Goal: Task Accomplishment & Management: Complete application form

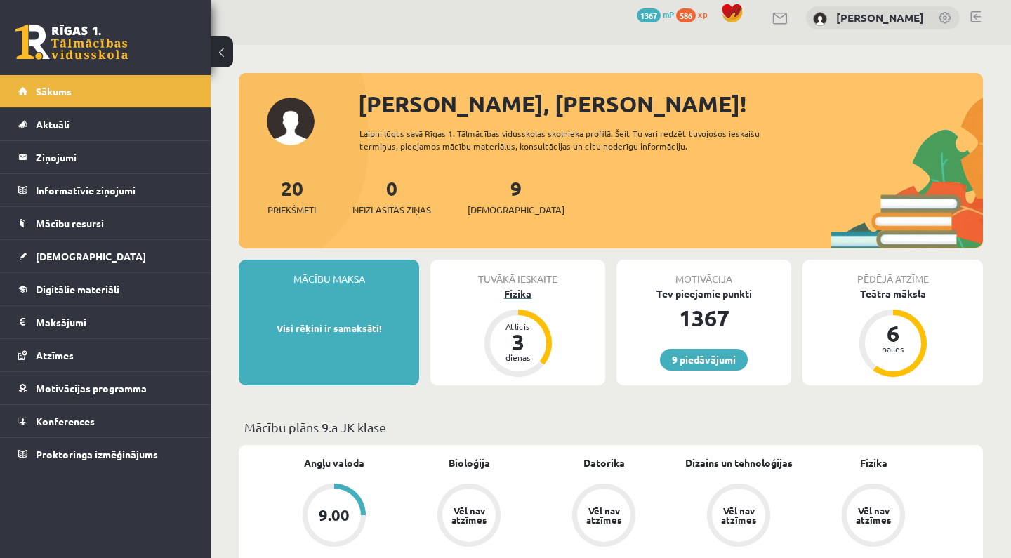
scroll to position [9, 0]
click at [519, 292] on div "Fizika" at bounding box center [517, 293] width 175 height 15
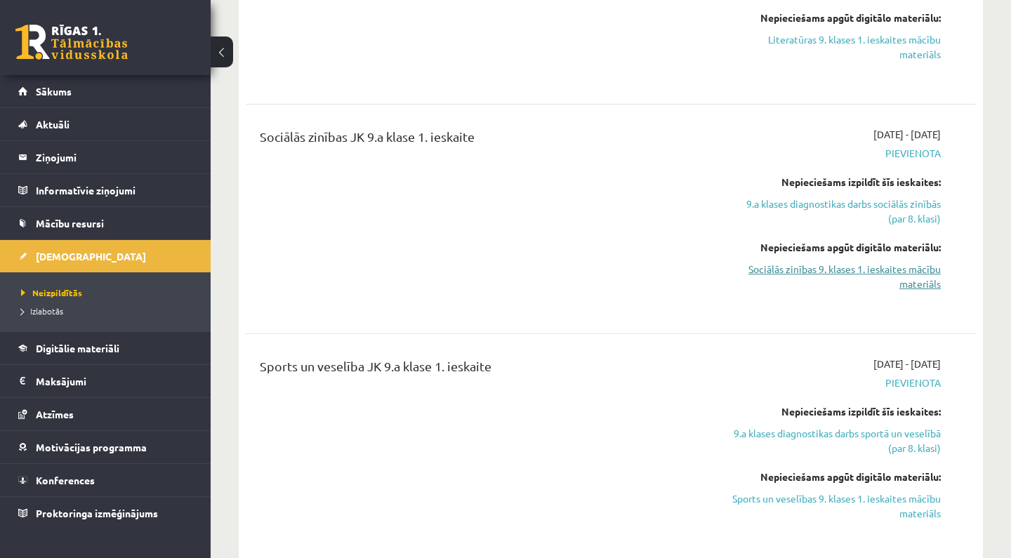
scroll to position [1327, 0]
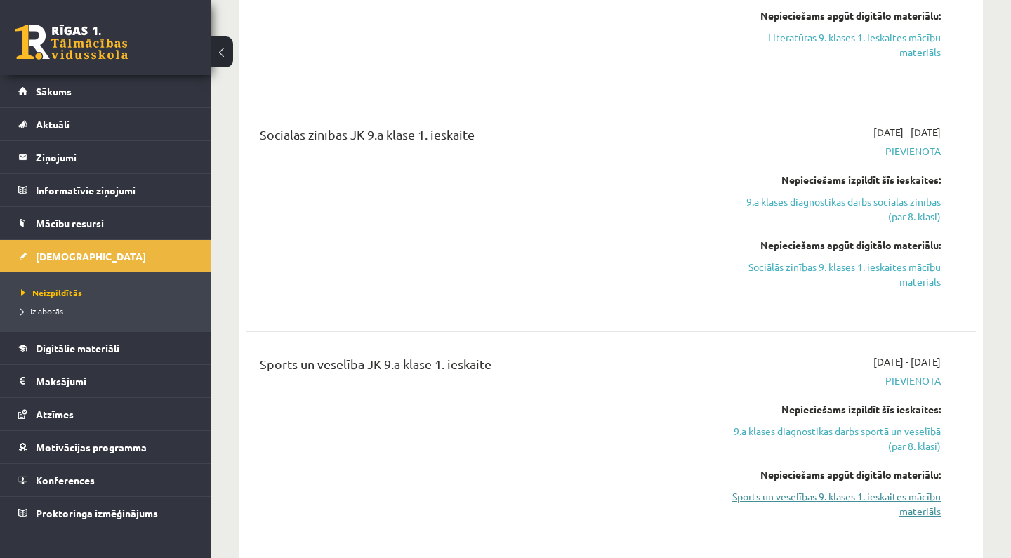
click at [882, 498] on link "Sports un veselības 9. klases 1. ieskaites mācību materiāls" at bounding box center [834, 503] width 213 height 29
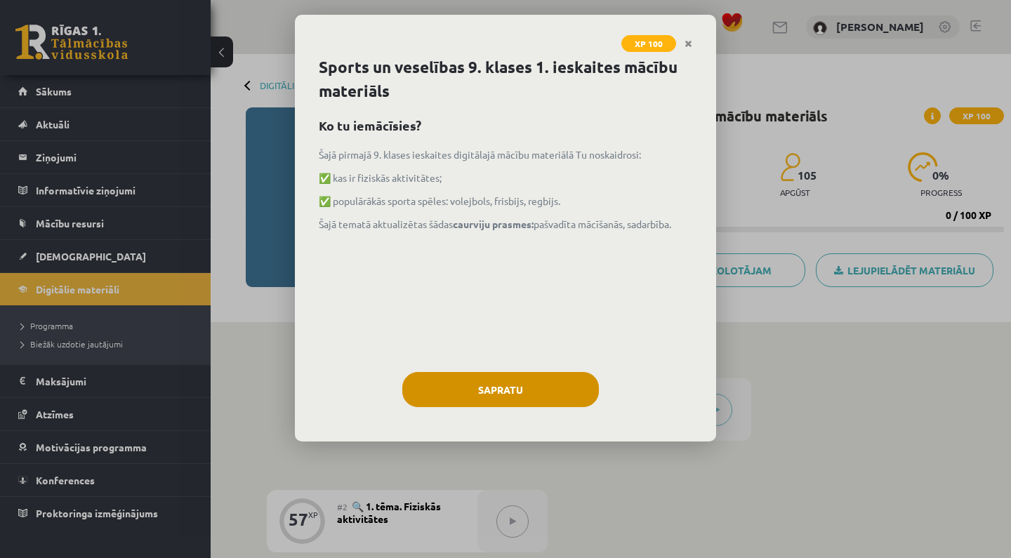
click at [538, 392] on button "Sapratu" at bounding box center [500, 389] width 197 height 35
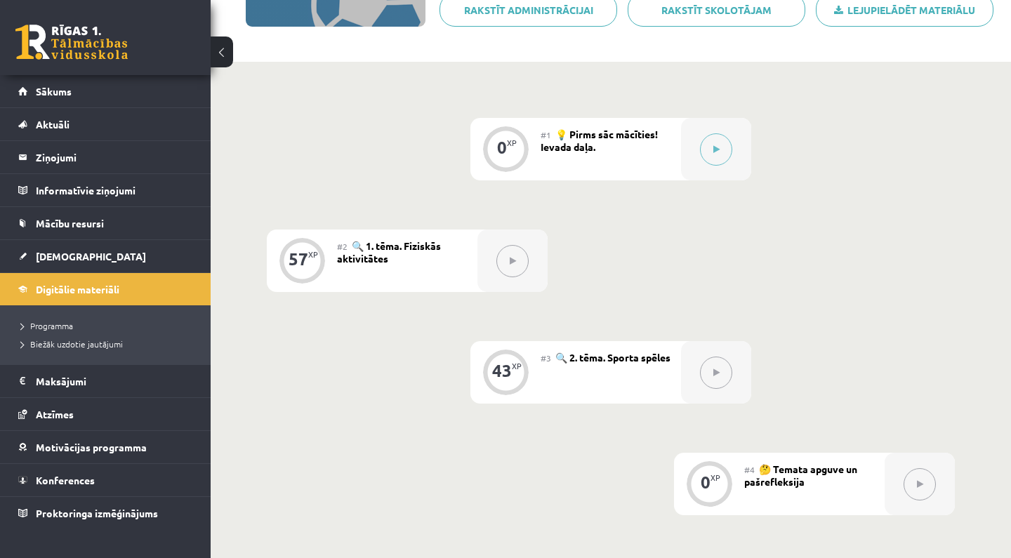
scroll to position [253, 0]
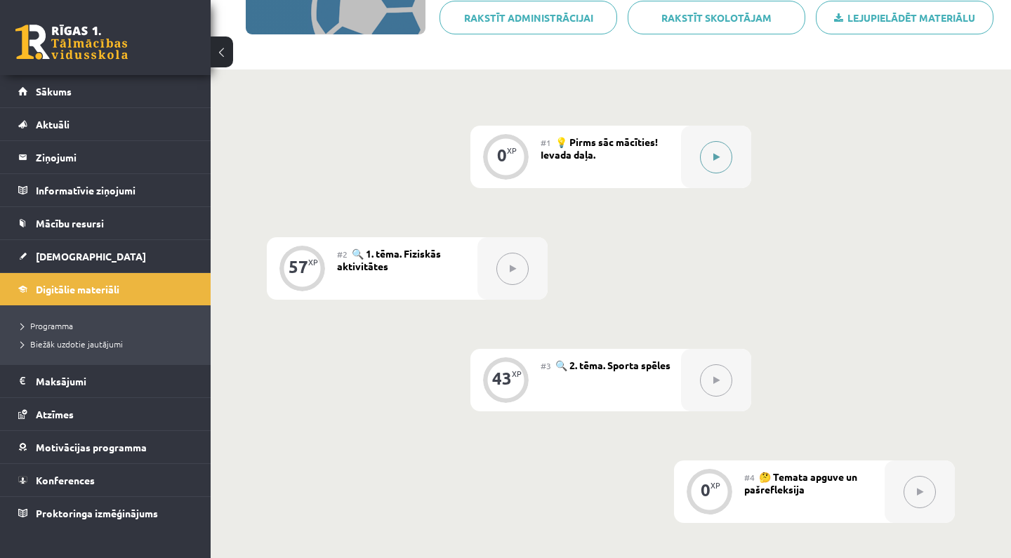
click at [716, 157] on icon at bounding box center [716, 157] width 6 height 8
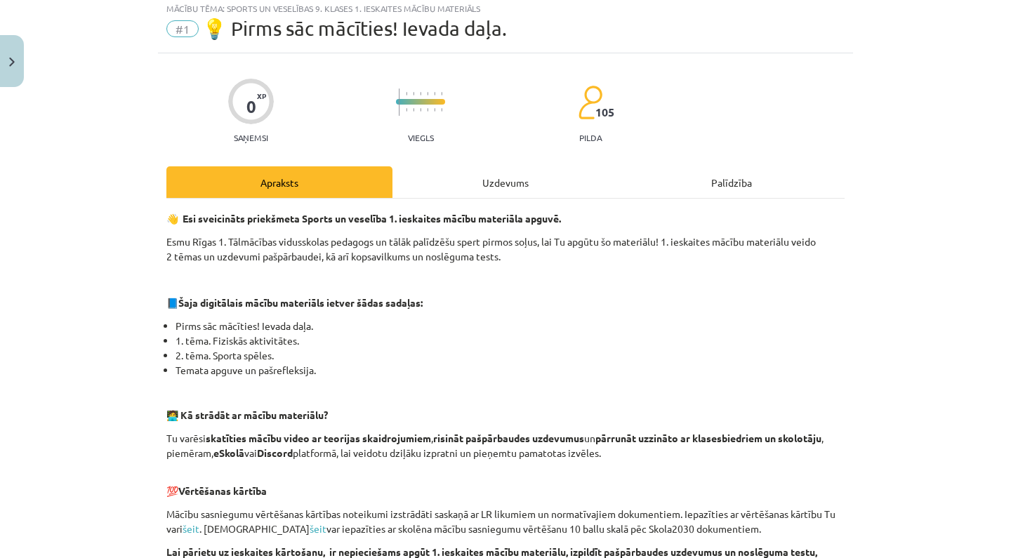
scroll to position [42, 0]
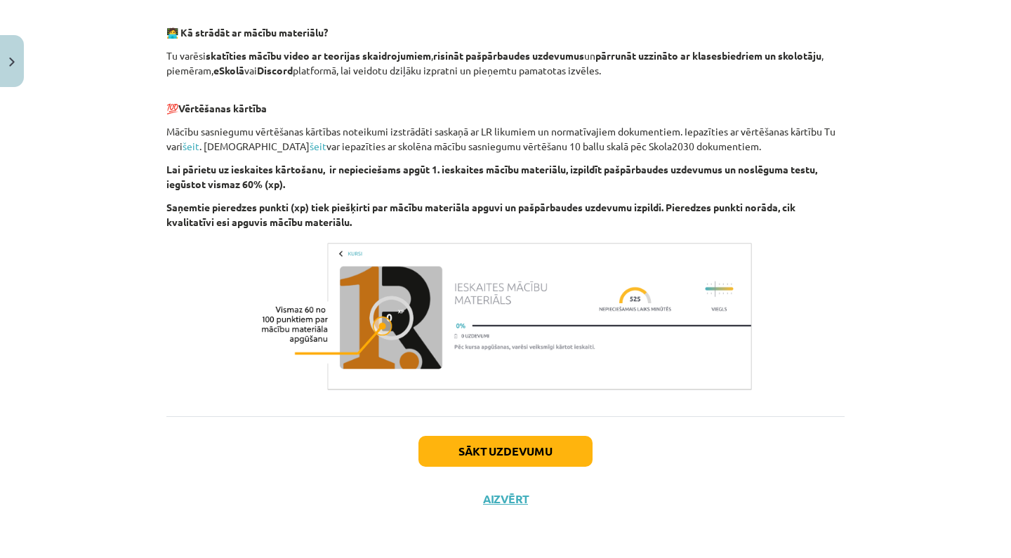
click at [564, 455] on button "Sākt uzdevumu" at bounding box center [505, 451] width 174 height 31
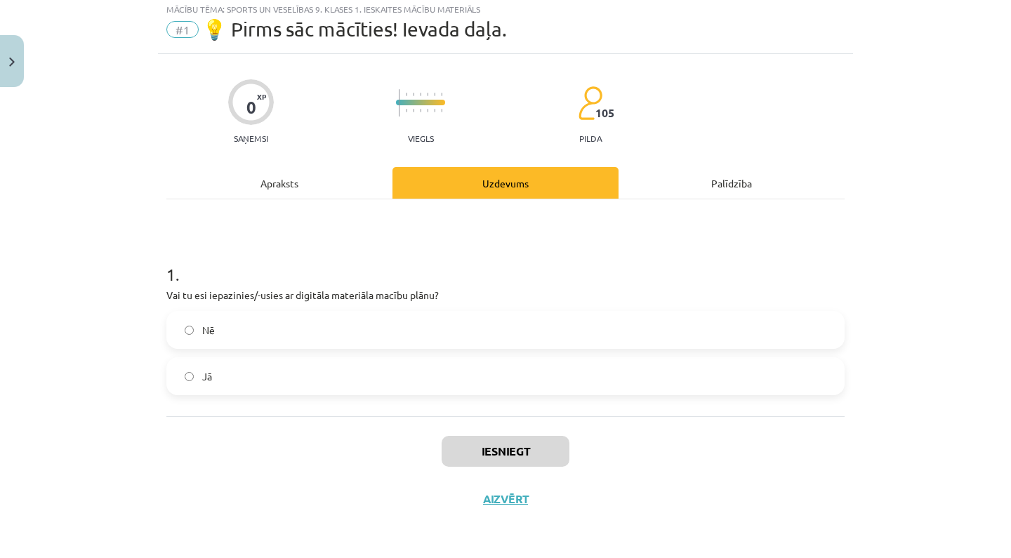
scroll to position [35, 0]
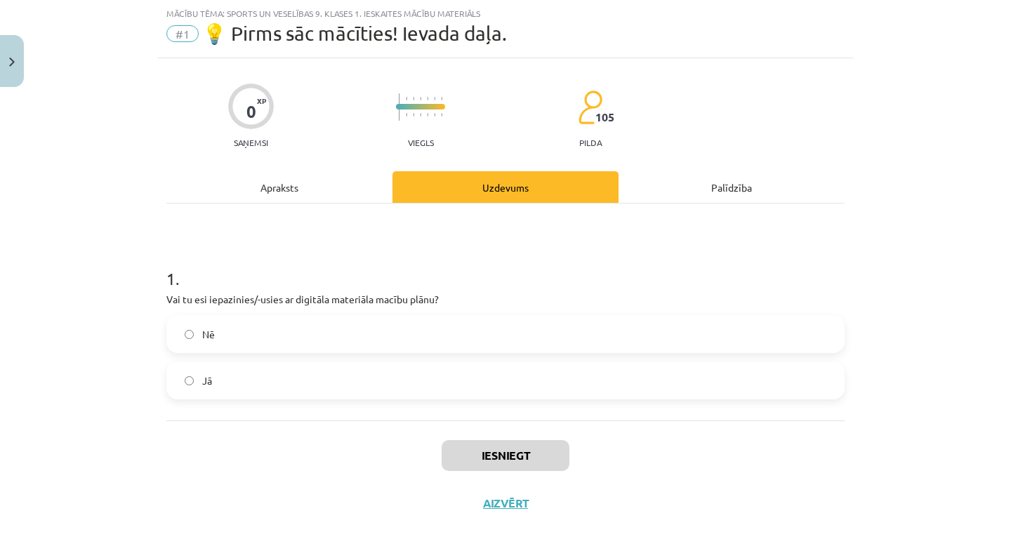
click at [359, 365] on label "Jā" at bounding box center [505, 380] width 675 height 35
click at [513, 468] on button "Iesniegt" at bounding box center [506, 455] width 128 height 31
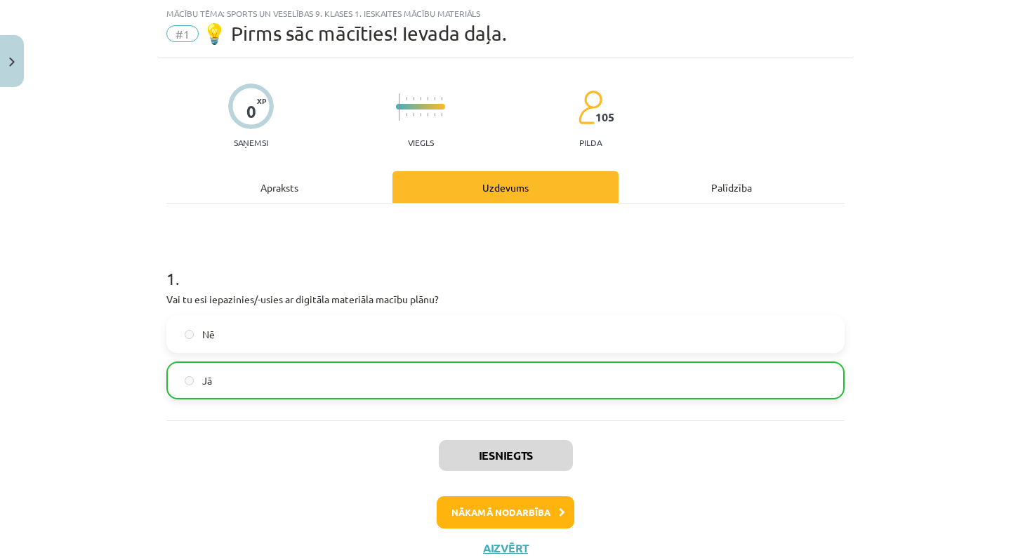
click at [507, 512] on button "Nākamā nodarbība" at bounding box center [506, 512] width 138 height 32
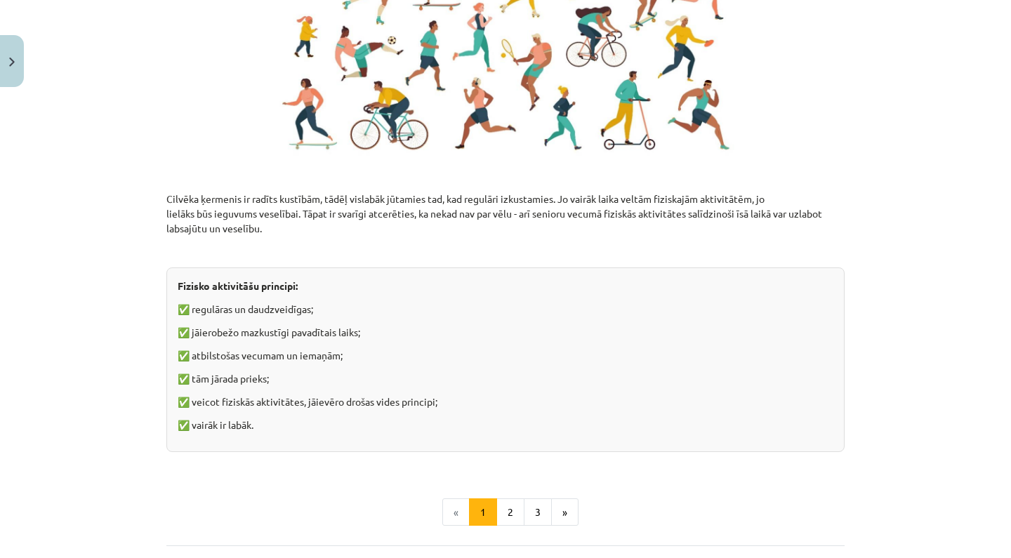
scroll to position [889, 0]
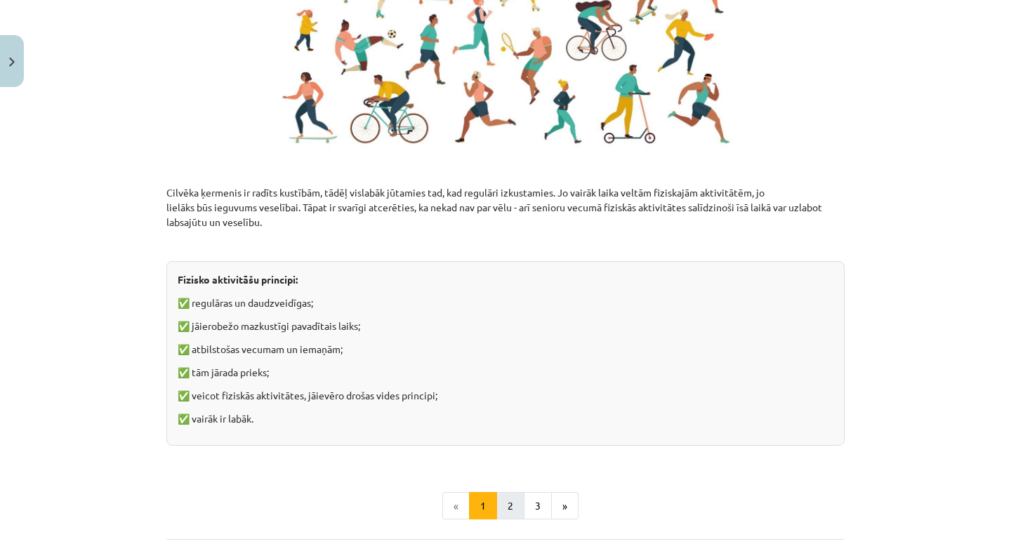
click at [510, 508] on button "2" at bounding box center [510, 506] width 28 height 28
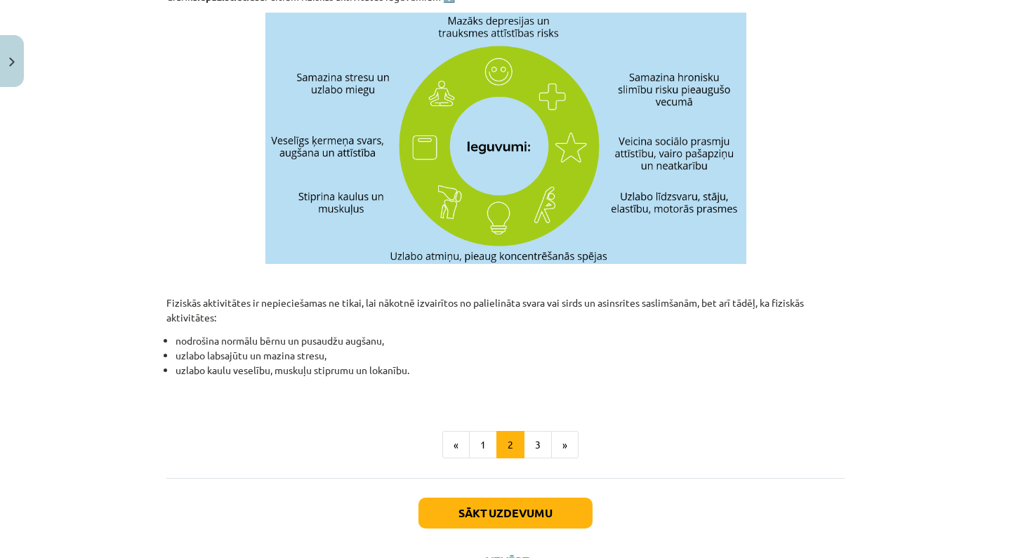
scroll to position [434, 0]
click at [536, 448] on button "3" at bounding box center [538, 445] width 28 height 28
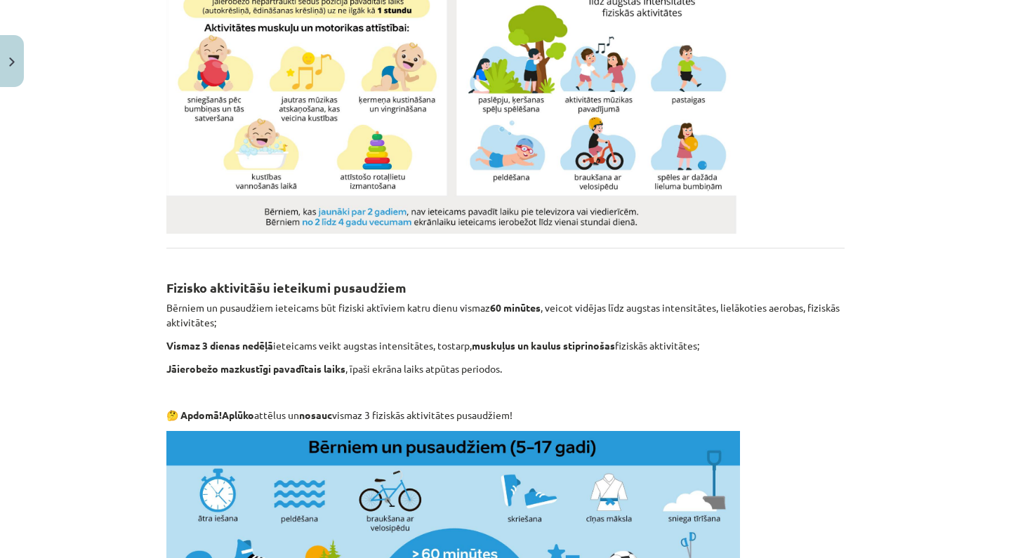
scroll to position [251, 0]
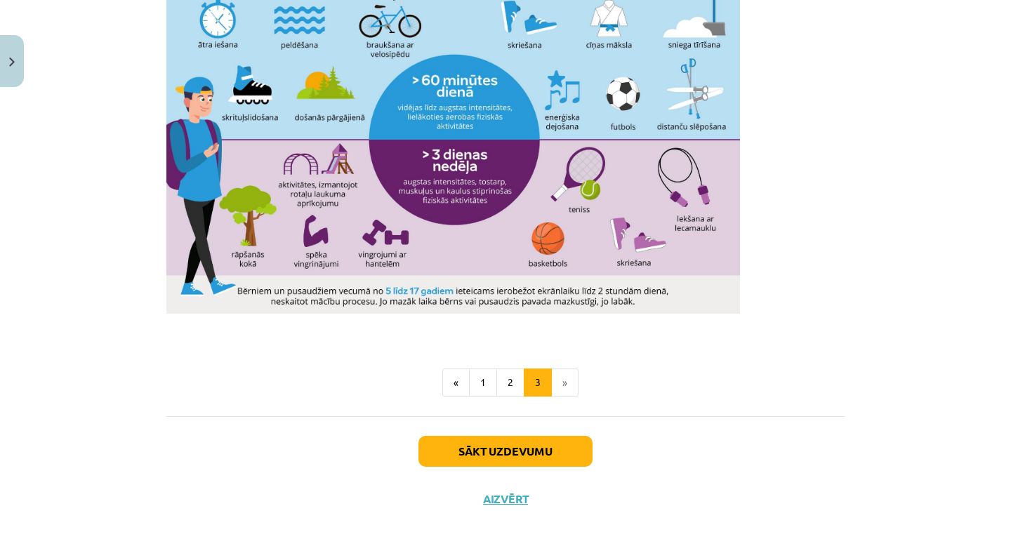
click at [536, 448] on button "Sākt uzdevumu" at bounding box center [505, 451] width 174 height 31
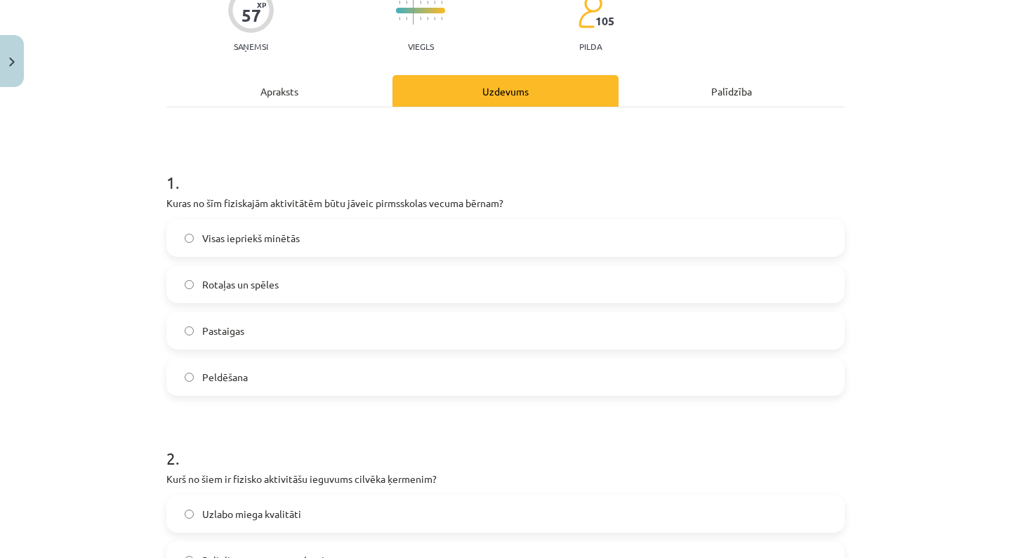
scroll to position [135, 0]
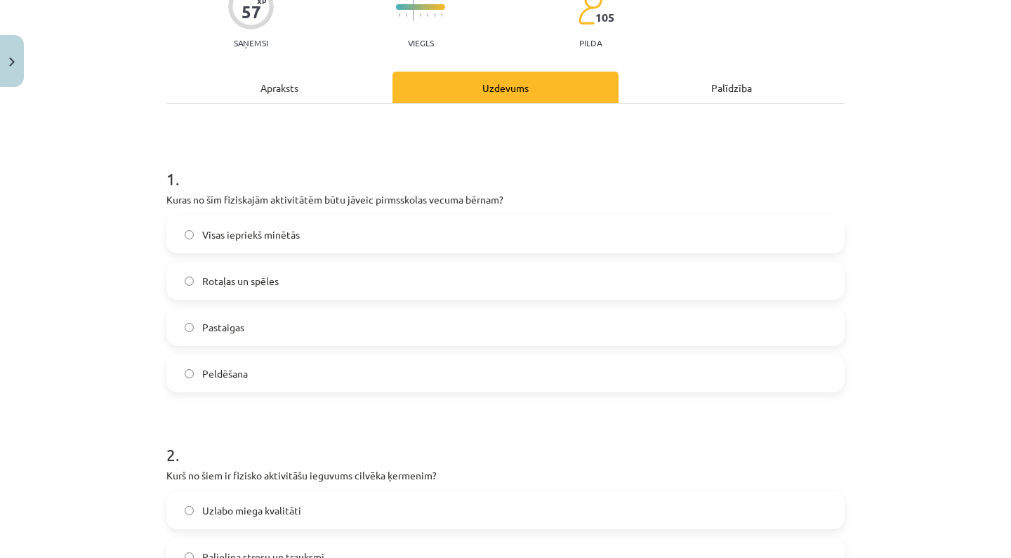
click at [420, 236] on label "Visas iepriekš minētās" at bounding box center [505, 234] width 675 height 35
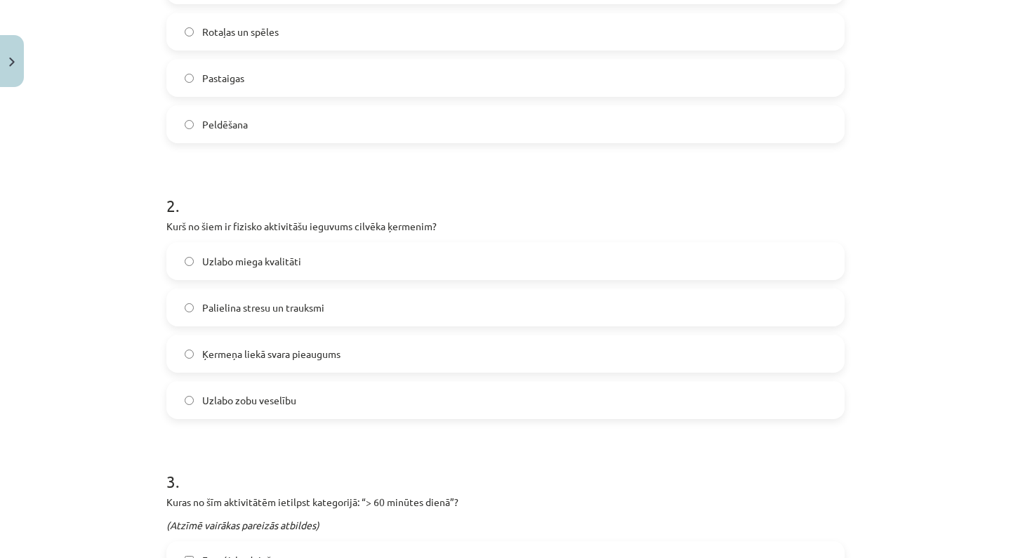
scroll to position [385, 0]
click at [346, 260] on label "Uzlabo miega kvalitāti" at bounding box center [505, 259] width 675 height 35
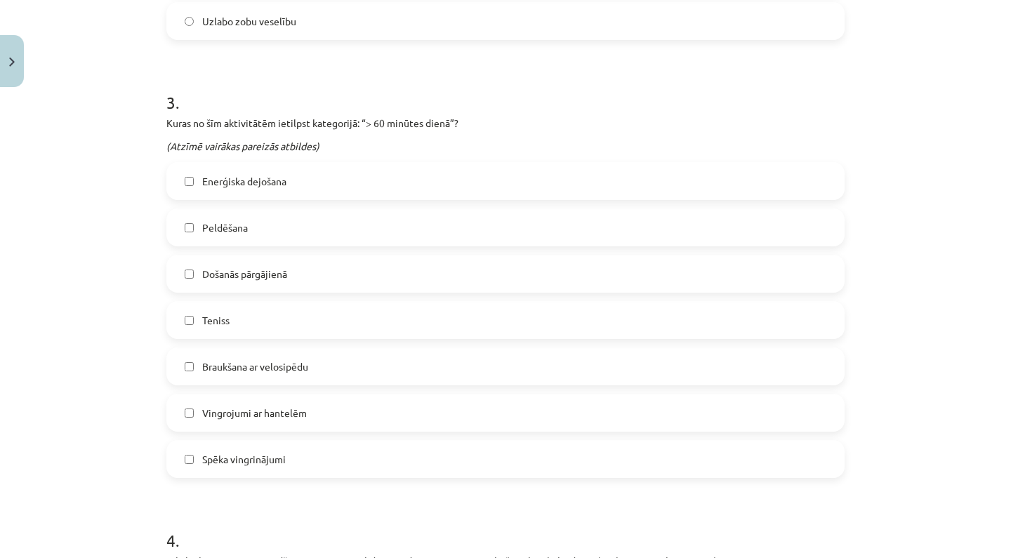
scroll to position [766, 0]
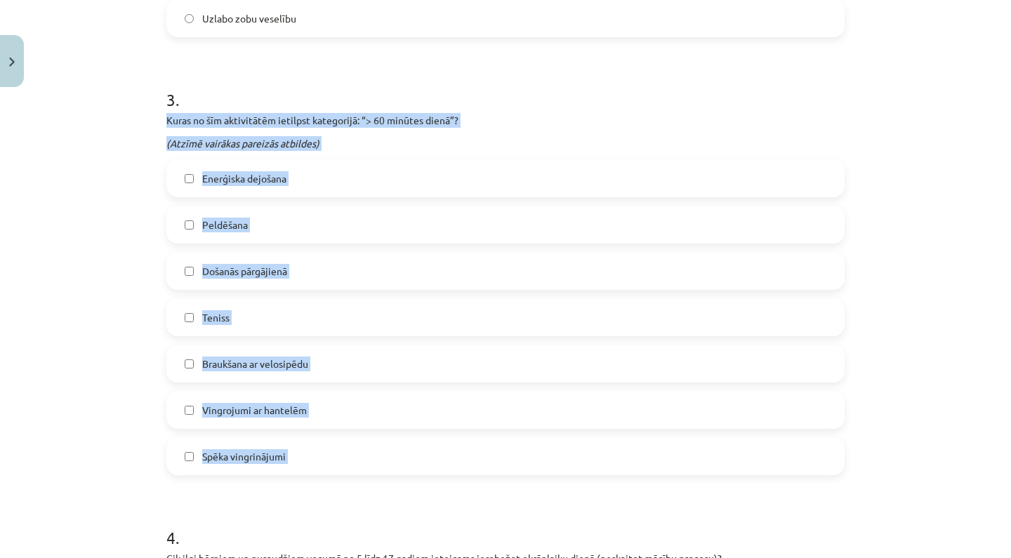
drag, startPoint x: 168, startPoint y: 123, endPoint x: 268, endPoint y: 507, distance: 396.9
click at [268, 507] on form "1 . Kuras no šīm fiziskajām aktivitātēm būtu jāveic pirmsskolas vecuma bērnam? …" at bounding box center [505, 363] width 678 height 1699
copy div "Kuras no šīm aktivitātēm ietilpst kategorijā: “> 60 minūtes dienā”? (Atzīmē vai…"
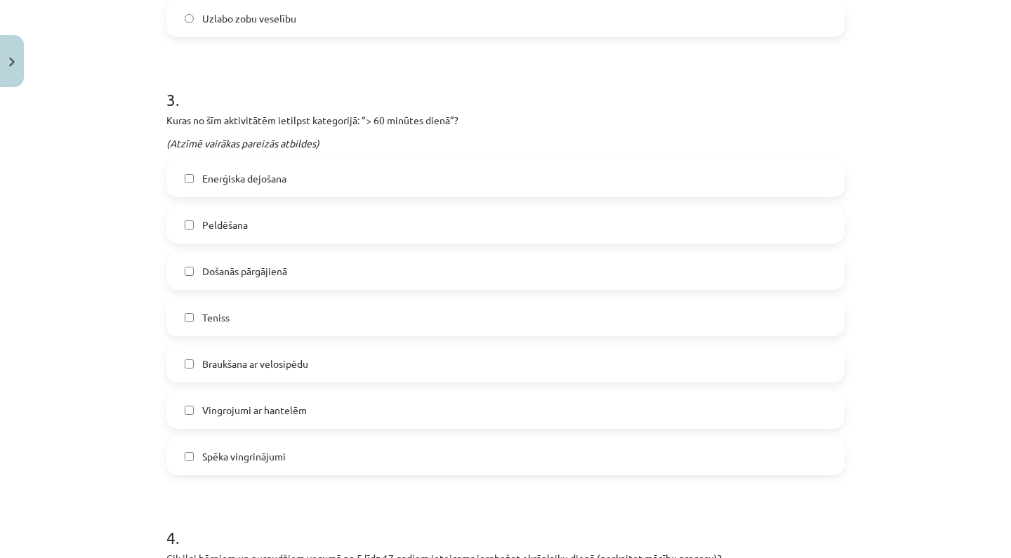
click at [512, 62] on form "1 . Kuras no šīm fiziskajām aktivitātēm būtu jāveic pirmsskolas vecuma bērnam? …" at bounding box center [505, 363] width 678 height 1699
click at [279, 369] on span "Braukšana ar velosipēdu" at bounding box center [255, 364] width 106 height 15
click at [291, 297] on div "Enerģiska dejošana Peldēšana Došanās pārgājienā Teniss Braukšana ar velosipēdu …" at bounding box center [505, 317] width 678 height 316
click at [290, 311] on label "Teniss" at bounding box center [505, 317] width 675 height 35
click at [298, 271] on label "Došanās pārgājienā" at bounding box center [505, 270] width 675 height 35
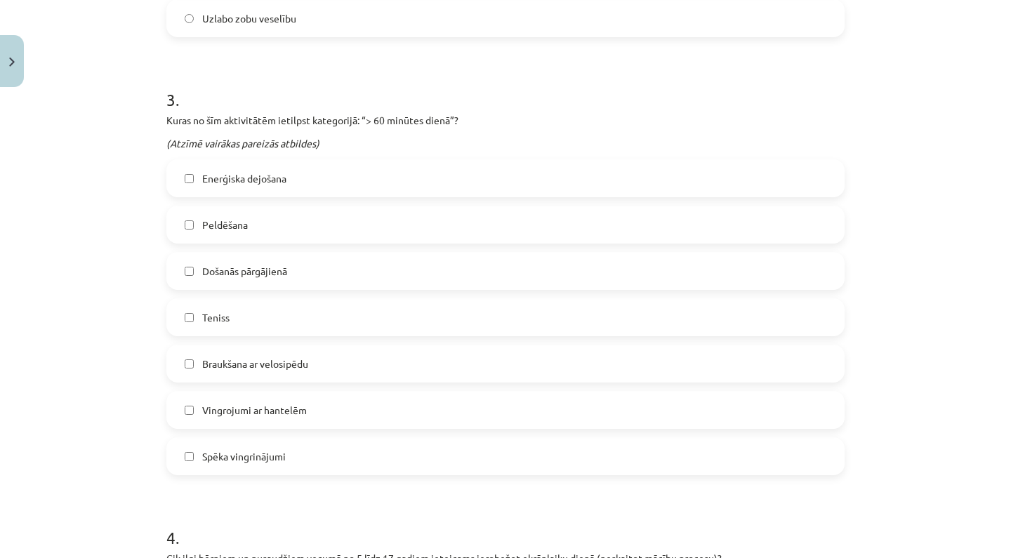
click at [313, 209] on label "Peldēšana" at bounding box center [505, 224] width 675 height 35
click at [325, 166] on label "Enerģiska dejošana" at bounding box center [505, 178] width 675 height 35
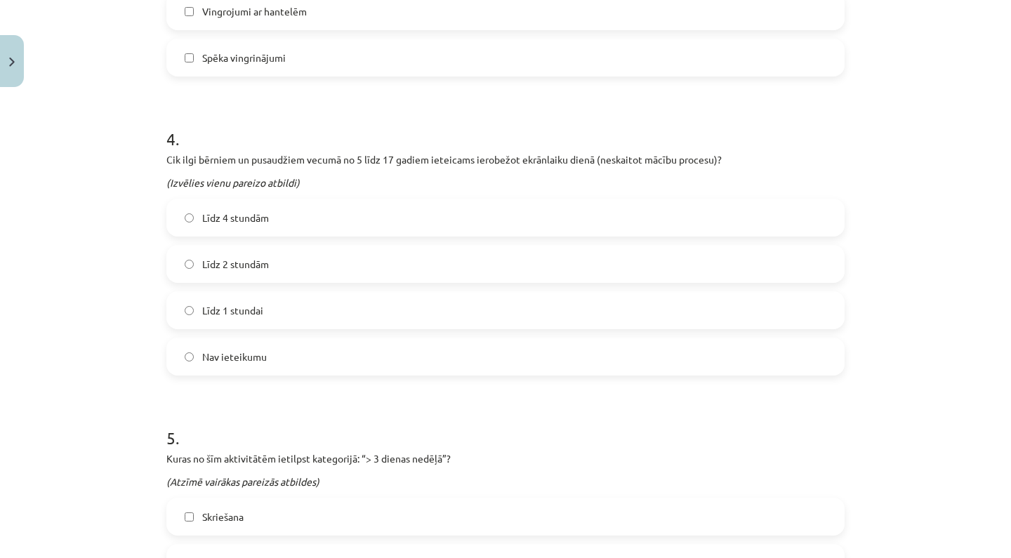
scroll to position [1173, 0]
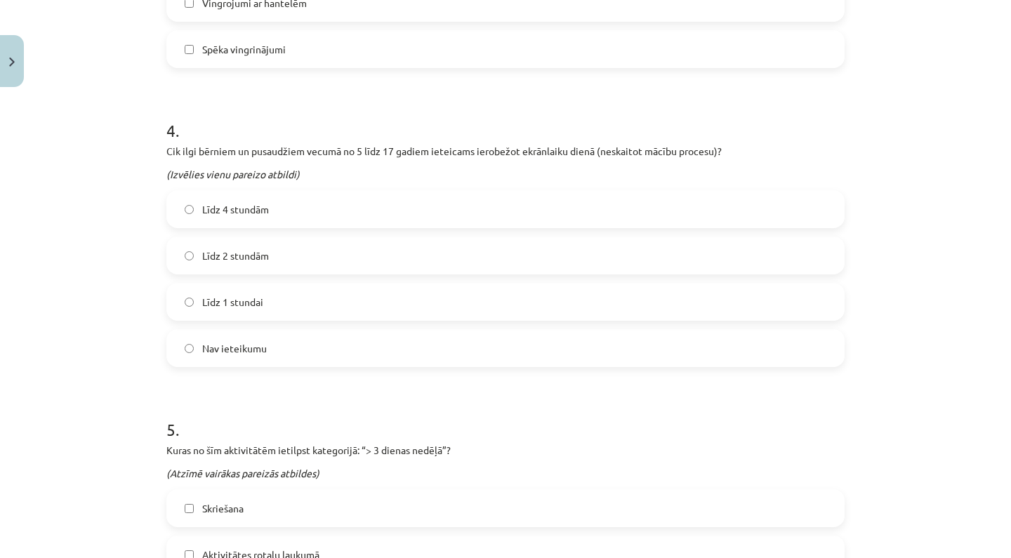
click at [264, 256] on span "Līdz 2 stundām" at bounding box center [235, 255] width 67 height 15
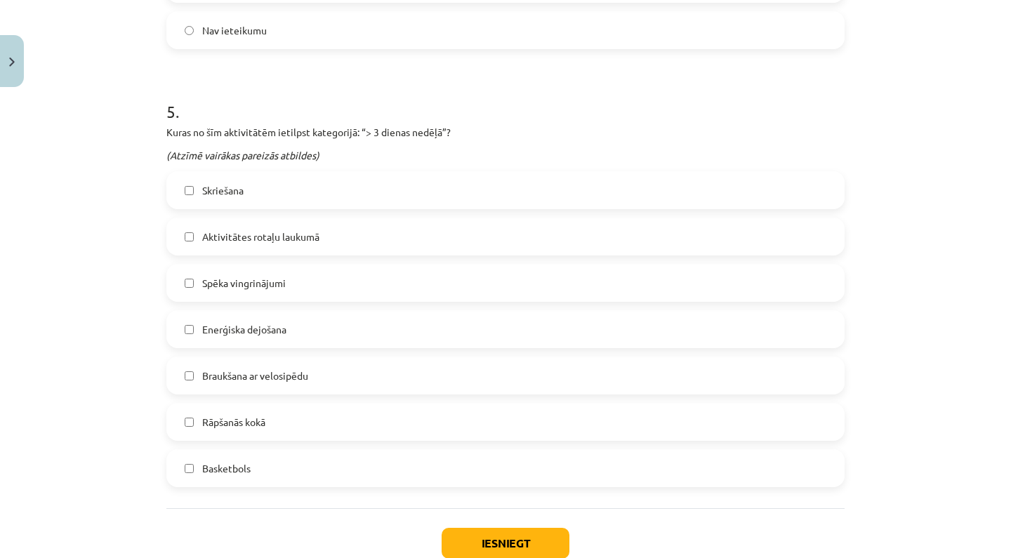
scroll to position [1492, 0]
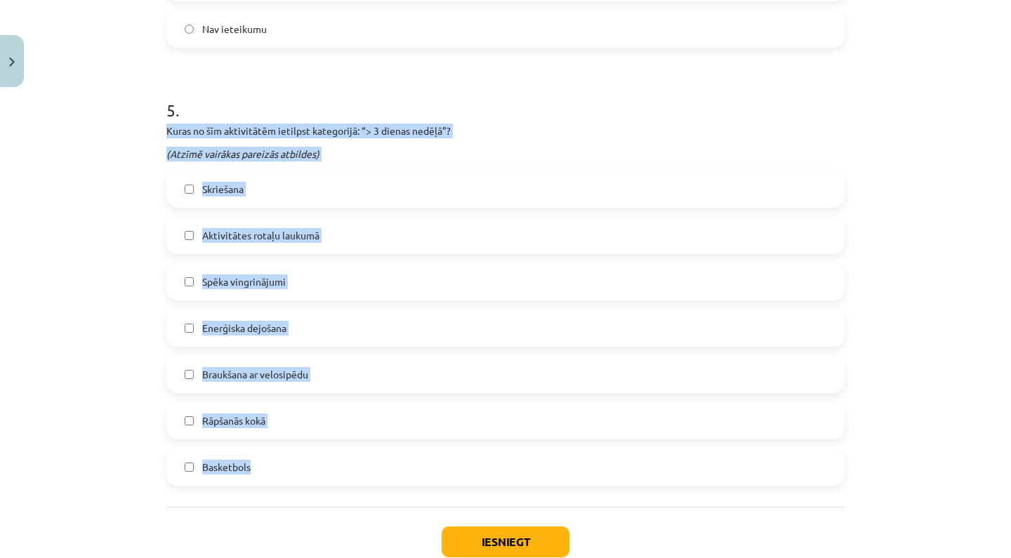
drag, startPoint x: 167, startPoint y: 128, endPoint x: 269, endPoint y: 478, distance: 364.8
click at [269, 478] on div "5 . Kuras no šīm aktivitātēm ietilpst kategorijā: “> 3 dienas nedēļā”? (Atzīmē …" at bounding box center [505, 281] width 678 height 410
copy div "Kuras no šīm aktivitātēm ietilpst kategorijā: “> 3 dienas nedēļā”? (Atzīmē vair…"
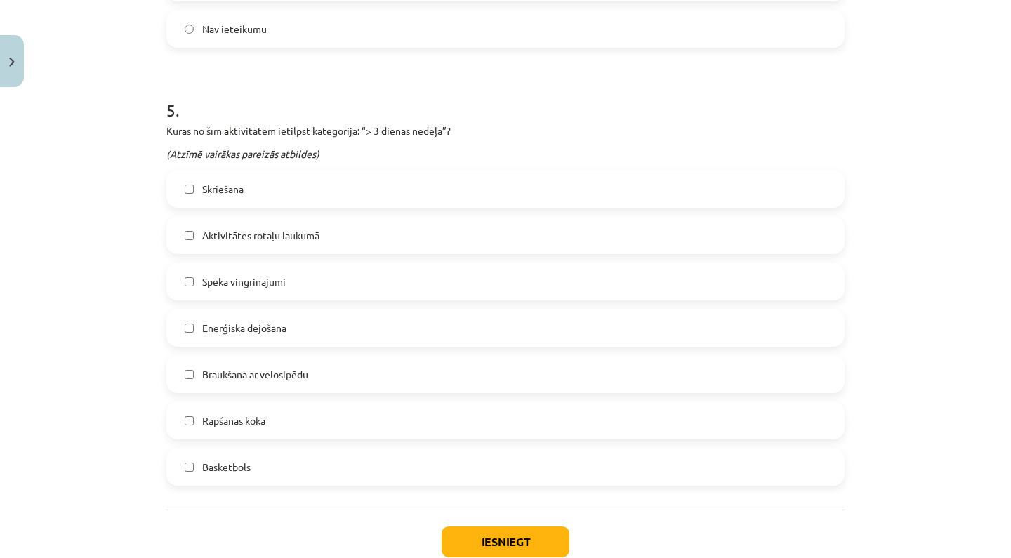
click at [91, 442] on div "Mācību tēma: Sports un veselības 9. klases 1. ieskaites mācību materiāls #2 🔍 1…" at bounding box center [505, 279] width 1011 height 558
click at [369, 181] on label "Skriešana" at bounding box center [505, 188] width 675 height 35
click at [368, 206] on div "Skriešana" at bounding box center [505, 189] width 678 height 38
click at [368, 225] on label "Aktivitātes rotaļu laukumā" at bounding box center [505, 235] width 675 height 35
click at [260, 287] on span "Spēka vingrinājumi" at bounding box center [244, 281] width 84 height 15
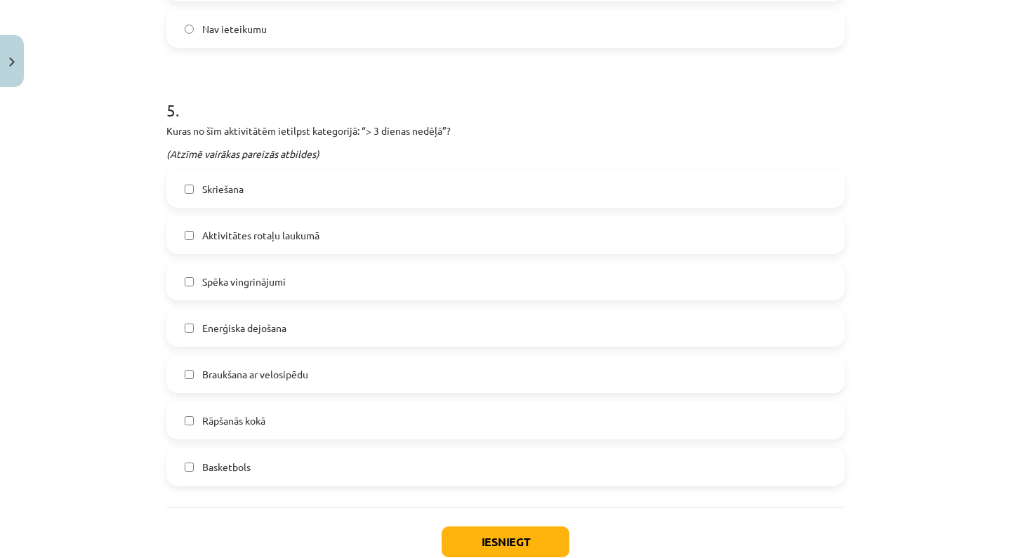
click at [254, 333] on span "Enerģiska dejošana" at bounding box center [244, 328] width 84 height 15
click at [302, 267] on label "Spēka vingrinājumi" at bounding box center [505, 281] width 675 height 35
click at [313, 380] on label "Braukšana ar velosipēdu" at bounding box center [505, 374] width 675 height 35
click at [299, 460] on label "Basketbols" at bounding box center [505, 466] width 675 height 35
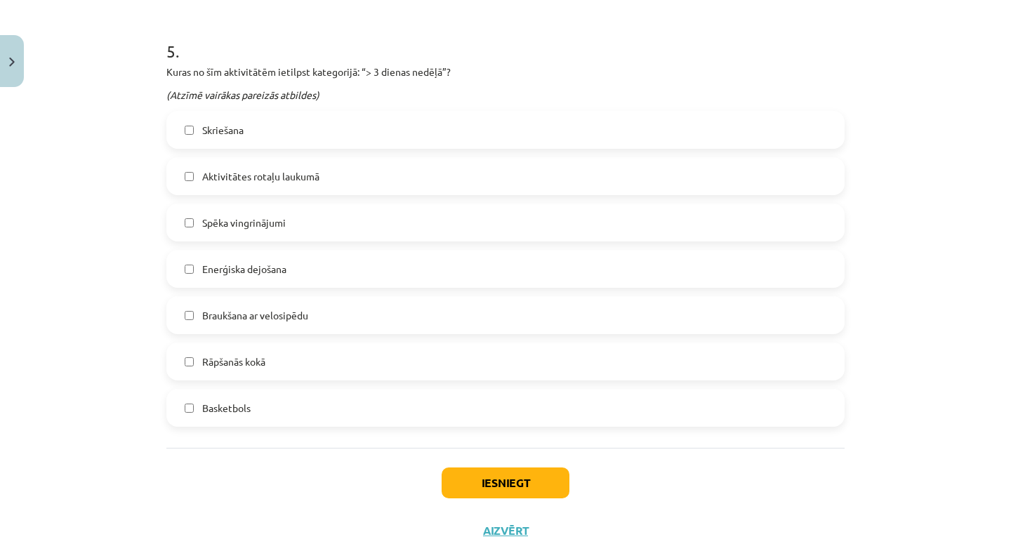
scroll to position [1557, 0]
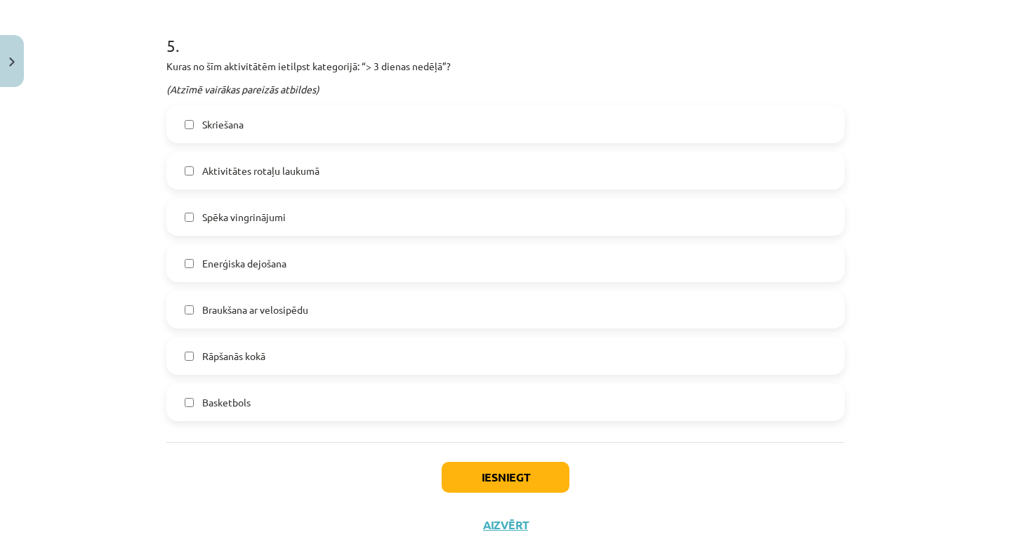
click at [473, 471] on button "Iesniegt" at bounding box center [506, 477] width 128 height 31
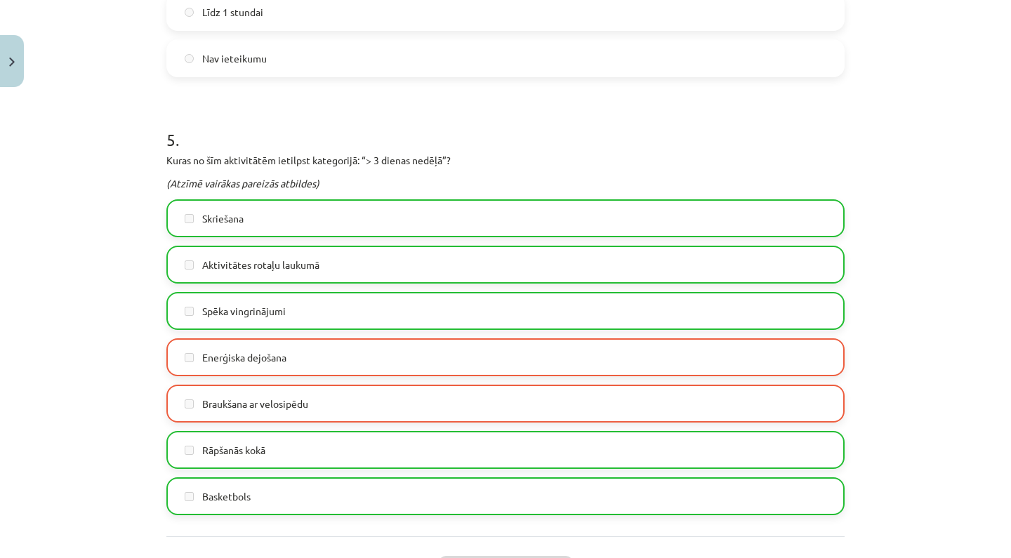
scroll to position [1629, 0]
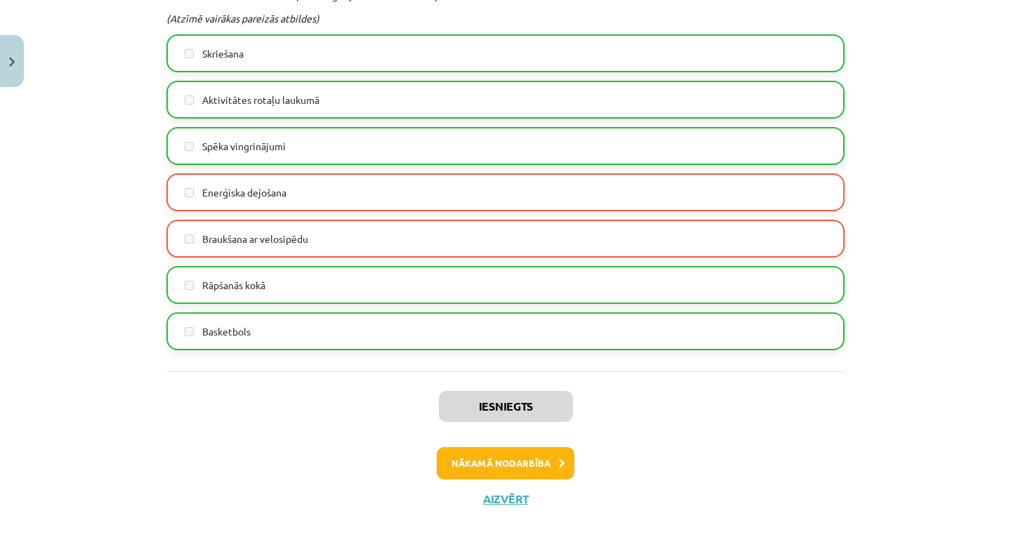
click at [494, 456] on button "Nākamā nodarbība" at bounding box center [506, 463] width 138 height 32
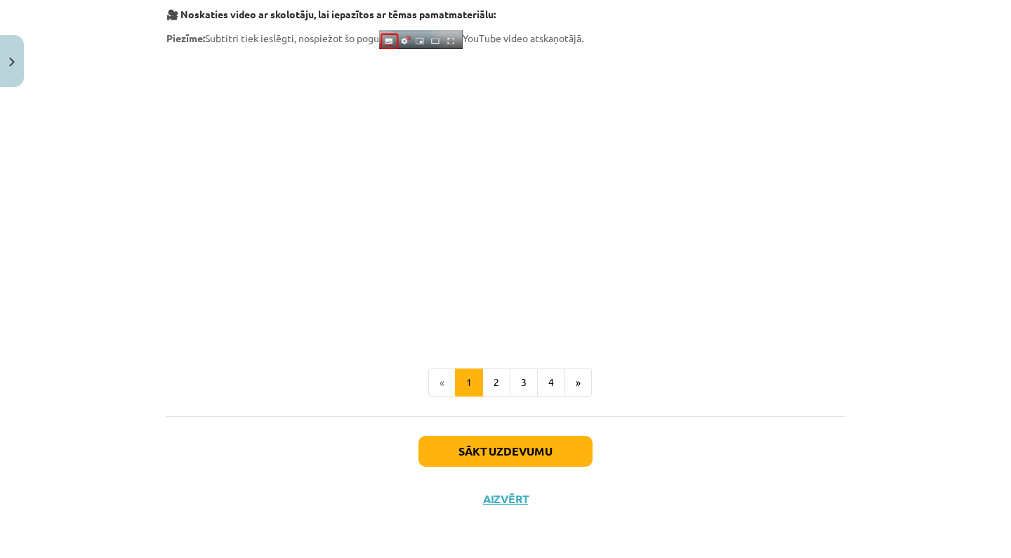
scroll to position [439, 0]
click at [502, 376] on button "2" at bounding box center [496, 383] width 28 height 28
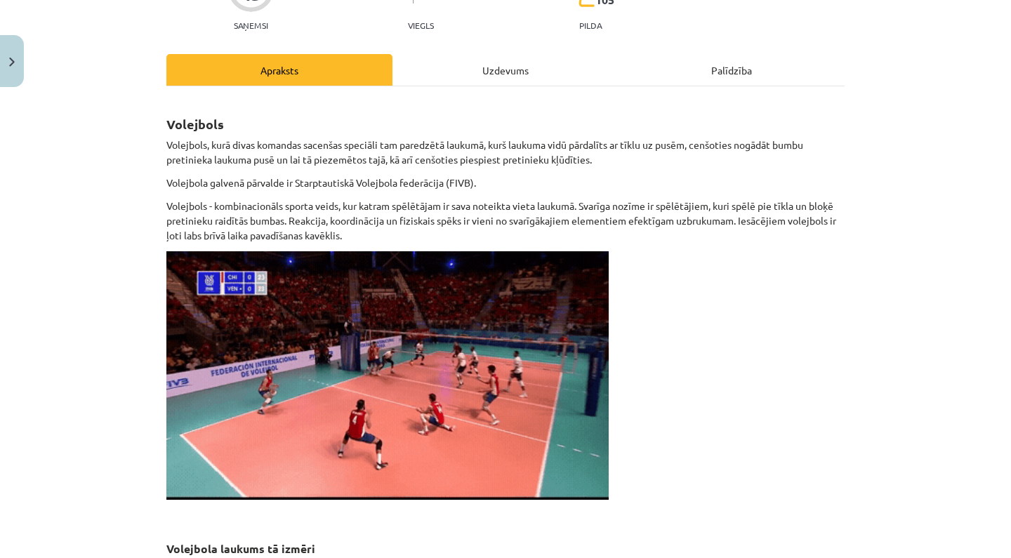
scroll to position [132, 0]
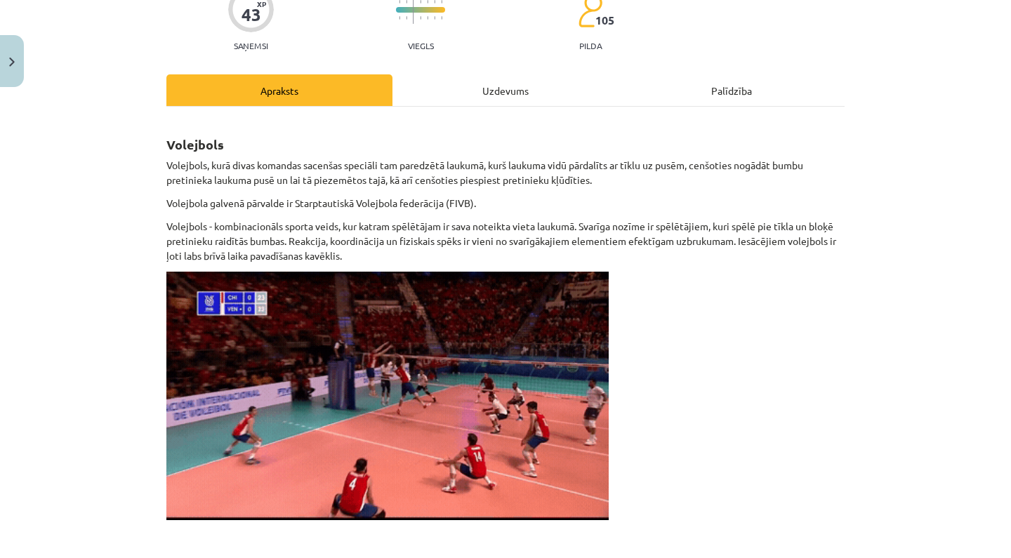
click at [18, 62] on button "Close" at bounding box center [12, 61] width 24 height 52
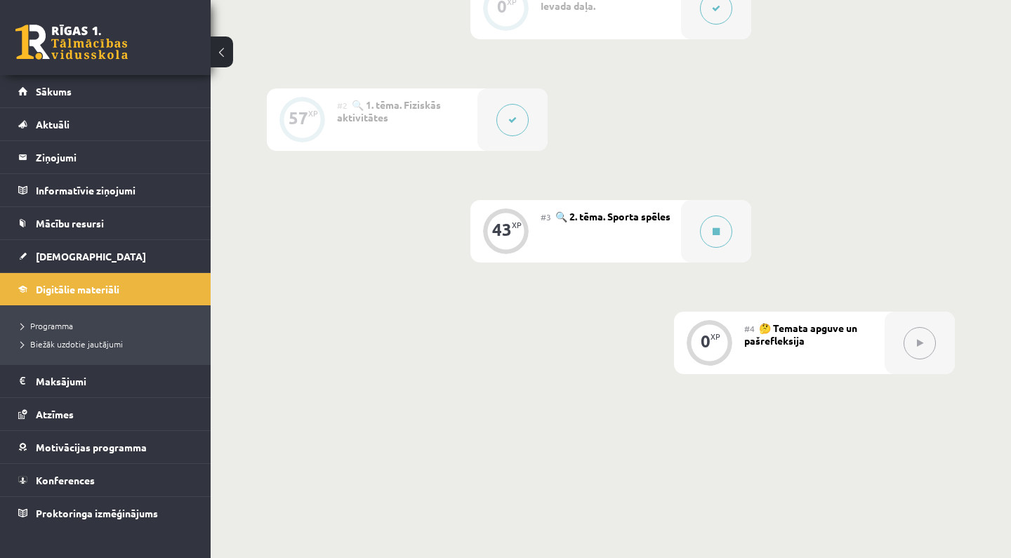
scroll to position [416, 0]
click at [712, 221] on button at bounding box center [716, 232] width 32 height 32
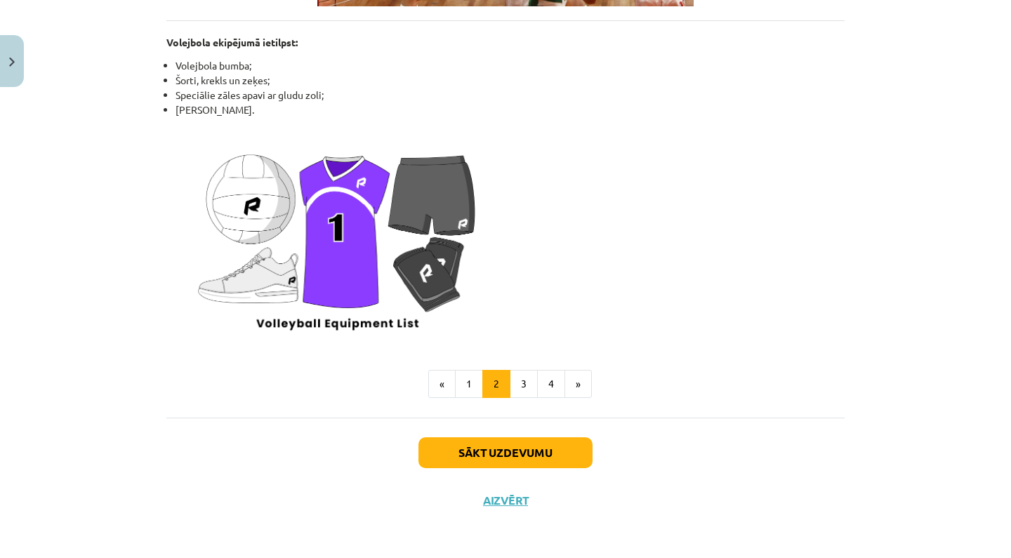
scroll to position [1727, 0]
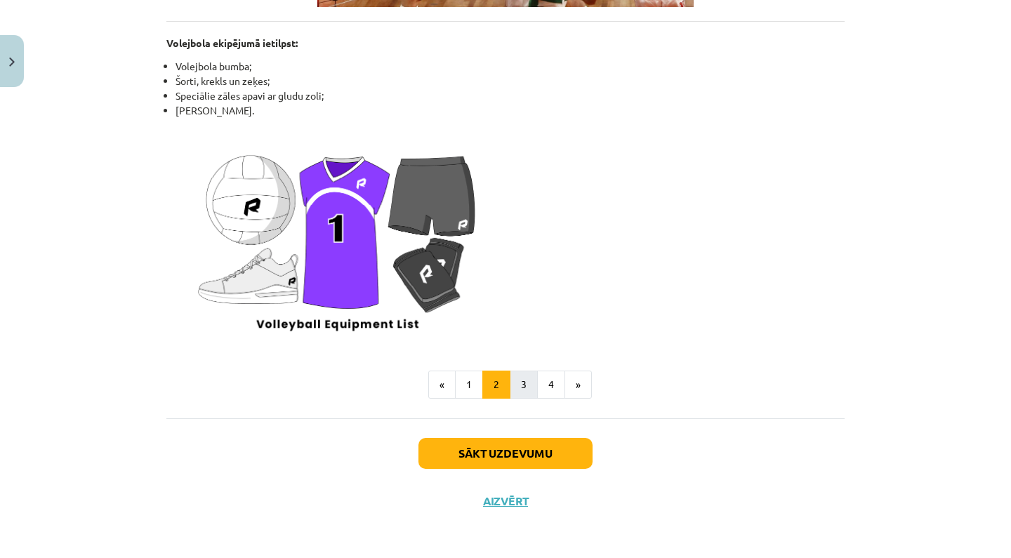
click at [529, 376] on button "3" at bounding box center [524, 385] width 28 height 28
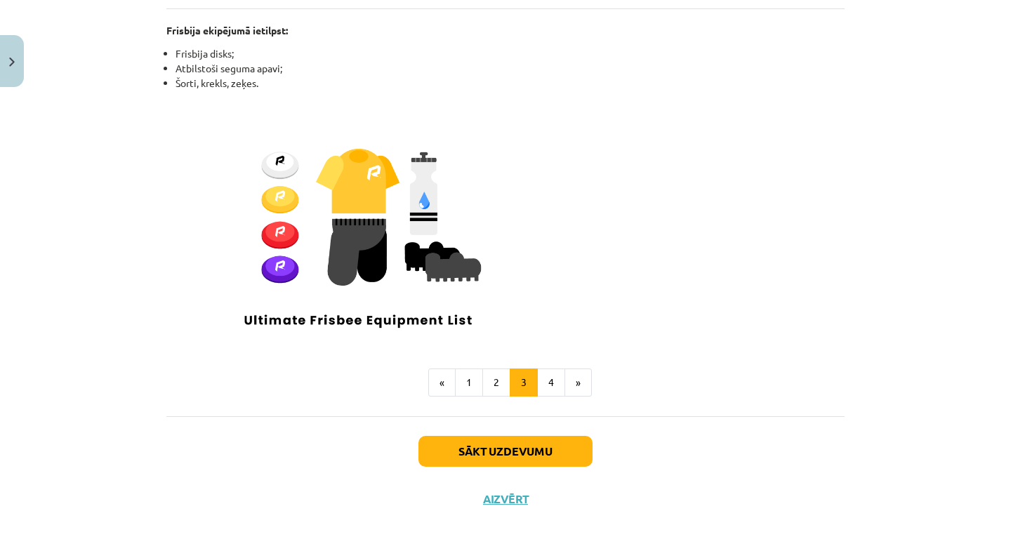
scroll to position [1203, 0]
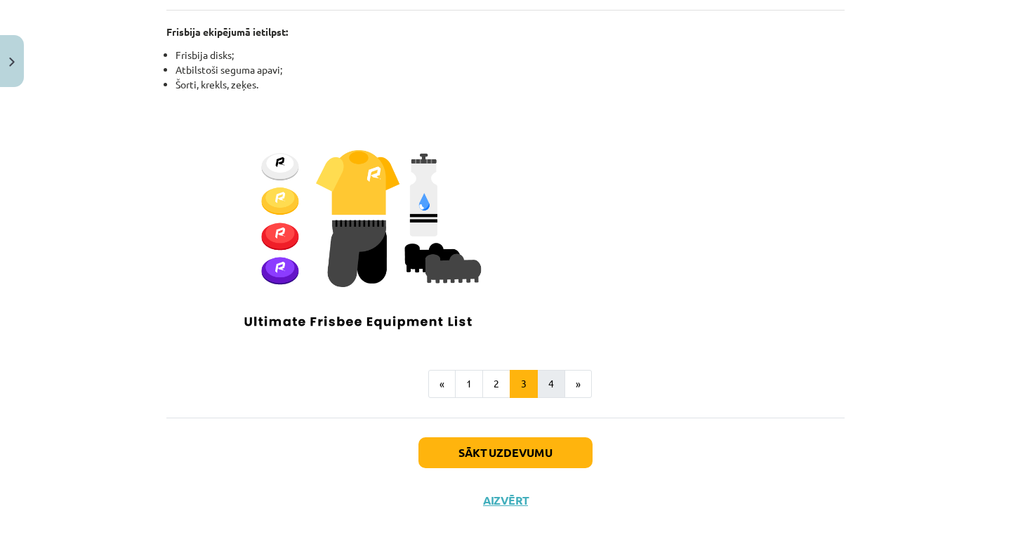
click at [549, 370] on button "4" at bounding box center [551, 384] width 28 height 28
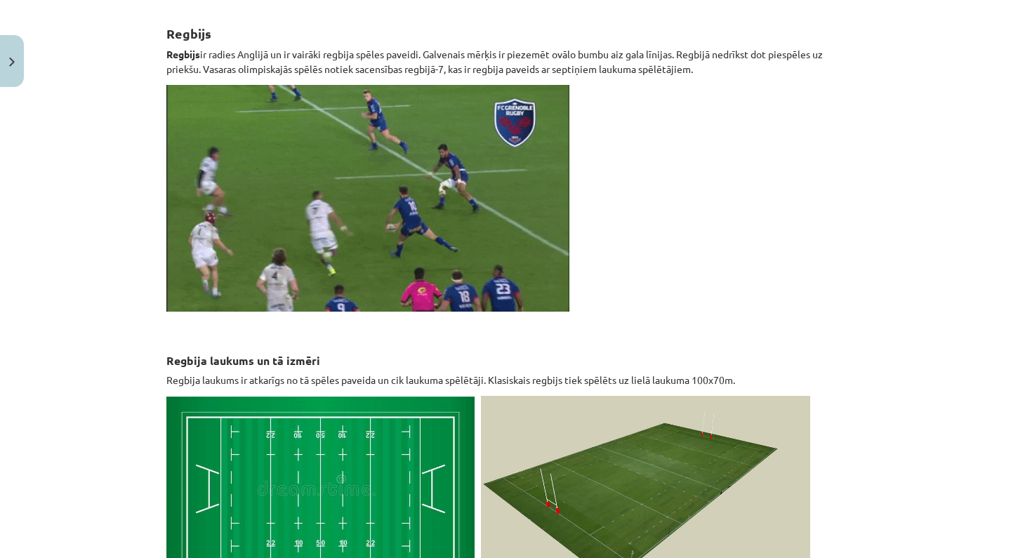
scroll to position [239, 0]
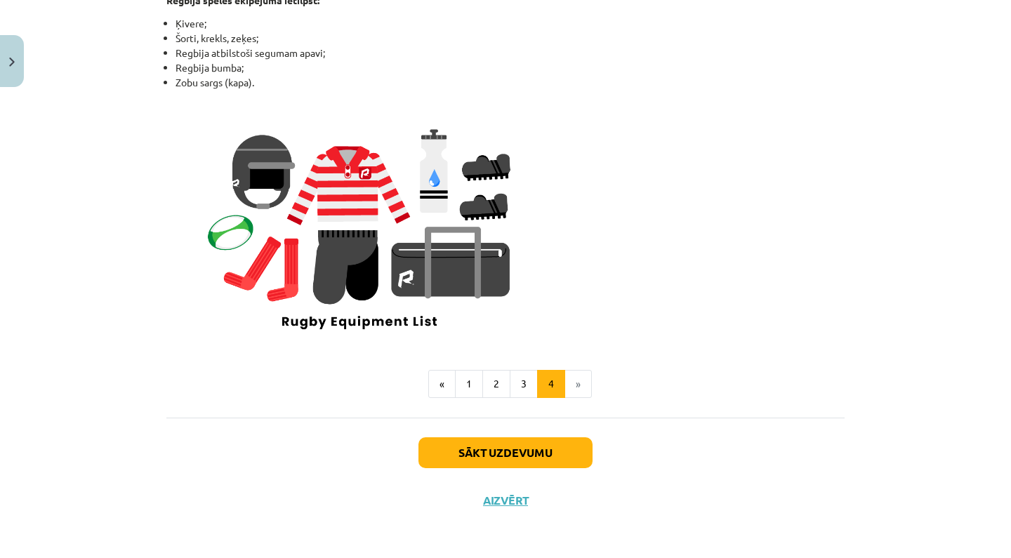
click at [507, 452] on button "Sākt uzdevumu" at bounding box center [505, 452] width 174 height 31
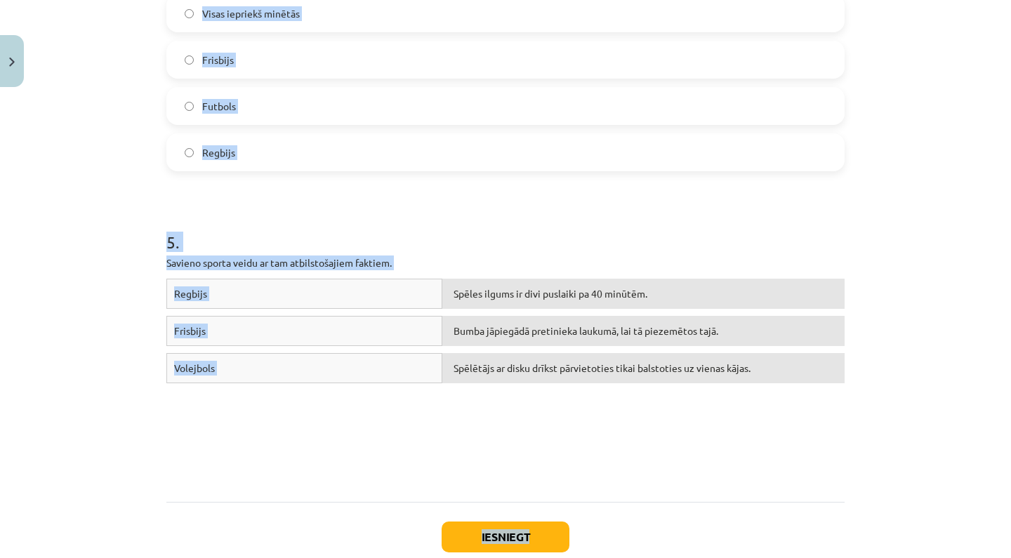
scroll to position [1315, 0]
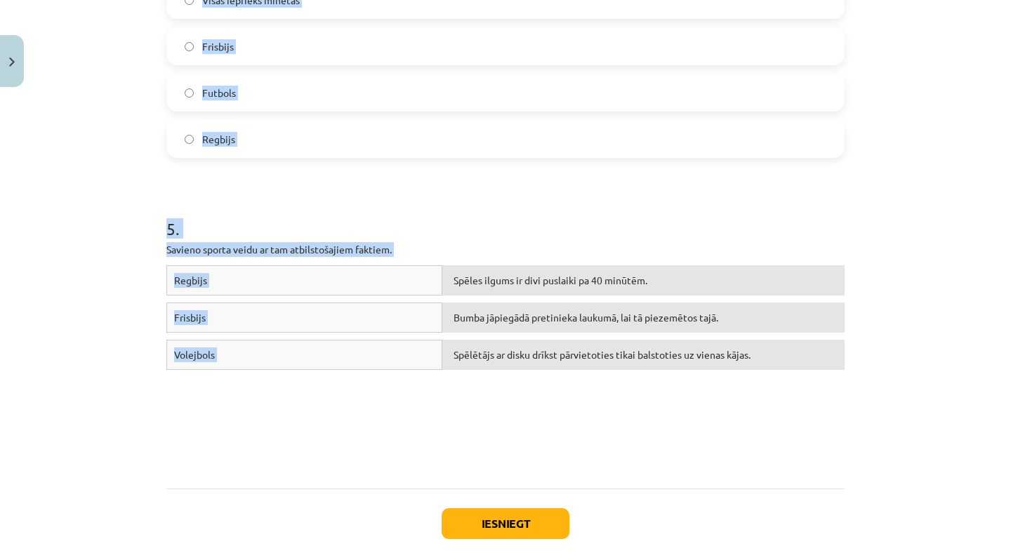
drag, startPoint x: 164, startPoint y: 76, endPoint x: 449, endPoint y: 471, distance: 487.2
copy form "**********"
click at [449, 471] on div "Regbijs Spēles ilgums ir divi puslaiki pa 40 minūtēm. Frisbijs Bumba jāpiegādā …" at bounding box center [505, 370] width 678 height 211
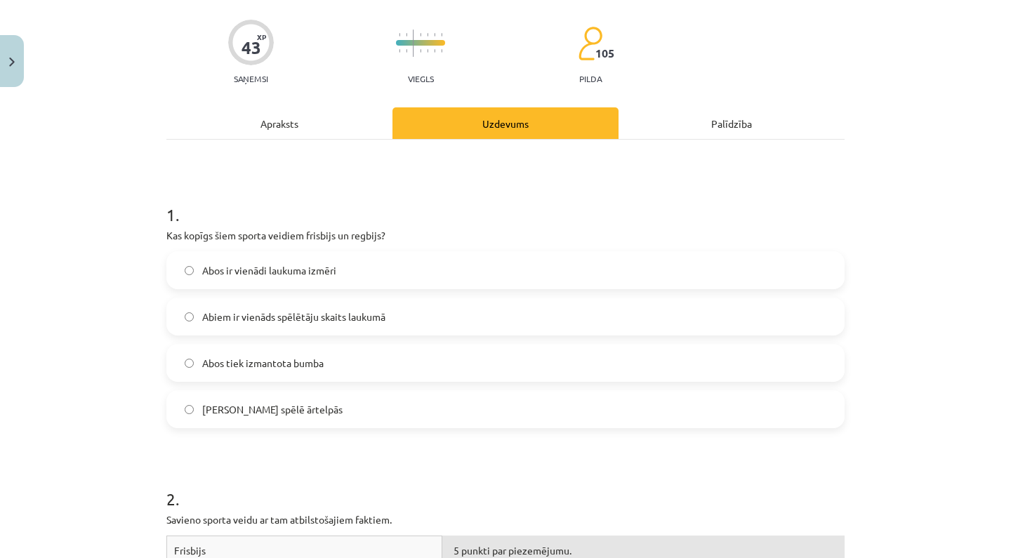
scroll to position [109, 0]
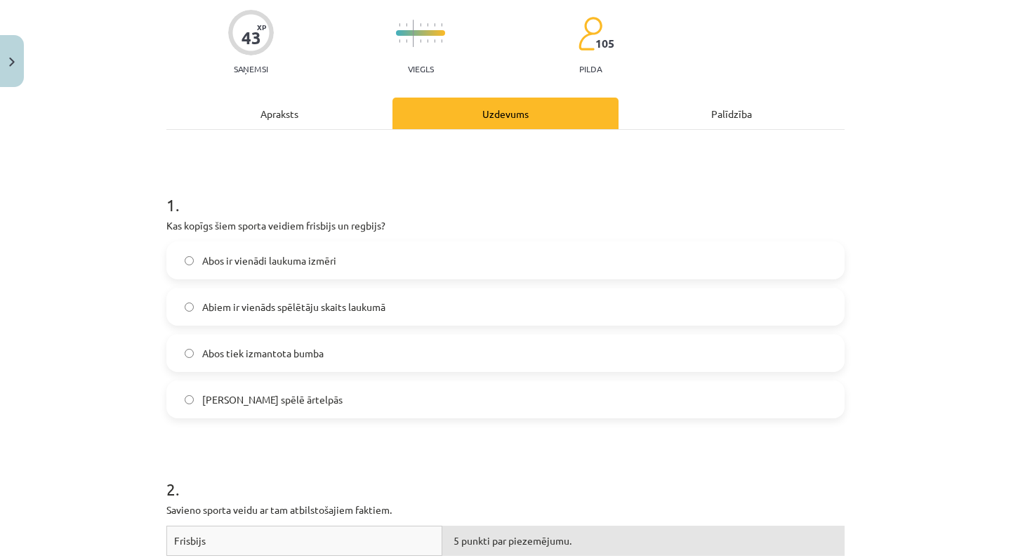
click at [324, 263] on span "Abos ir vienādi laukuma izmēri" at bounding box center [269, 260] width 134 height 15
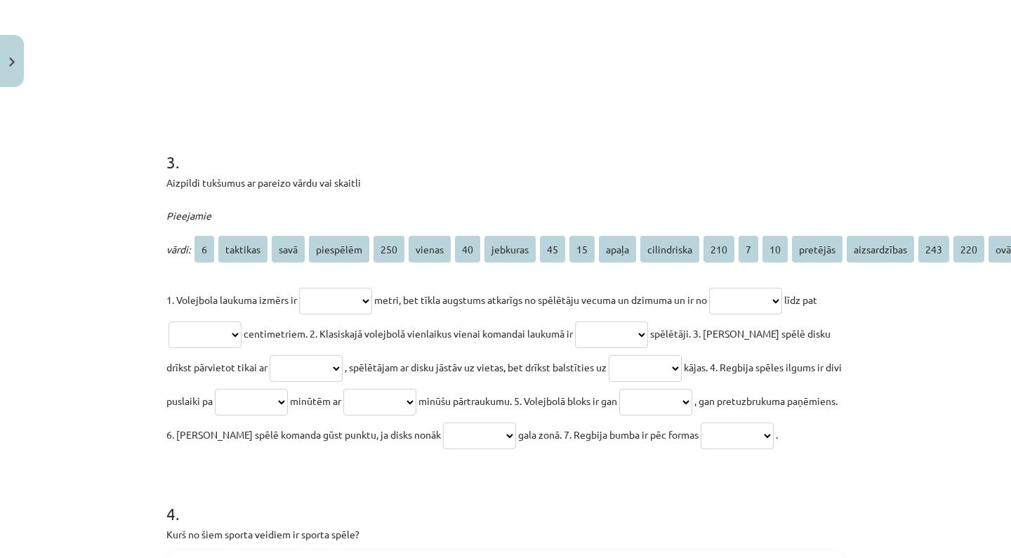
scroll to position [771, 0]
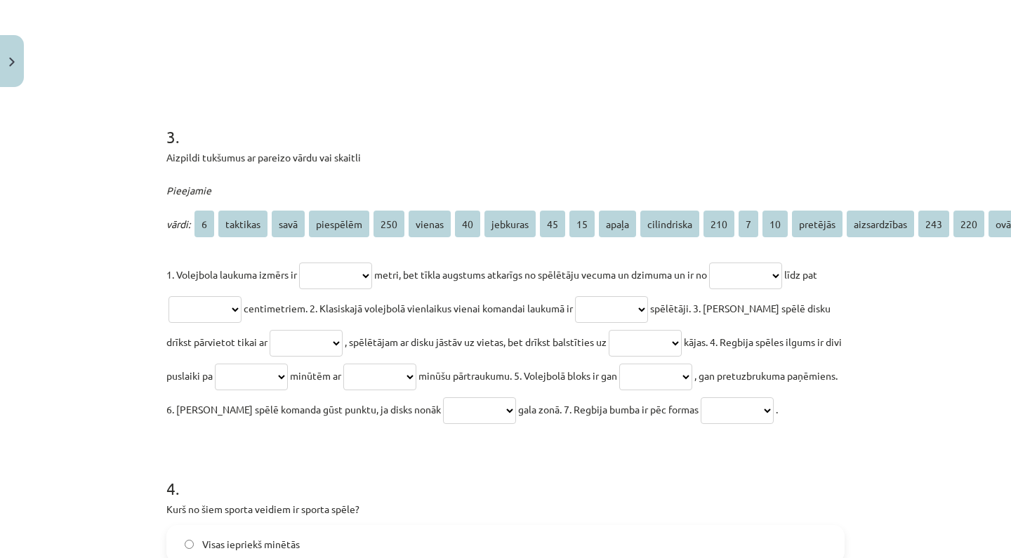
click at [540, 232] on span "45" at bounding box center [552, 224] width 25 height 27
select select "****"
select select "***"
select select "*"
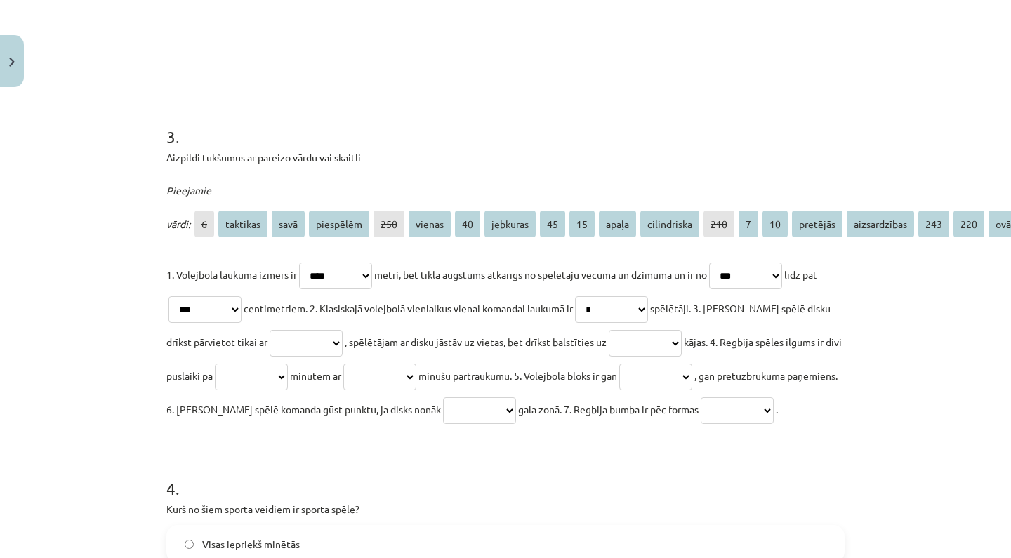
select select "*********"
select select "******"
select select "**"
select select "**********"
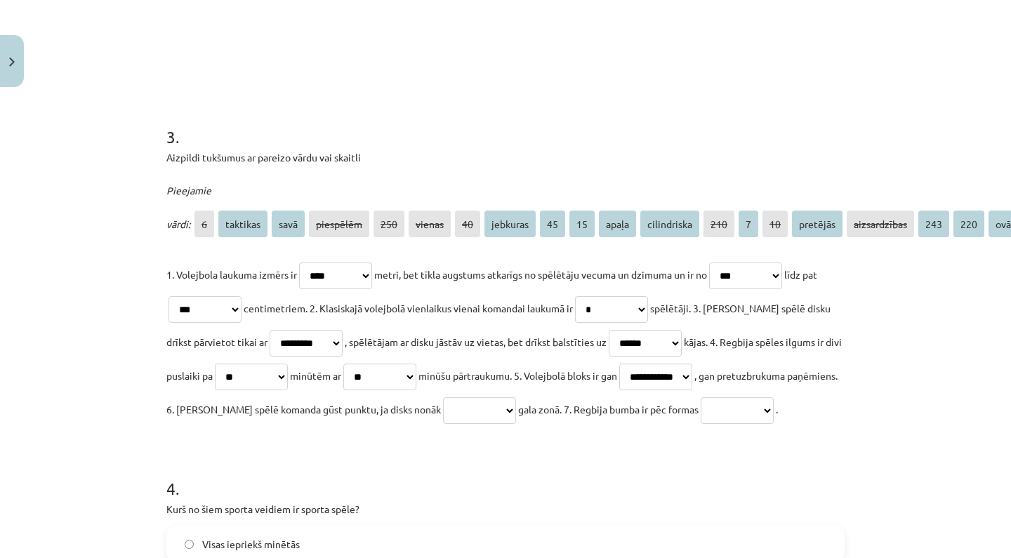
click at [512, 419] on p "**********" at bounding box center [505, 342] width 678 height 168
select select "********"
select select "*****"
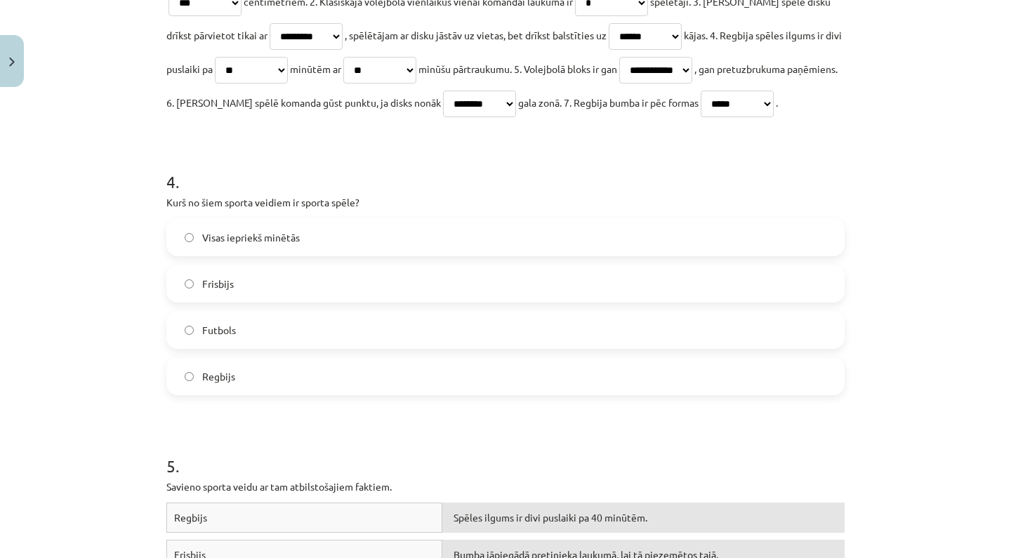
scroll to position [1134, 0]
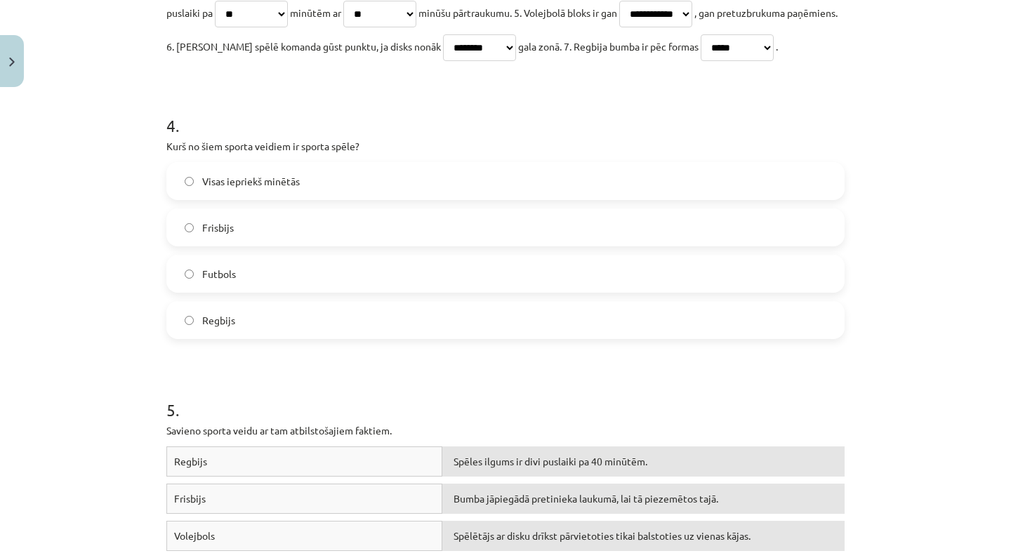
click at [334, 167] on label "Visas iepriekš minētās" at bounding box center [505, 181] width 675 height 35
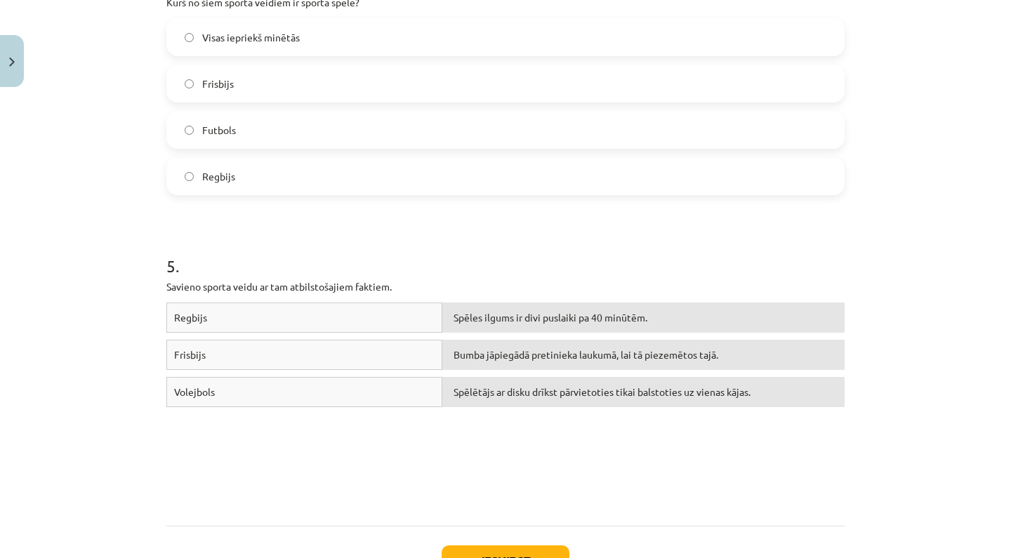
scroll to position [1289, 0]
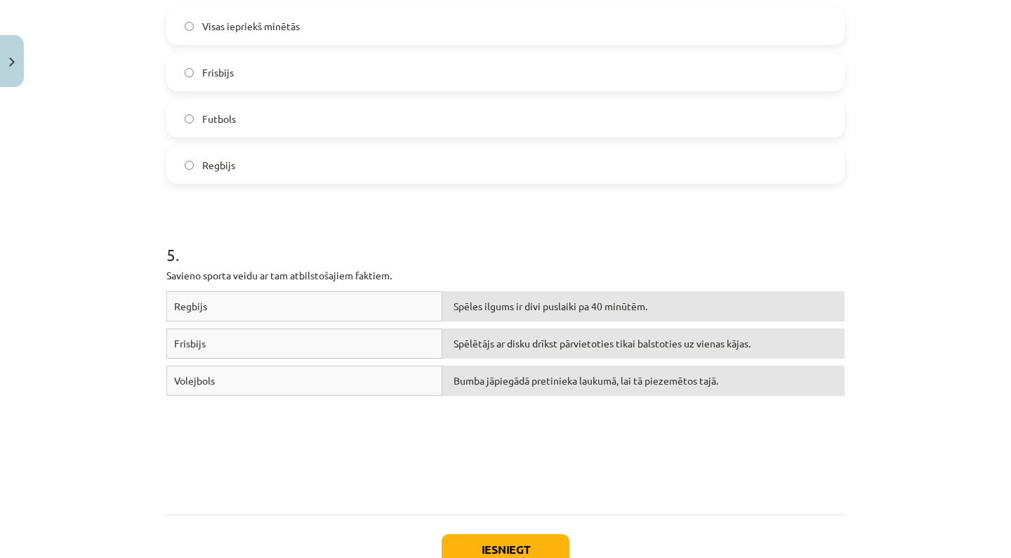
click at [493, 540] on button "Iesniegt" at bounding box center [506, 549] width 128 height 31
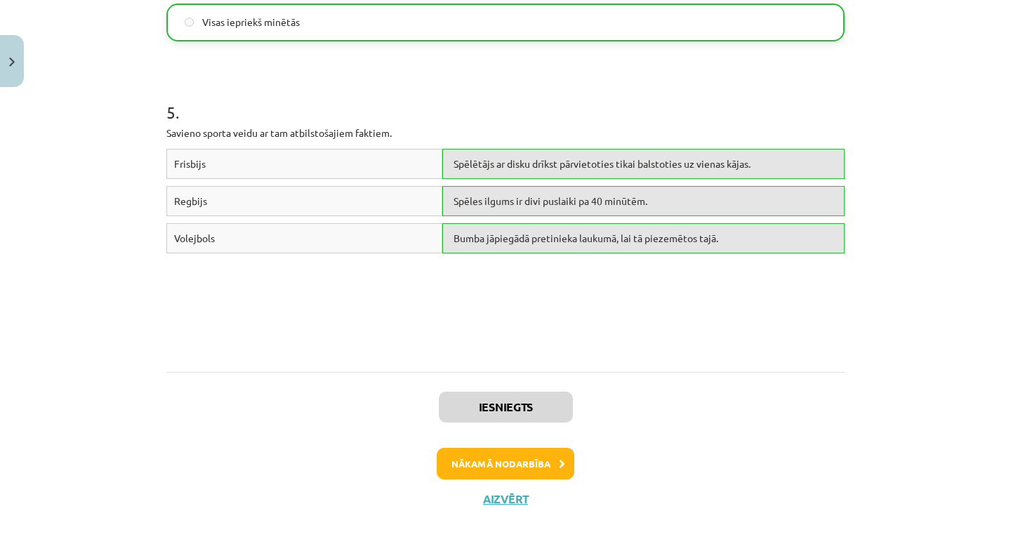
click at [523, 456] on button "Nākamā nodarbība" at bounding box center [506, 464] width 138 height 32
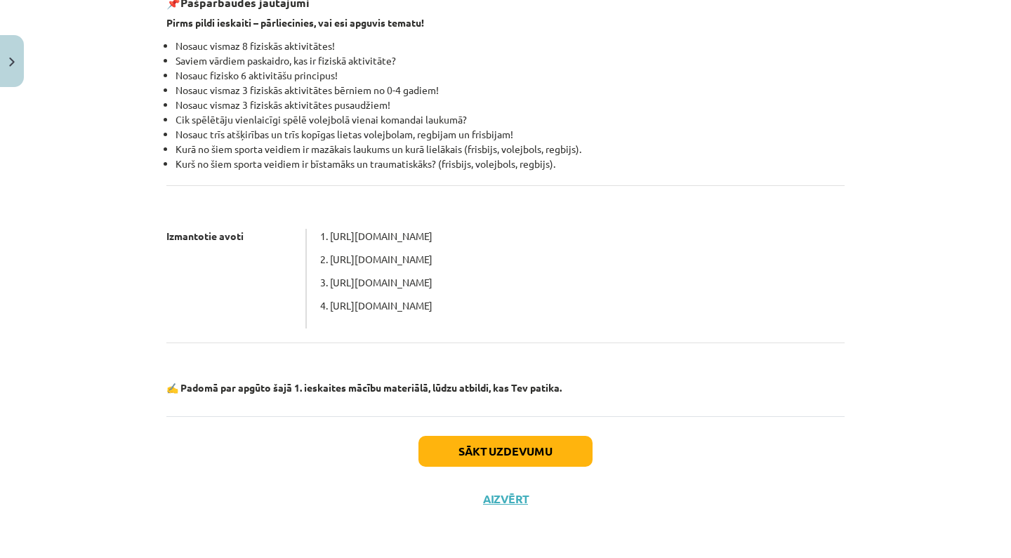
scroll to position [267, 0]
click at [1, 62] on button "Close" at bounding box center [12, 61] width 24 height 52
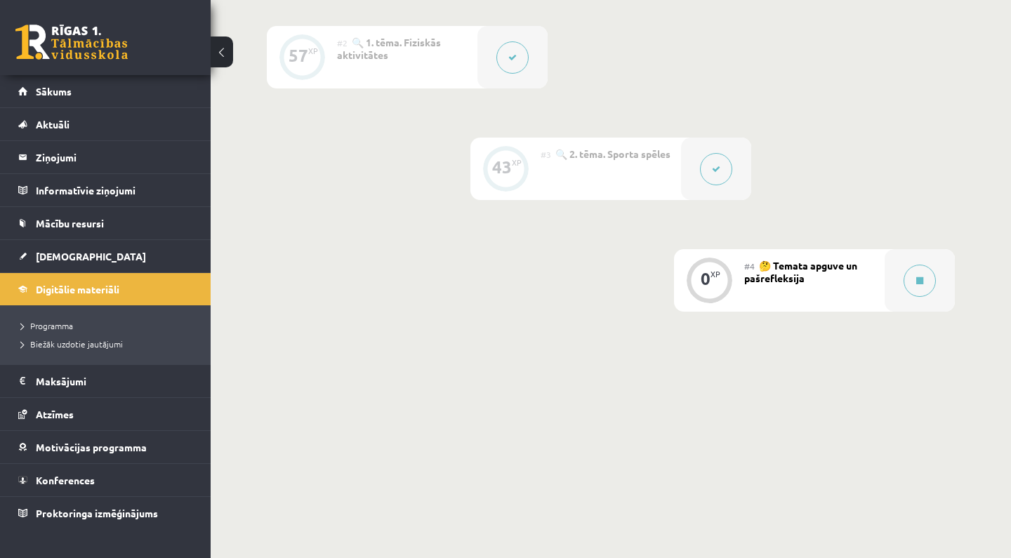
scroll to position [478, 0]
click at [911, 286] on button at bounding box center [919, 281] width 32 height 32
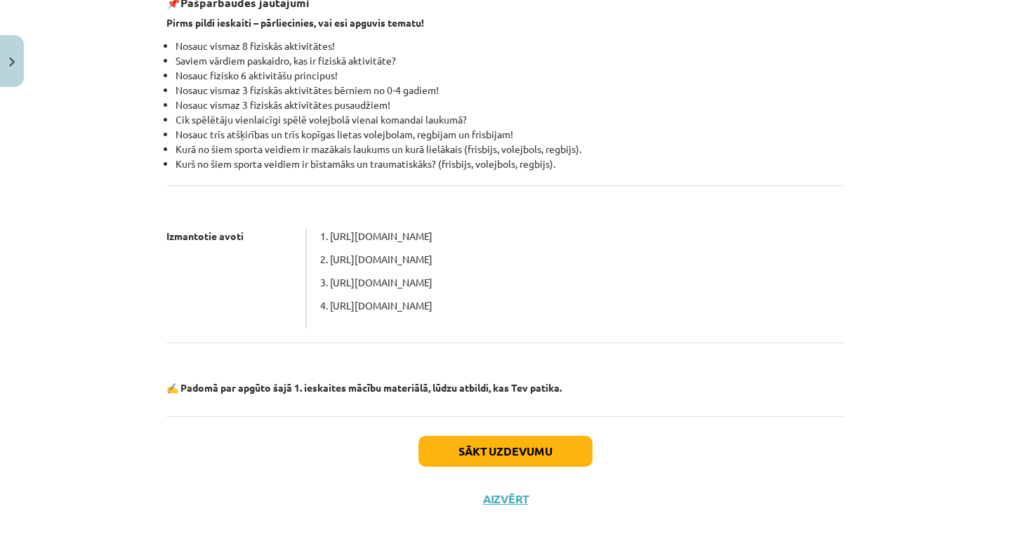
click at [495, 453] on button "Sākt uzdevumu" at bounding box center [505, 451] width 174 height 31
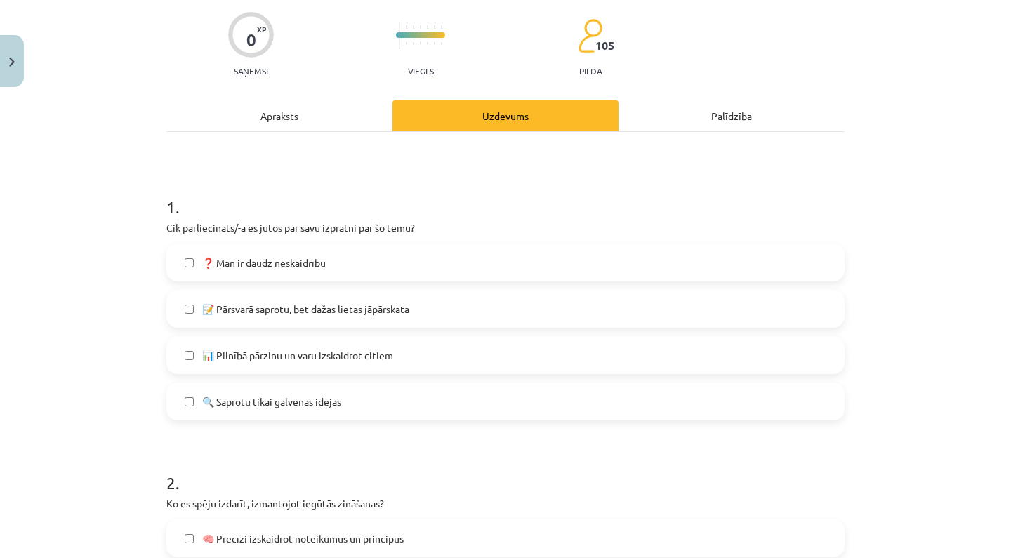
scroll to position [113, 0]
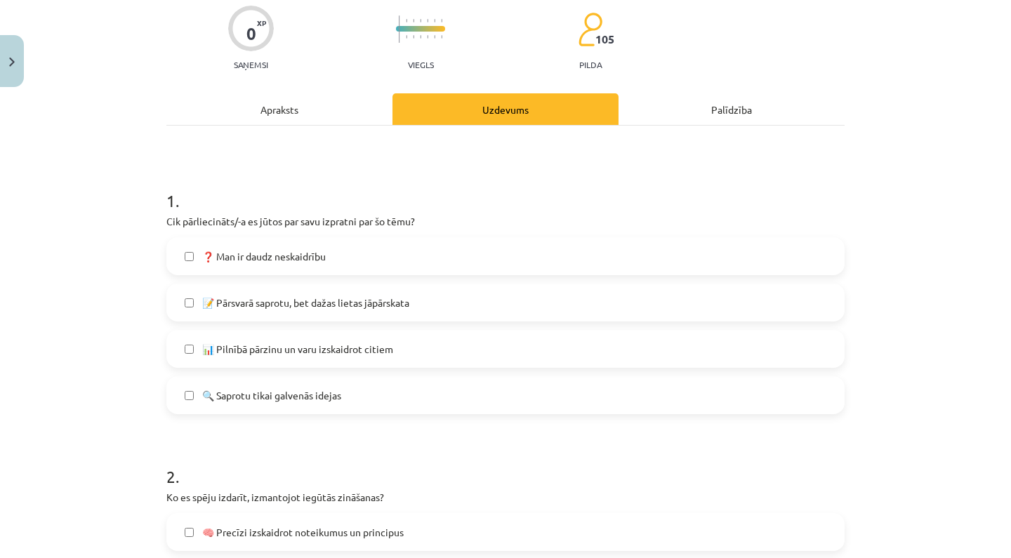
click at [402, 304] on span "📝 Pārsvarā saprotu, bet dažas lietas jāpārskata" at bounding box center [305, 303] width 207 height 15
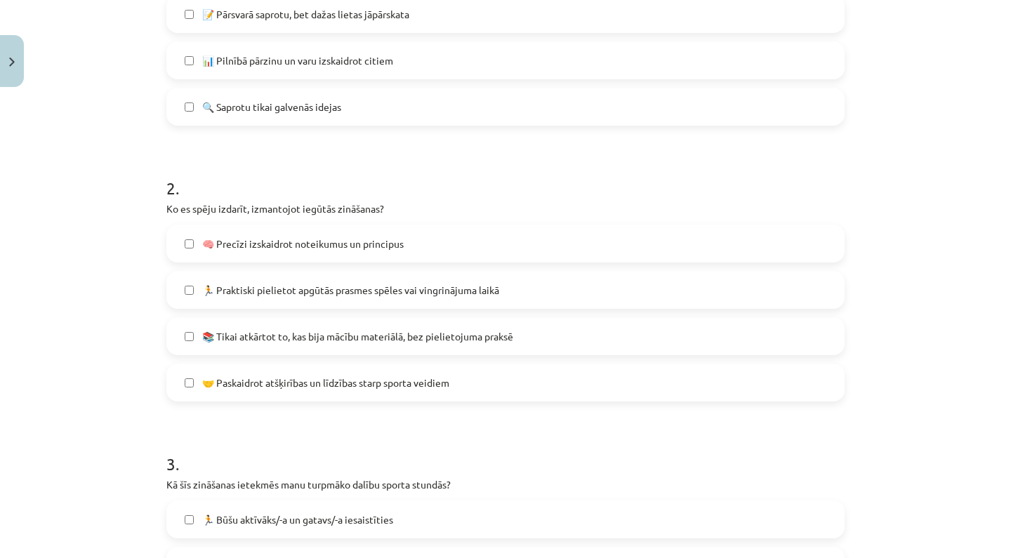
scroll to position [432, 0]
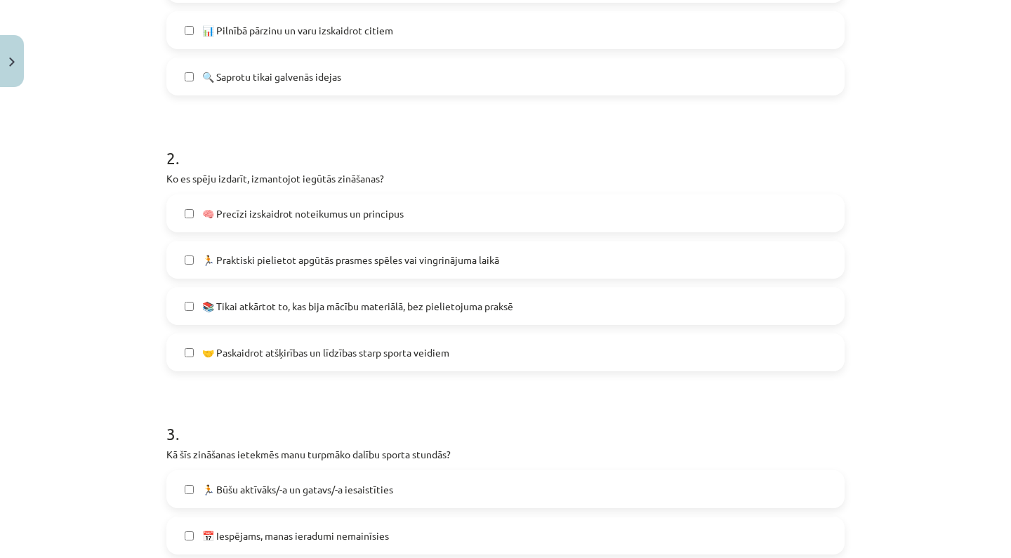
click at [403, 223] on label "🧠 Precīzi izskaidrot noteikumus un principus" at bounding box center [505, 213] width 675 height 35
click at [397, 248] on label "🏃 Praktiski pielietot apgūtās prasmes spēles vai vingrinājuma laikā" at bounding box center [505, 259] width 675 height 35
click at [421, 321] on label "📚 Tikai atkārtot to, kas bija mācību materiālā, bez pielietojuma praksē" at bounding box center [505, 305] width 675 height 35
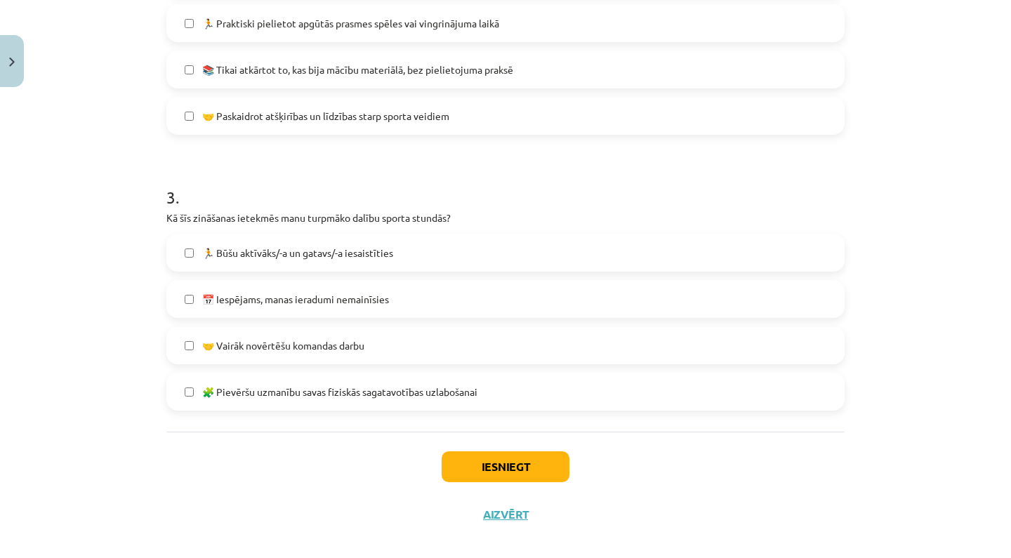
scroll to position [670, 0]
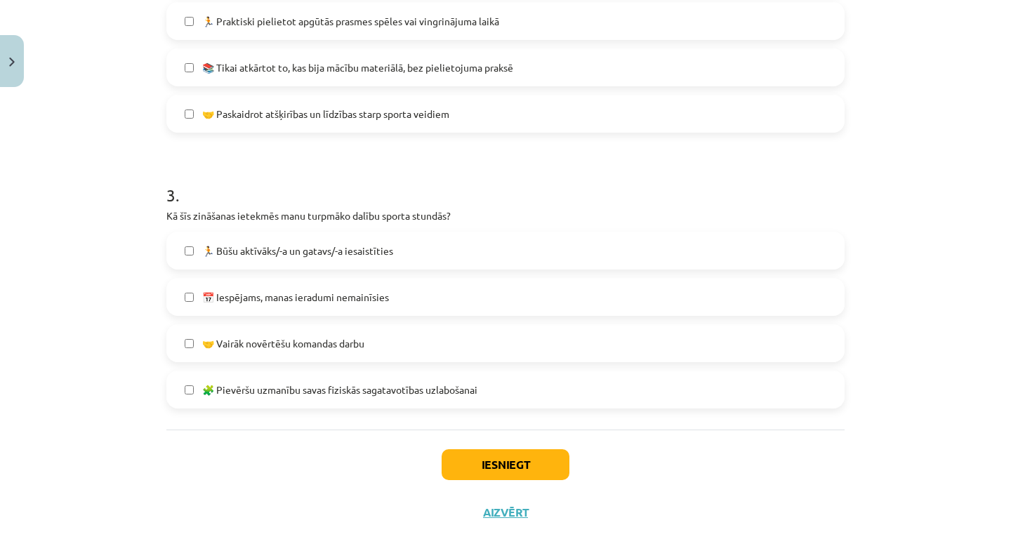
click at [383, 392] on span "🧩 Pievēršu uzmanību savas fiziskās sagatavotības uzlabošanai" at bounding box center [339, 390] width 275 height 15
click at [513, 463] on button "Iesniegt" at bounding box center [506, 464] width 128 height 31
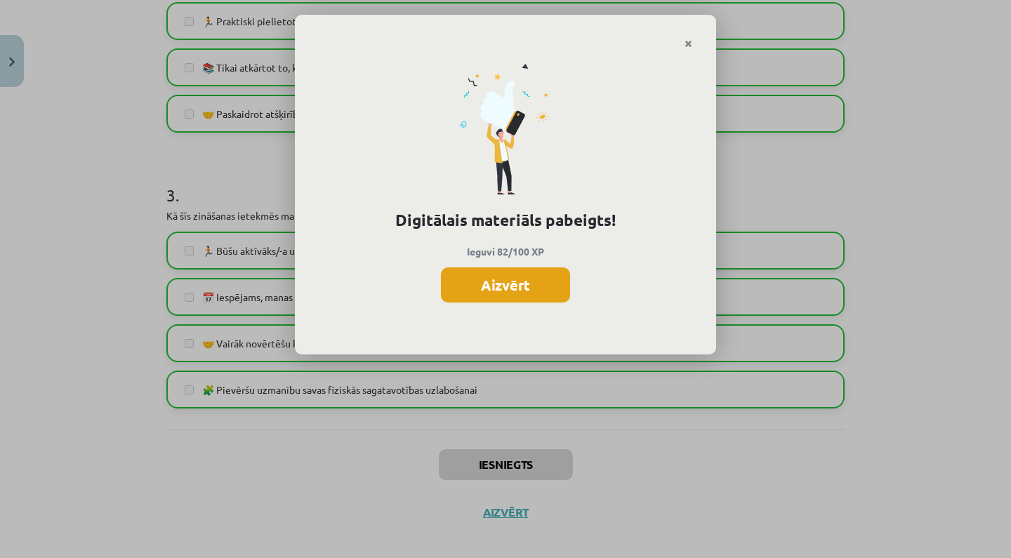
click at [525, 277] on button "Aizvērt" at bounding box center [505, 284] width 129 height 35
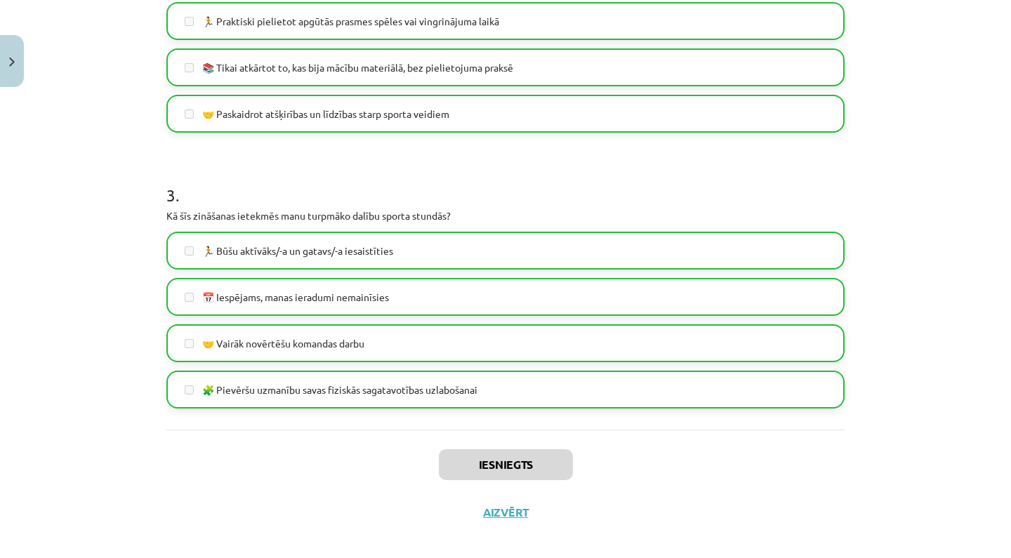
click at [12, 46] on button "Close" at bounding box center [12, 61] width 24 height 52
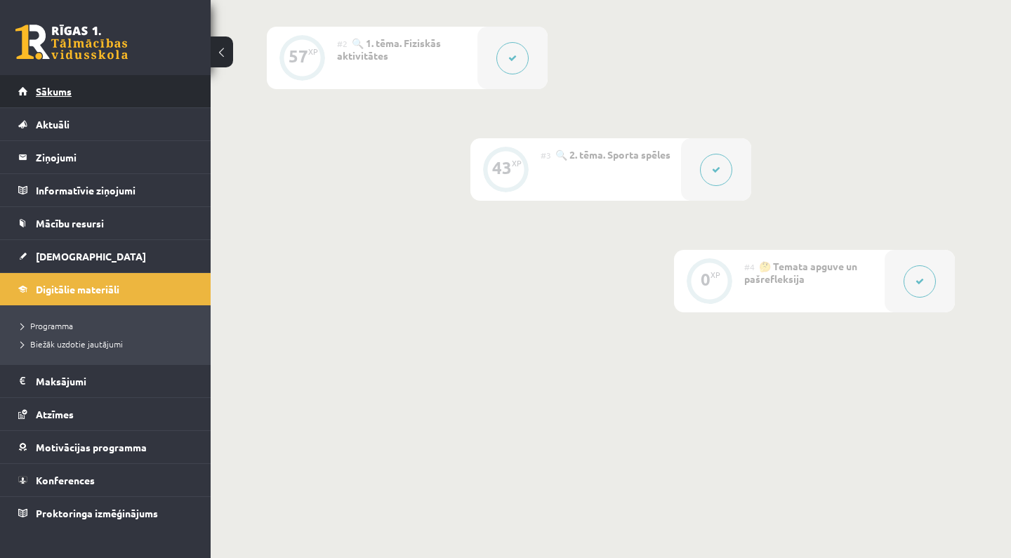
click at [109, 96] on link "Sākums" at bounding box center [105, 91] width 175 height 32
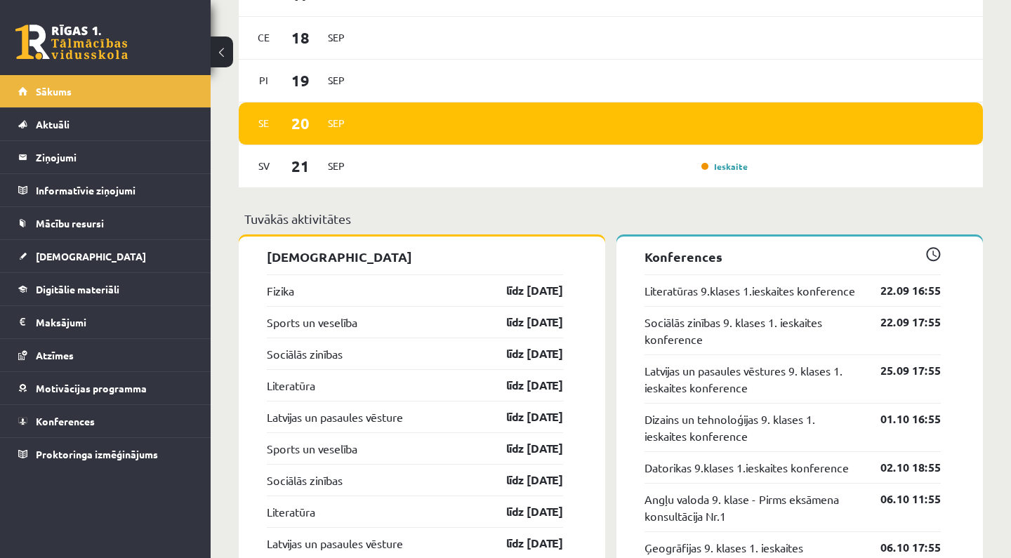
scroll to position [1198, 0]
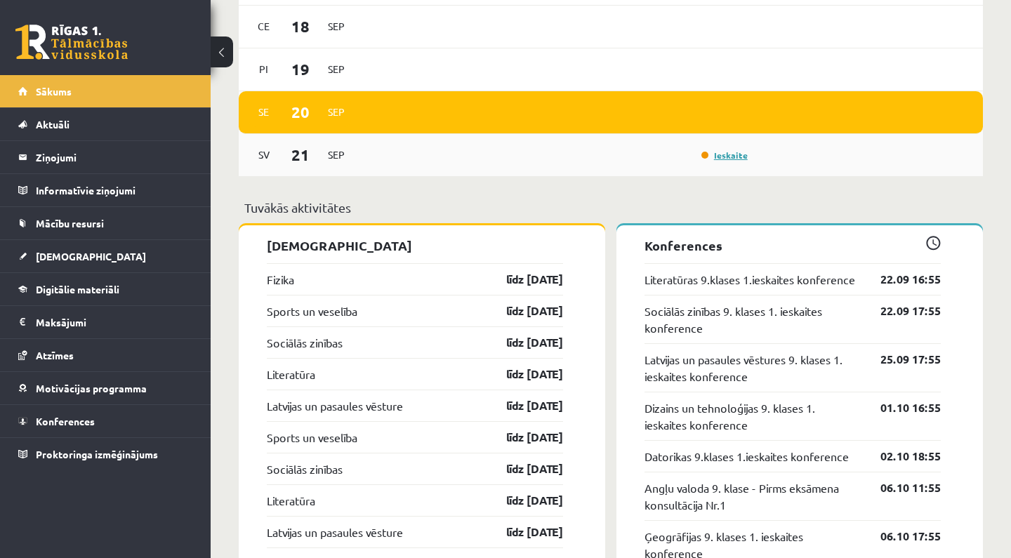
click at [741, 159] on link "Ieskaite" at bounding box center [724, 155] width 46 height 11
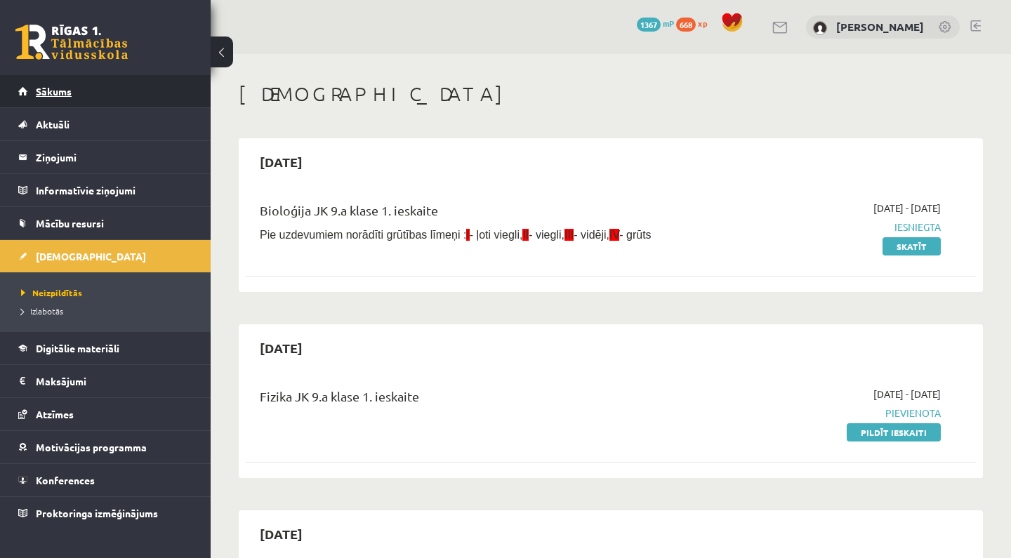
click at [190, 95] on link "Sākums" at bounding box center [105, 91] width 175 height 32
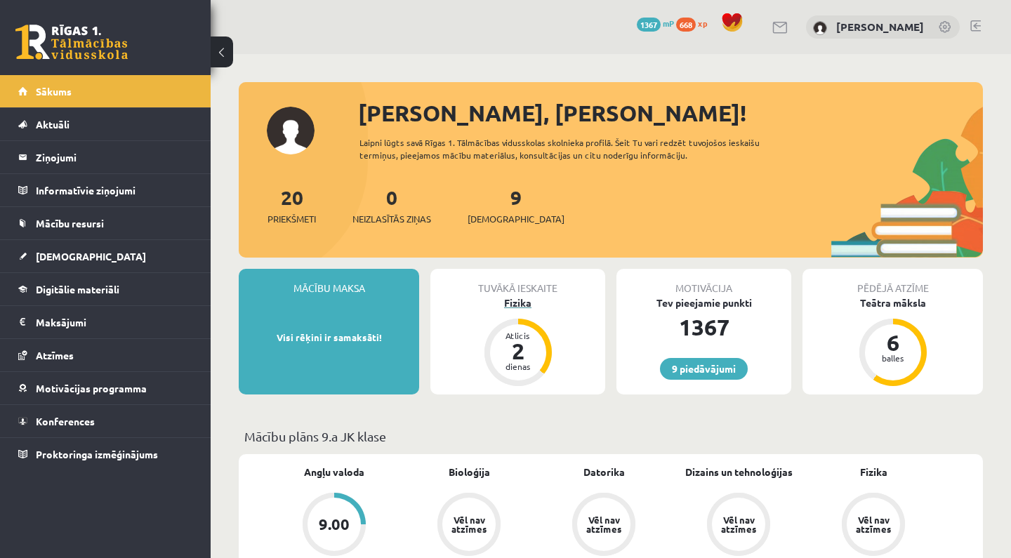
click at [526, 305] on div "Fizika" at bounding box center [517, 303] width 175 height 15
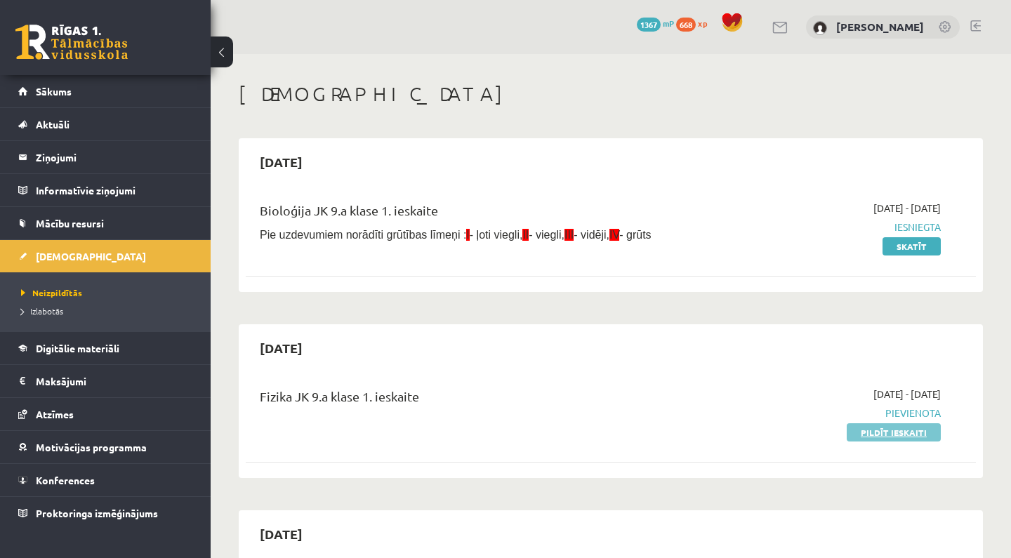
click at [870, 432] on link "Pildīt ieskaiti" at bounding box center [894, 432] width 94 height 18
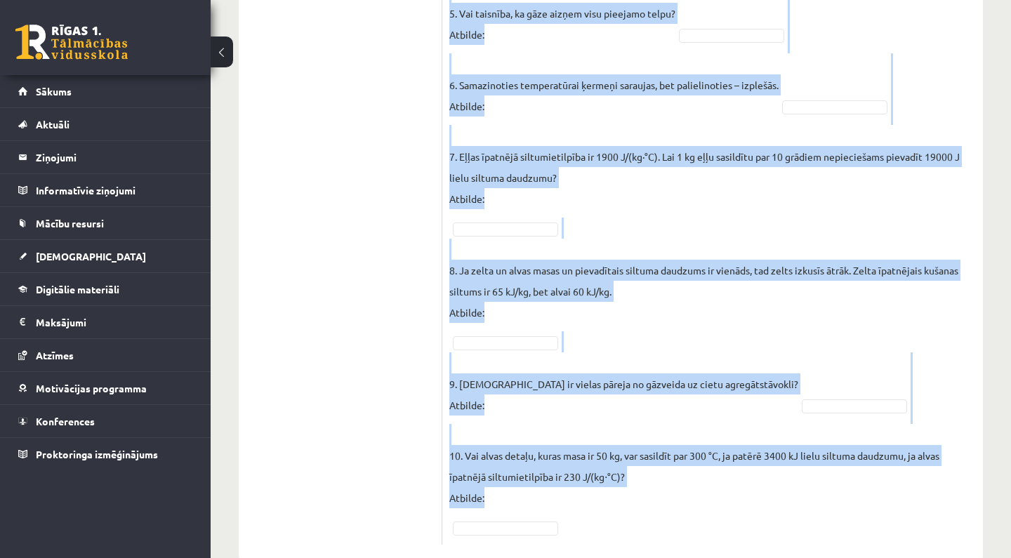
scroll to position [803, 0]
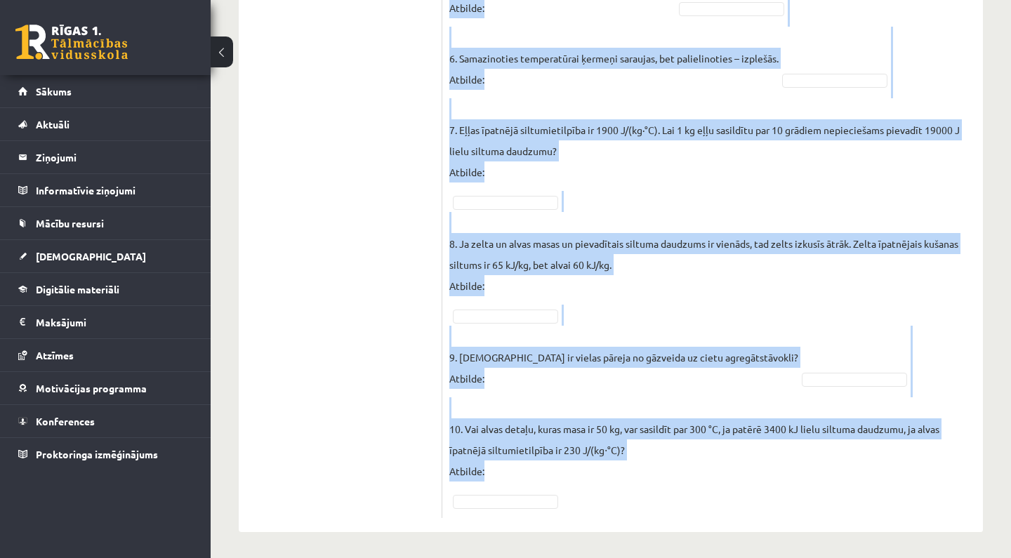
drag, startPoint x: 451, startPoint y: 108, endPoint x: 811, endPoint y: 502, distance: 533.6
click at [811, 501] on div "10p Vai apgalvojums ir patiess? Pieejamie vārdi Jā Jā Jā Jā Nē Jā Nē Nē Nē Nē N…" at bounding box center [712, 20] width 540 height 995
copy div "Vai apgalvojums ir patiess? Pieejamie vārdi Jā Jā Jā Jā Nē Jā Nē Nē Nē Nē Nē Nē…"
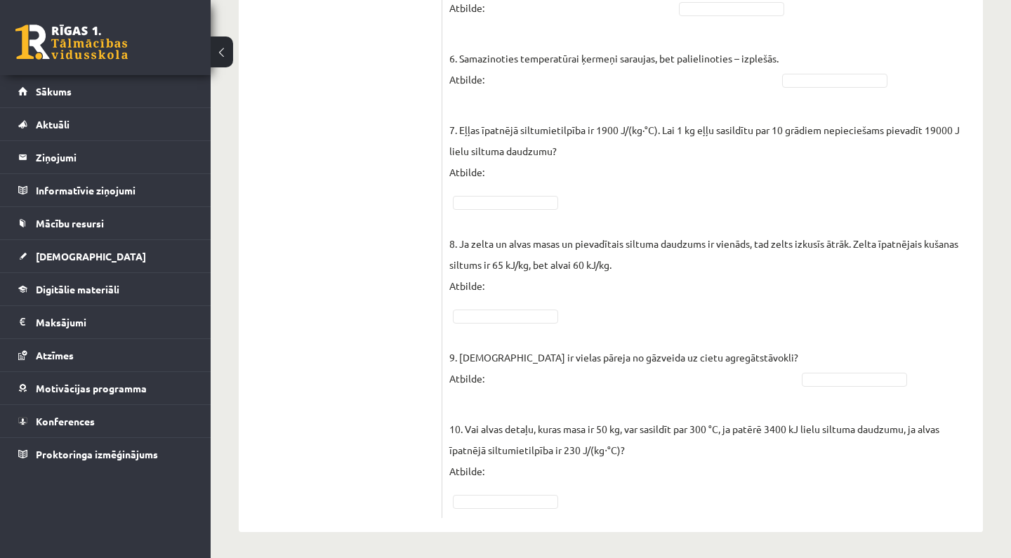
click at [811, 502] on fieldset "1. Molekulu kustības ātrums vielā, to atdzesējot, samazinās! Atbilde: 2. Moleku…" at bounding box center [712, 100] width 526 height 821
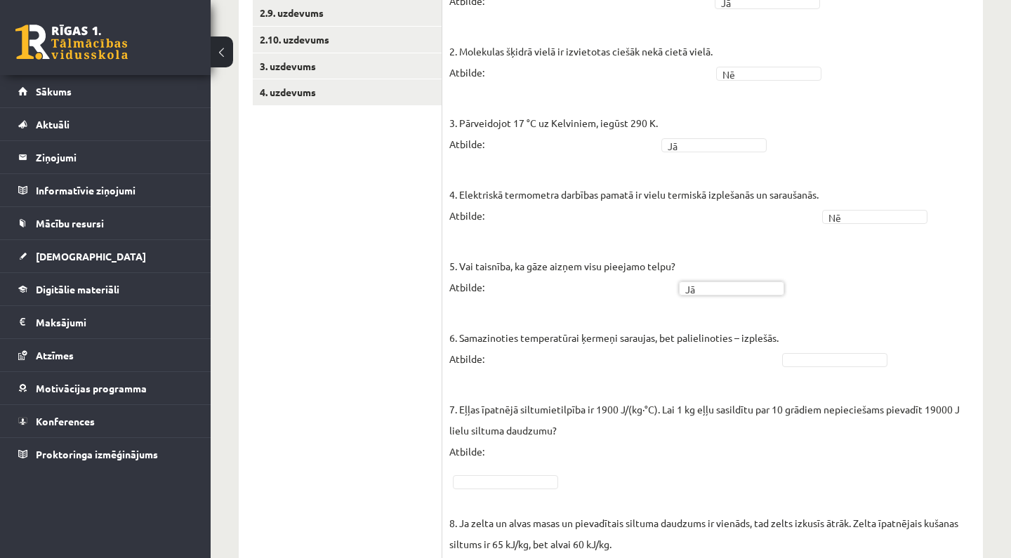
scroll to position [493, 0]
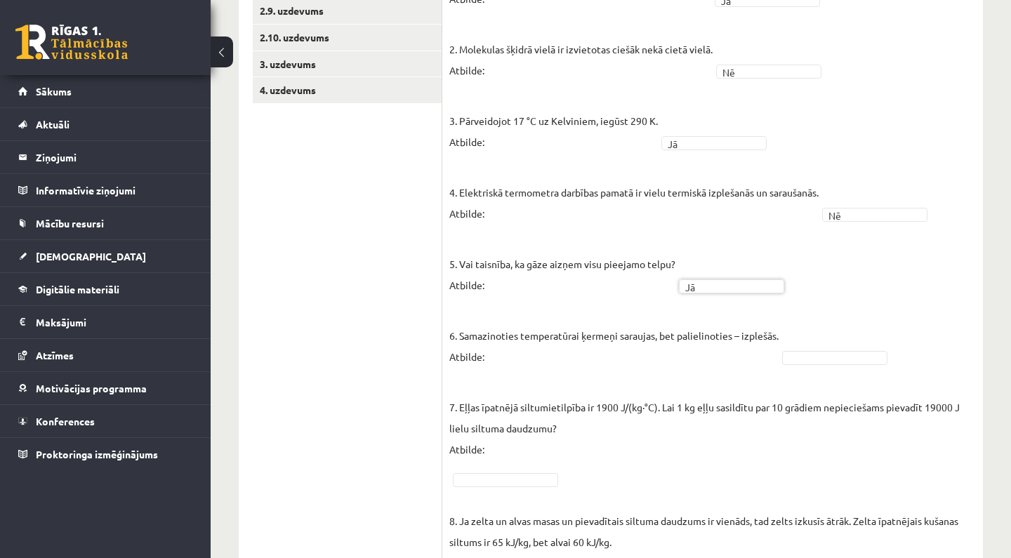
click at [835, 364] on fieldset "1. Molekulu kustības ātrums vielā, to atdzesējot, samazinās! Atbilde: Jā ** 2. …" at bounding box center [712, 377] width 526 height 821
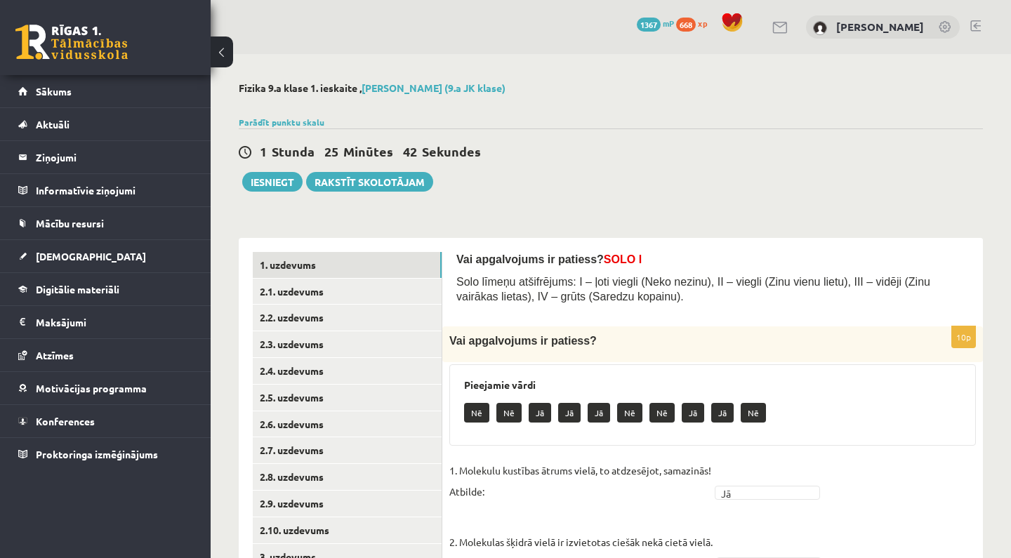
scroll to position [0, 0]
click at [421, 293] on link "2.1. uzdevums" at bounding box center [347, 292] width 189 height 26
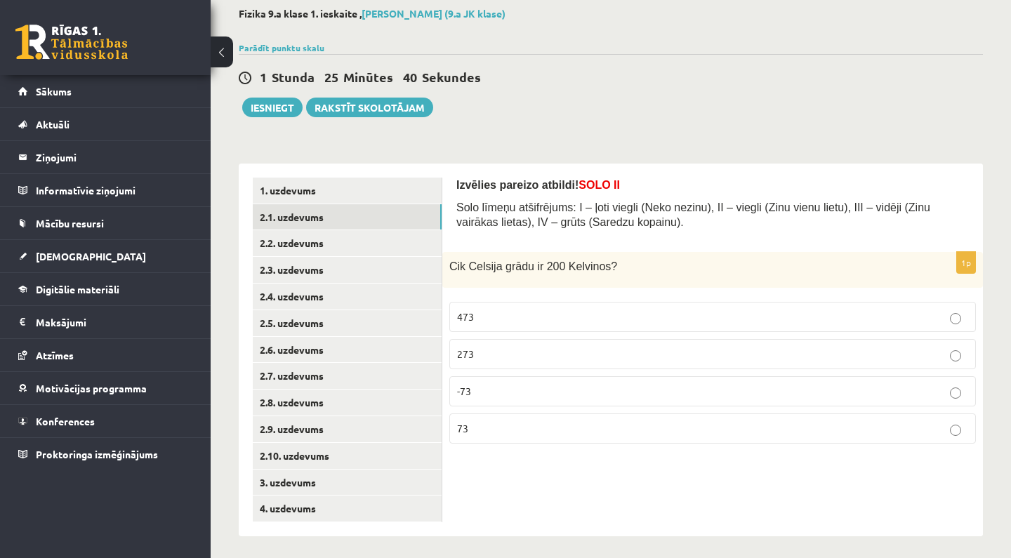
scroll to position [74, 0]
drag, startPoint x: 453, startPoint y: 265, endPoint x: 489, endPoint y: 437, distance: 175.8
click at [489, 437] on div "1p Cik Celsija grādu ir 200 Kelvinos? 473 273 -73 73" at bounding box center [712, 354] width 540 height 203
copy div "Cik Celsija grādu ir 200 Kelvinos? 473 273 -73 73"
click at [504, 453] on div "1p Cik Celsija grādu ir 200 Kelvinos? 473 273 -73 73" at bounding box center [712, 354] width 540 height 203
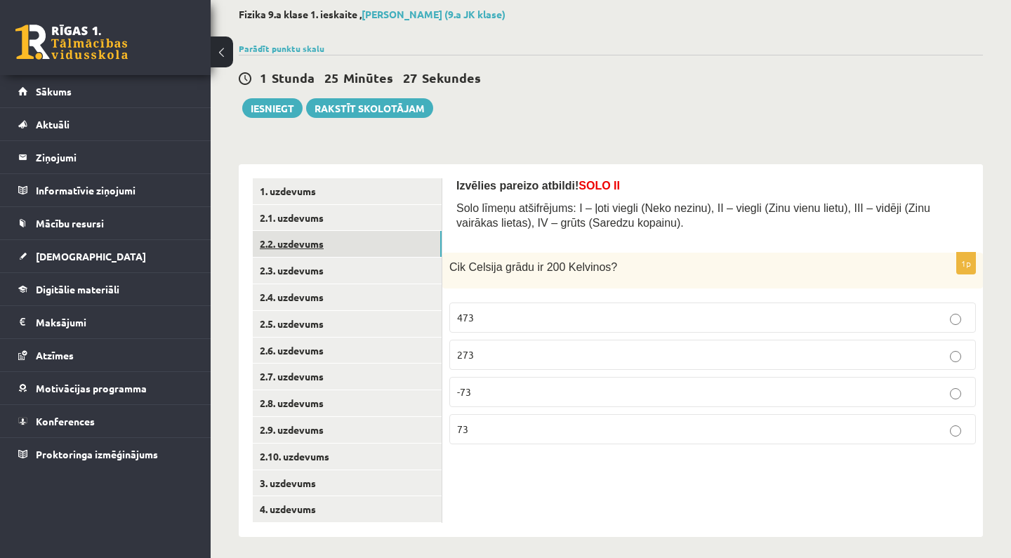
click at [311, 245] on link "2.2. uzdevums" at bounding box center [347, 244] width 189 height 26
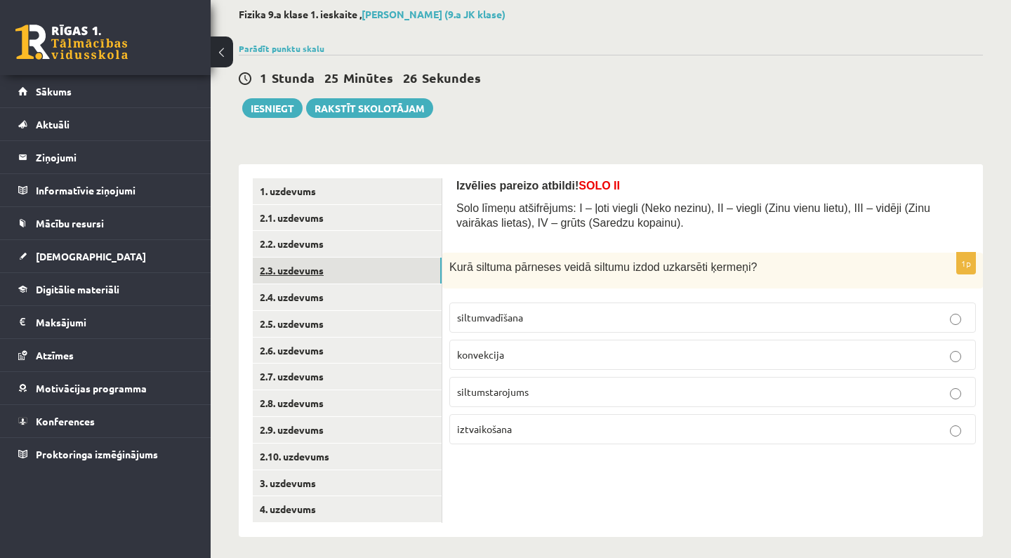
click at [324, 274] on link "2.3. uzdevums" at bounding box center [347, 271] width 189 height 26
click at [327, 299] on link "2.4. uzdevums" at bounding box center [347, 297] width 189 height 26
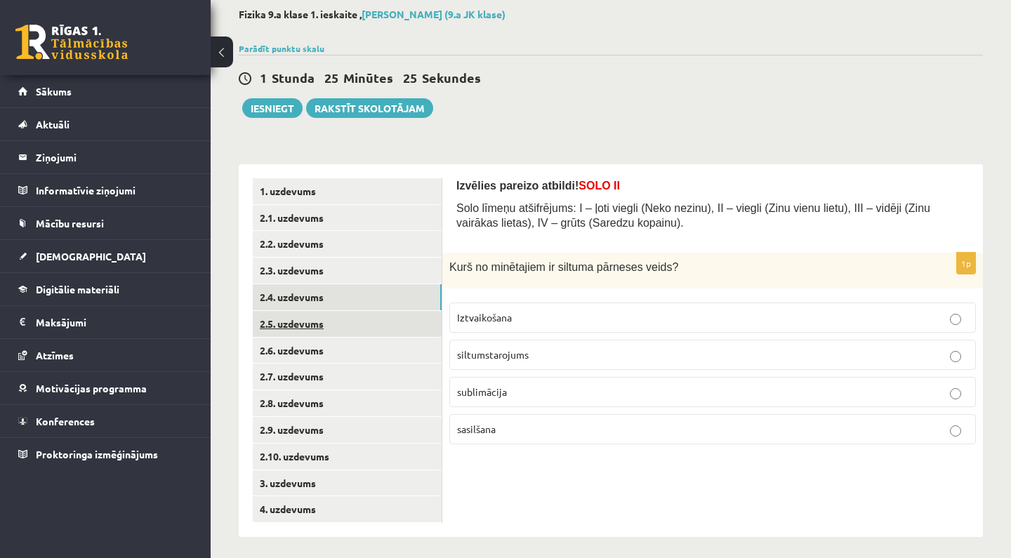
click at [326, 319] on link "2.5. uzdevums" at bounding box center [347, 324] width 189 height 26
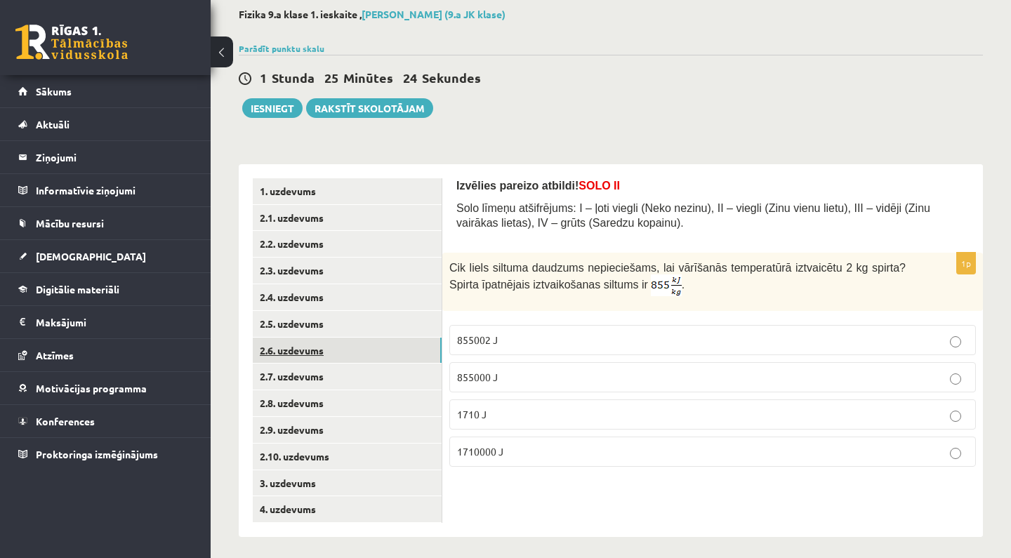
click at [325, 342] on link "2.6. uzdevums" at bounding box center [347, 351] width 189 height 26
click at [325, 378] on link "2.7. uzdevums" at bounding box center [347, 377] width 189 height 26
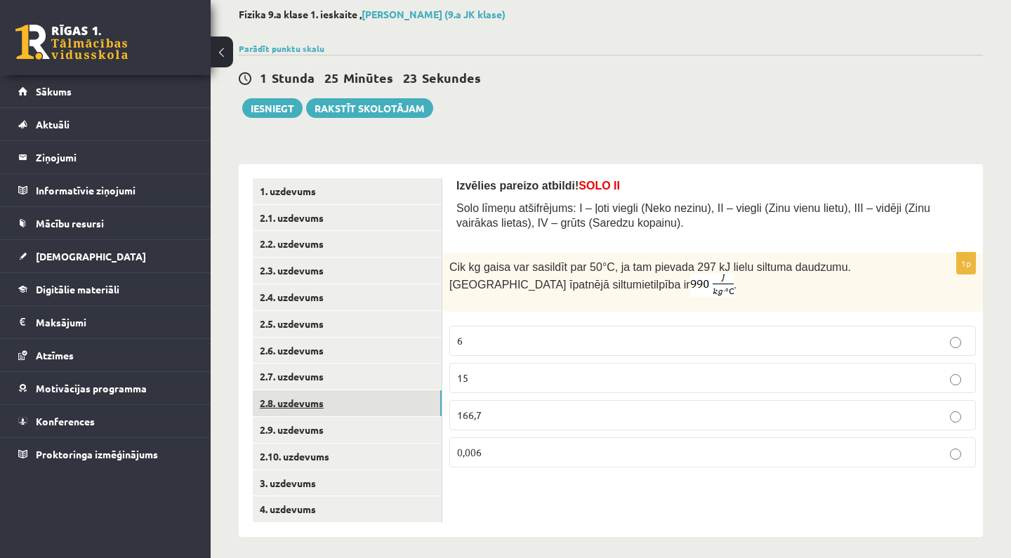
click at [321, 401] on link "2.8. uzdevums" at bounding box center [347, 403] width 189 height 26
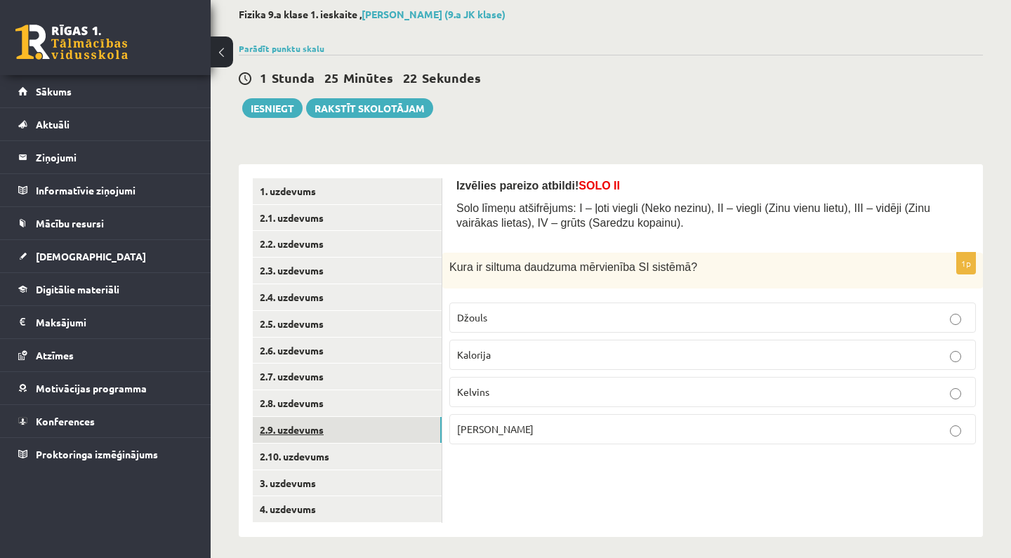
click at [321, 417] on link "2.9. uzdevums" at bounding box center [347, 430] width 189 height 26
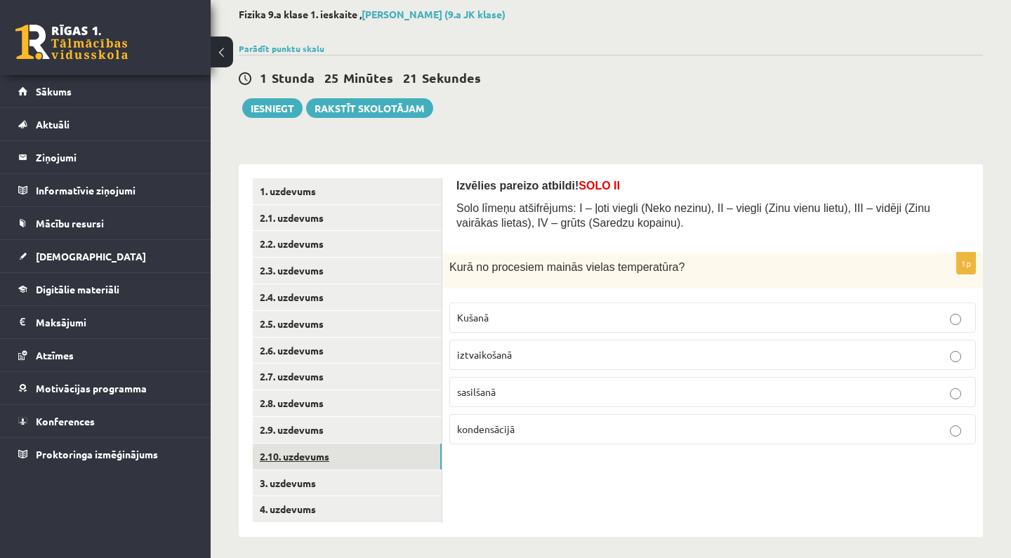
click at [321, 444] on link "2.10. uzdevums" at bounding box center [347, 457] width 189 height 26
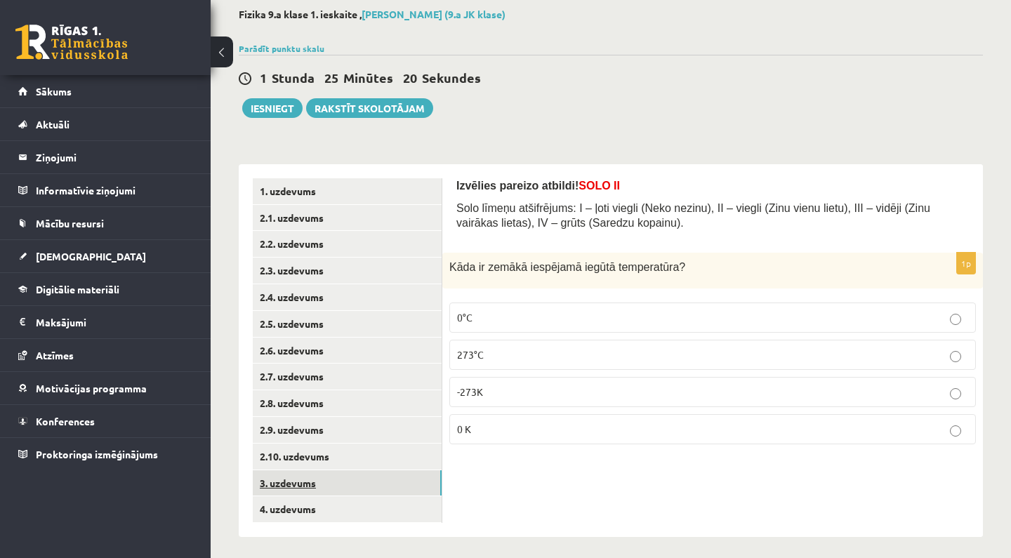
click at [312, 484] on link "3. uzdevums" at bounding box center [347, 483] width 189 height 26
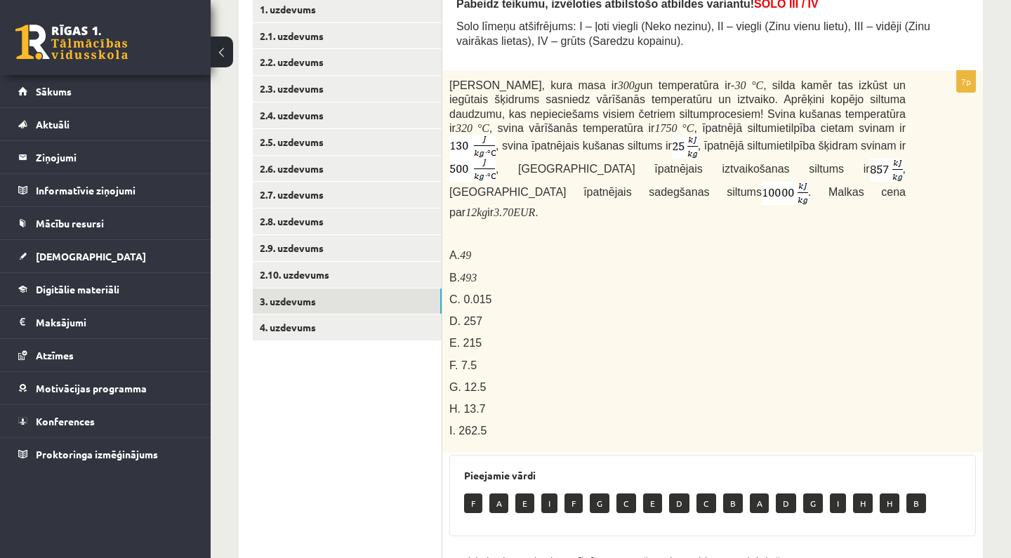
scroll to position [253, 0]
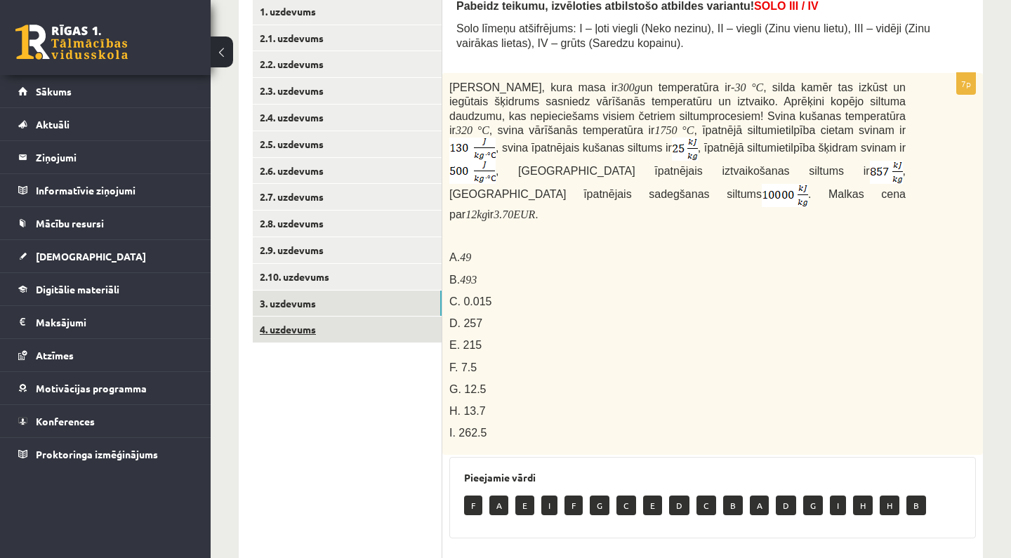
click at [397, 317] on link "4. uzdevums" at bounding box center [347, 330] width 189 height 26
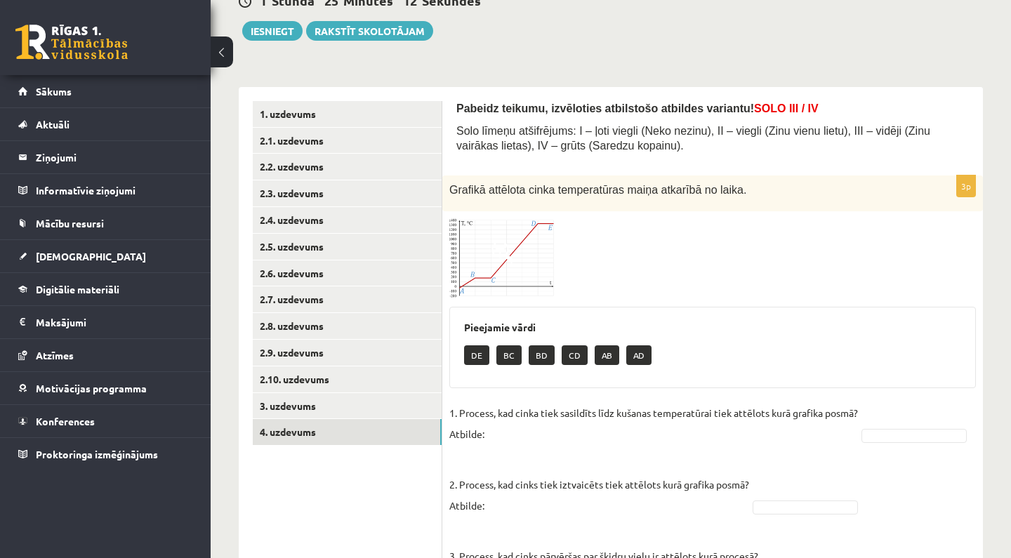
scroll to position [149, 0]
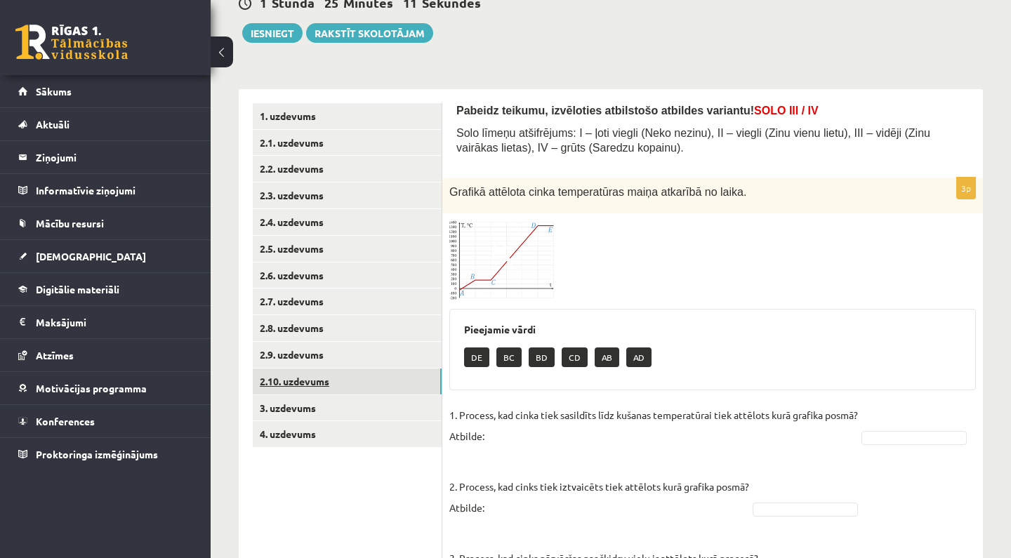
click at [378, 380] on link "2.10. uzdevums" at bounding box center [347, 382] width 189 height 26
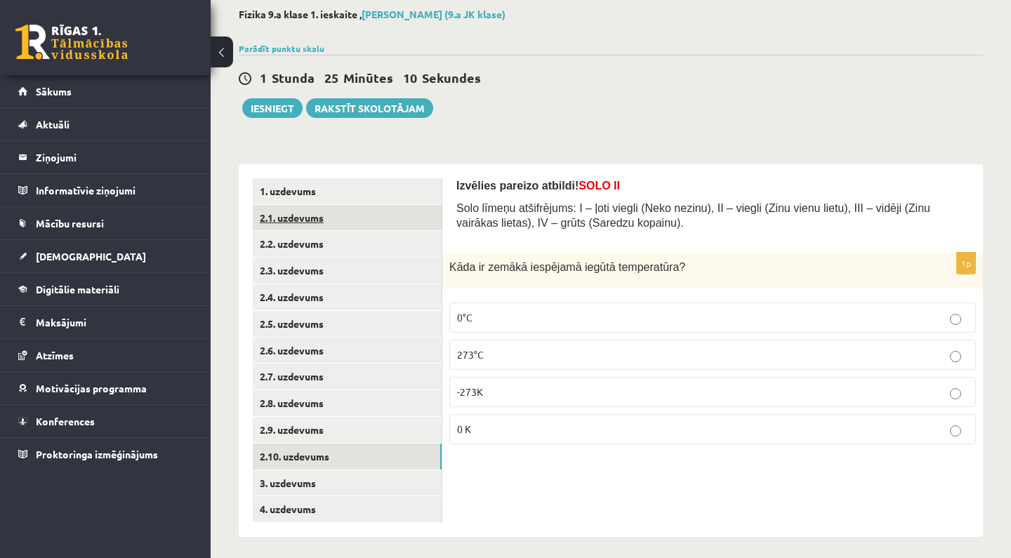
click at [364, 214] on link "2.1. uzdevums" at bounding box center [347, 218] width 189 height 26
click at [540, 385] on p "-73" at bounding box center [712, 392] width 511 height 15
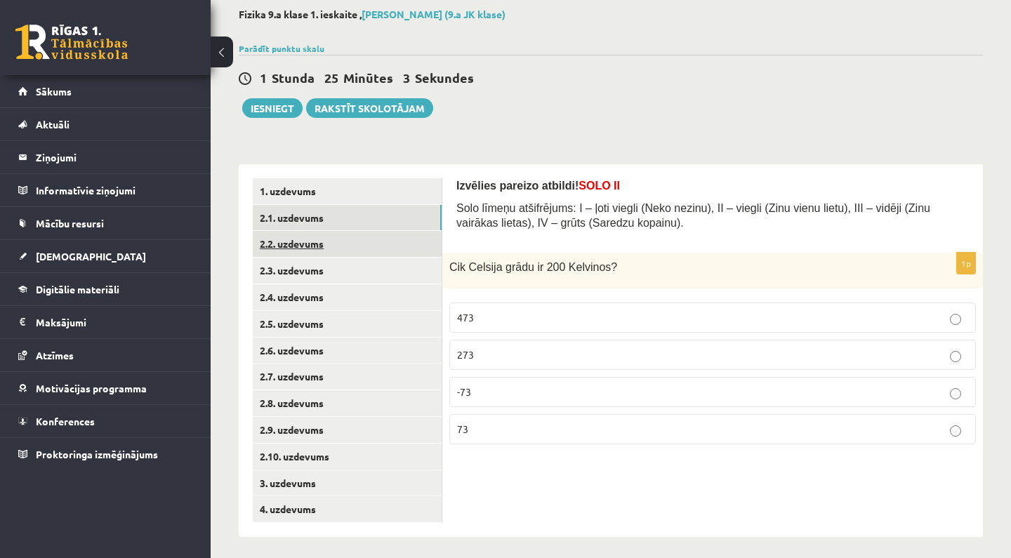
click at [397, 254] on link "2.2. uzdevums" at bounding box center [347, 244] width 189 height 26
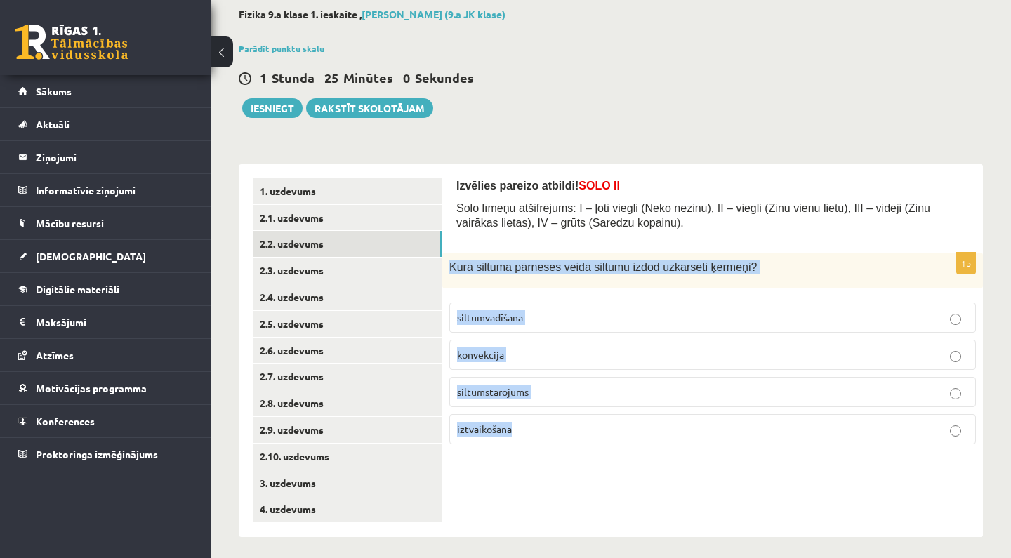
drag, startPoint x: 451, startPoint y: 263, endPoint x: 507, endPoint y: 449, distance: 193.6
click at [507, 449] on div "1p Kurā siltuma pārneses veidā siltumu izdod uzkarsēti ķermeņi? siltumvadīšana …" at bounding box center [712, 354] width 540 height 203
copy div "Kurā siltuma pārneses veidā siltumu izdod uzkarsēti ķermeņi? siltumvadīšana kon…"
click at [496, 480] on div "Izvēlies pareizo atbildi! SOLO II Solo līmeņu atšifrējums: I – ļoti viegli (Nek…" at bounding box center [712, 350] width 540 height 373
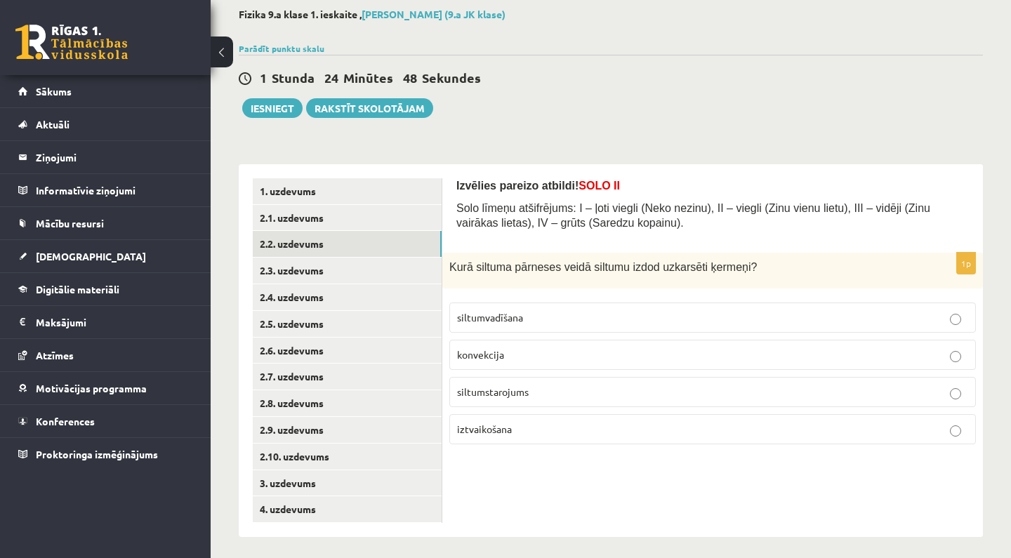
click at [524, 317] on p "siltumvadīšana" at bounding box center [712, 317] width 511 height 15
click at [528, 380] on label "siltumstarojums" at bounding box center [712, 392] width 526 height 30
click at [392, 276] on link "2.3. uzdevums" at bounding box center [347, 271] width 189 height 26
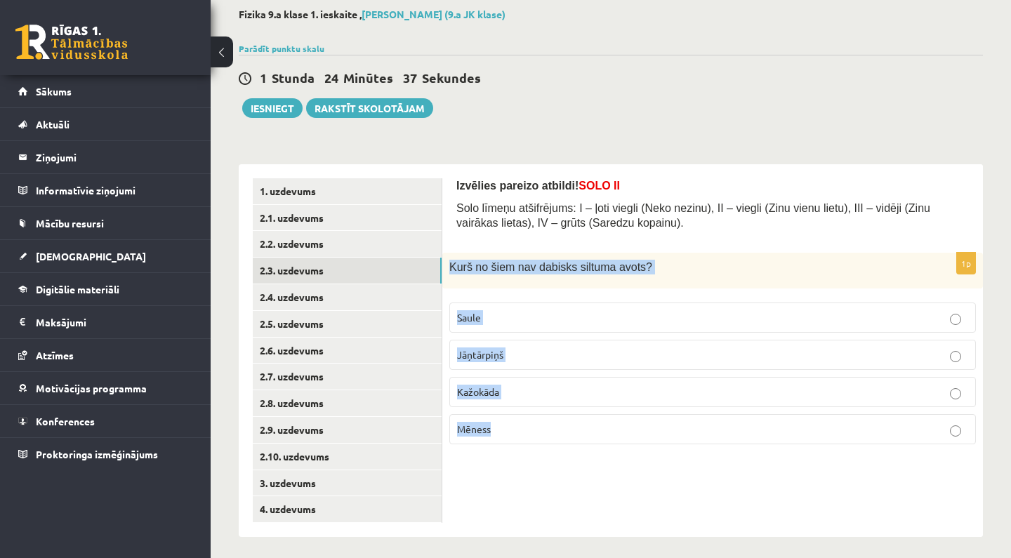
drag, startPoint x: 451, startPoint y: 264, endPoint x: 491, endPoint y: 426, distance: 166.8
click at [491, 426] on div "1p Kurš no šiem nav dabisks siltuma avots? Saule Jāņtārpiņš Kažokāda Mēness" at bounding box center [712, 354] width 540 height 203
copy div "Kurš no šiem nav dabisks siltuma avots? Saule Jāņtārpiņš Kažokāda Mēness"
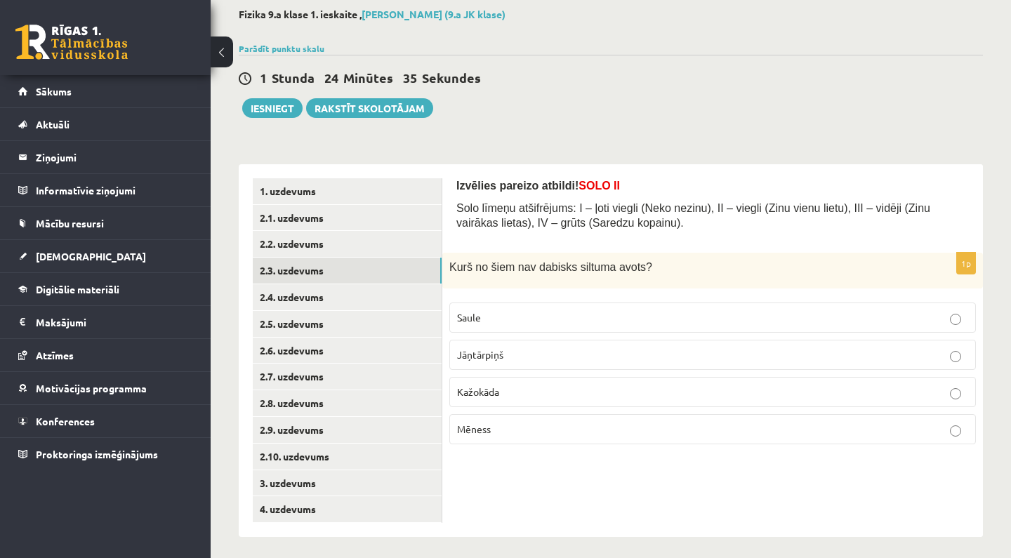
click at [496, 446] on fieldset "Saule Jāņtārpiņš Kažokāda Mēness" at bounding box center [712, 372] width 526 height 153
click at [540, 438] on label "Mēness" at bounding box center [712, 429] width 526 height 30
click at [392, 300] on link "2.4. uzdevums" at bounding box center [347, 297] width 189 height 26
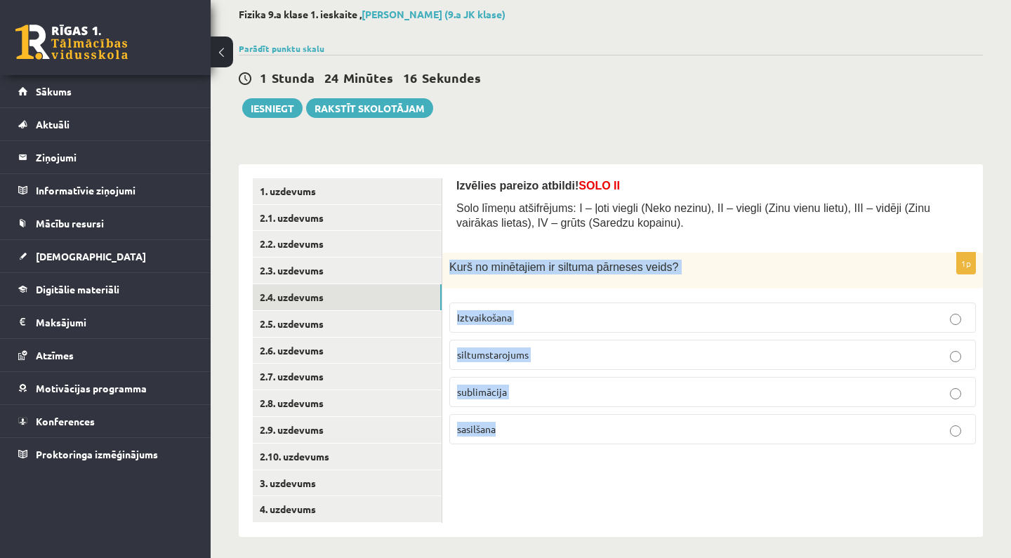
drag, startPoint x: 452, startPoint y: 264, endPoint x: 541, endPoint y: 445, distance: 201.9
click at [541, 445] on div "1p Kurš no minētajiem ir siltuma pārneses veids? Iztvaikošana siltumstarojums s…" at bounding box center [712, 354] width 540 height 203
copy div "Kurš no minētajiem ir siltuma pārneses veids? Iztvaikošana siltumstarojums subl…"
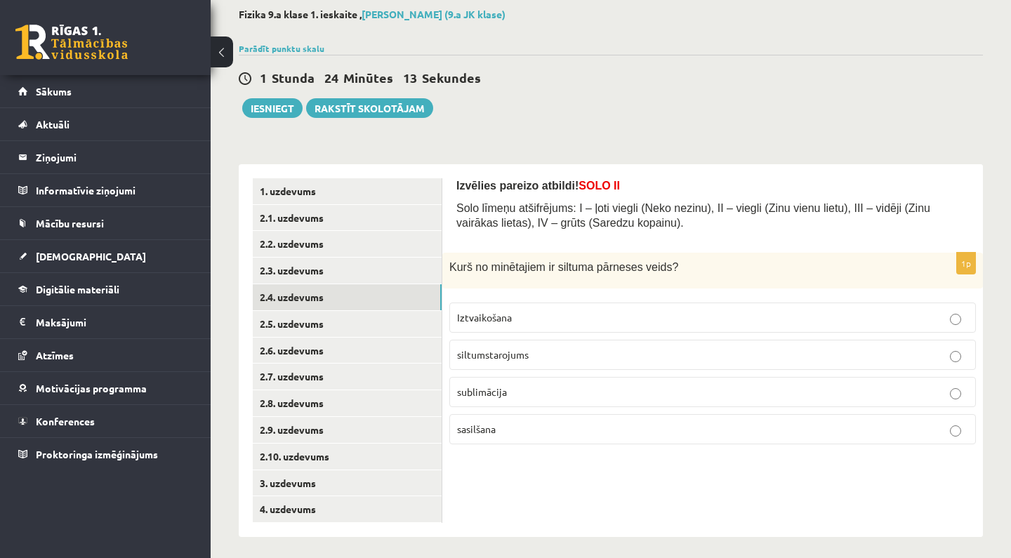
click at [536, 465] on div "Izvēlies pareizo atbildi! SOLO II Solo līmeņu atšifrējums: I – ļoti viegli (Nek…" at bounding box center [712, 350] width 540 height 373
click at [535, 355] on p "siltumstarojums" at bounding box center [712, 354] width 511 height 15
click at [393, 325] on link "2.5. uzdevums" at bounding box center [347, 324] width 189 height 26
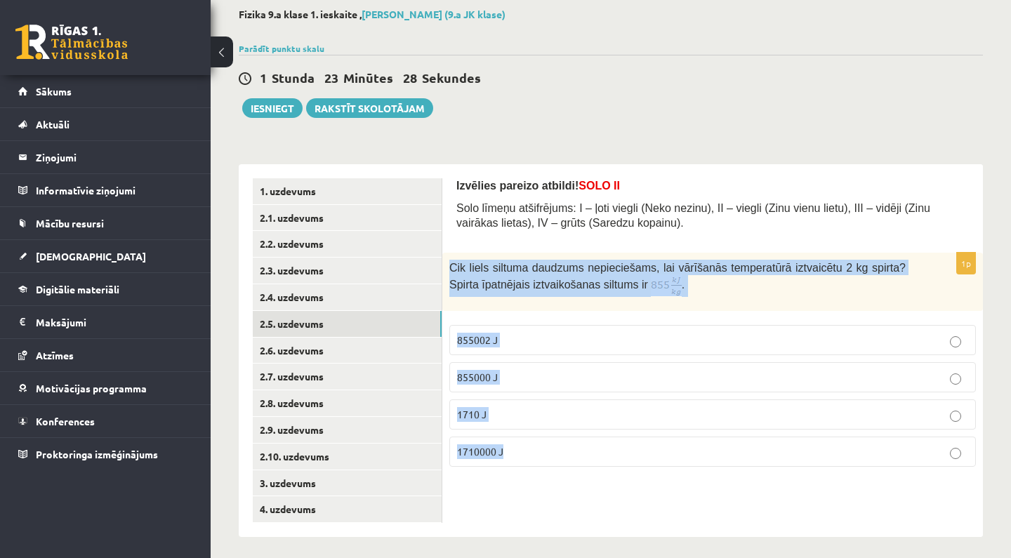
drag, startPoint x: 451, startPoint y: 267, endPoint x: 551, endPoint y: 461, distance: 218.8
click at [551, 461] on div "1p Cik liels siltuma daudzums nepieciešams, lai vārīšanās temperatūrā iztvaicēt…" at bounding box center [712, 365] width 540 height 225
copy div "Cik liels siltuma daudzums nepieciešams, lai vārīšanās temperatūrā iztvaicētu 2…"
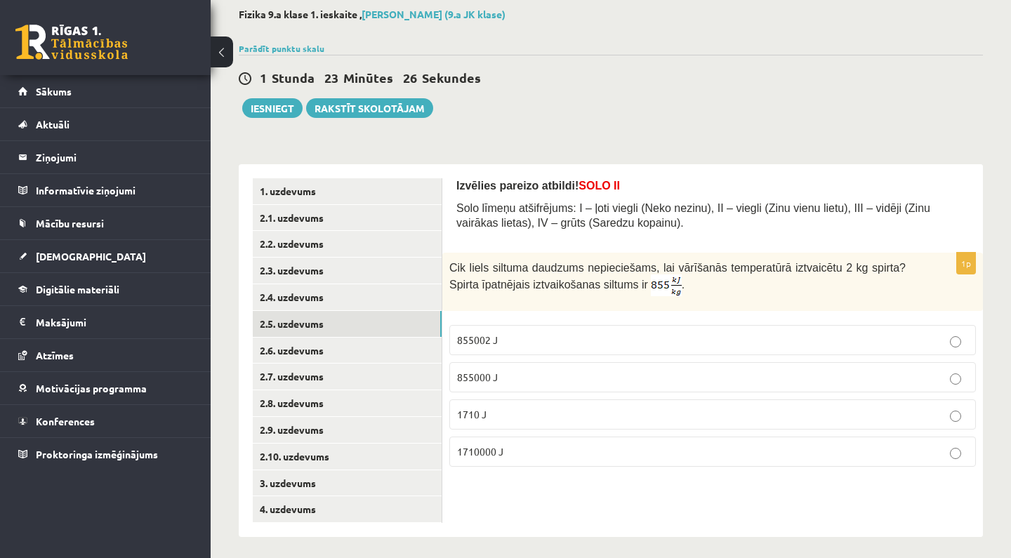
click at [661, 126] on div "**********" at bounding box center [611, 272] width 800 height 585
click at [548, 452] on p "1710000 J" at bounding box center [712, 451] width 511 height 15
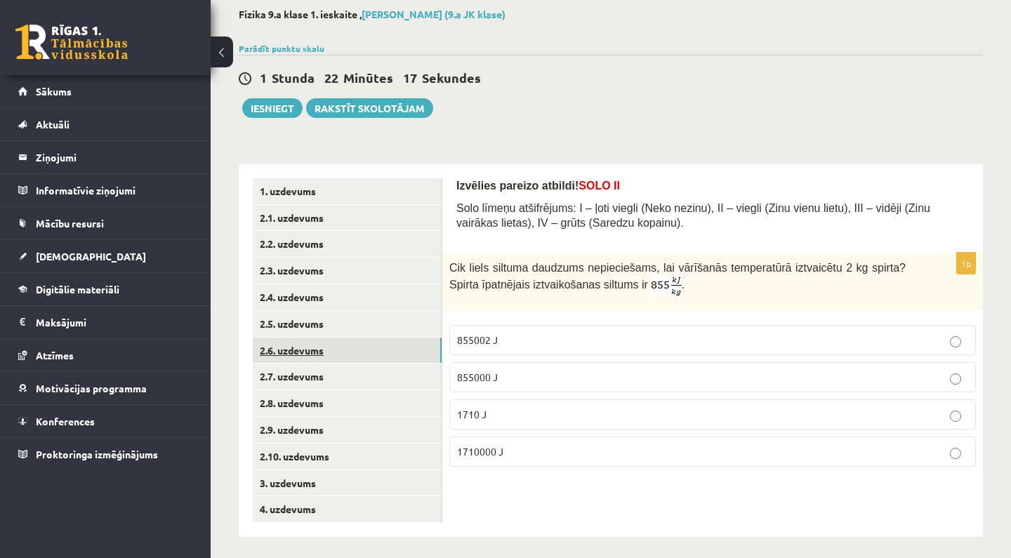
click at [395, 350] on link "2.6. uzdevums" at bounding box center [347, 351] width 189 height 26
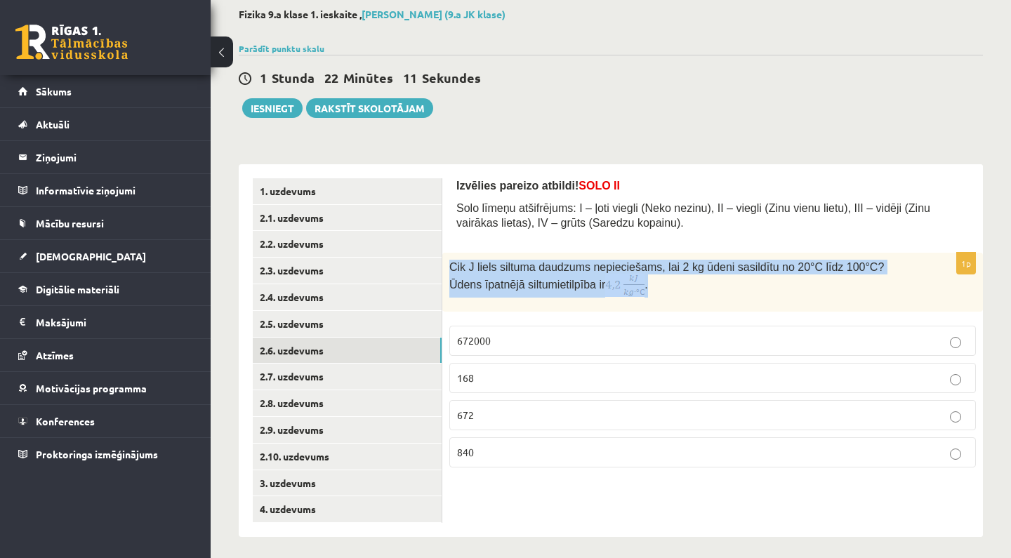
drag, startPoint x: 451, startPoint y: 263, endPoint x: 469, endPoint y: 312, distance: 51.8
click at [469, 312] on div "1p Cik J liels siltuma daudzums nepieciešams, lai 2 kg ūdeni sasildītu no 20°C …" at bounding box center [712, 366] width 540 height 226
click at [505, 241] on form "Izvēlies pareizo atbildi! SOLO II Solo līmeņu atšifrējums: I – ļoti viegli (Nek…" at bounding box center [712, 328] width 512 height 300
drag, startPoint x: 449, startPoint y: 262, endPoint x: 466, endPoint y: 304, distance: 45.4
click at [466, 304] on div "Cik J liels siltuma daudzums nepieciešams, lai 2 kg ūdeni sasildītu no 20°C līd…" at bounding box center [712, 282] width 540 height 59
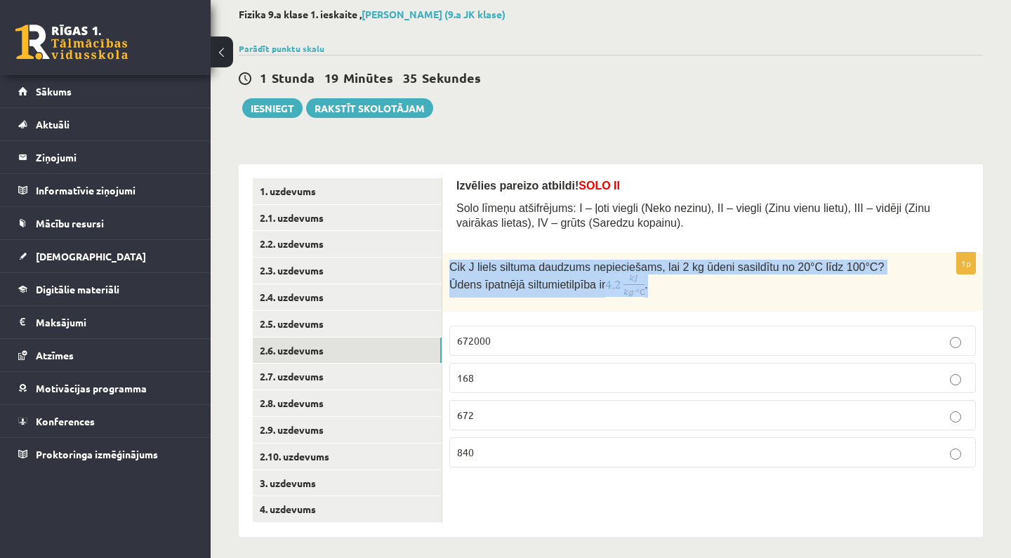
copy span "Cik J liels siltuma daudzums nepieciešams, lai 2 kg ūdeni sasildītu no 20°C līd…"
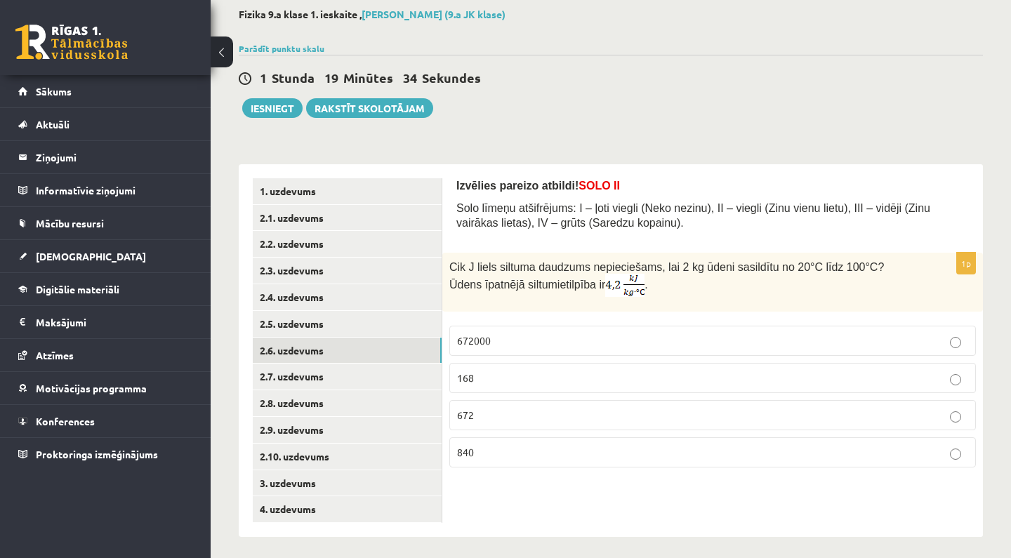
click at [601, 81] on div "1 Stunda 19 Minūtes 34 Sekundes" at bounding box center [611, 78] width 744 height 18
click at [506, 342] on p "672000" at bounding box center [712, 340] width 511 height 15
click at [420, 371] on link "2.7. uzdevums" at bounding box center [347, 377] width 189 height 26
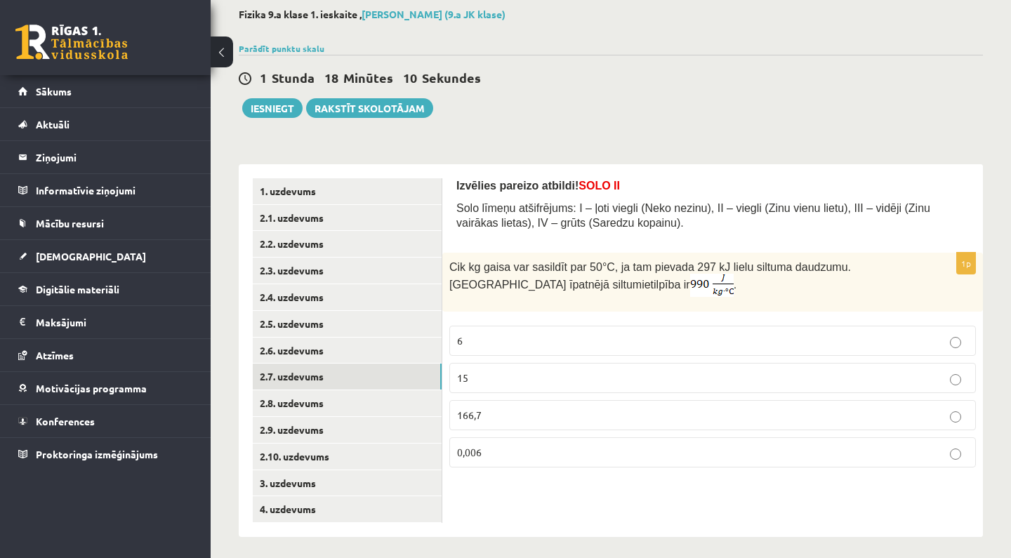
click at [505, 409] on p "166,7" at bounding box center [712, 415] width 511 height 15
click at [414, 399] on link "2.8. uzdevums" at bounding box center [347, 403] width 189 height 26
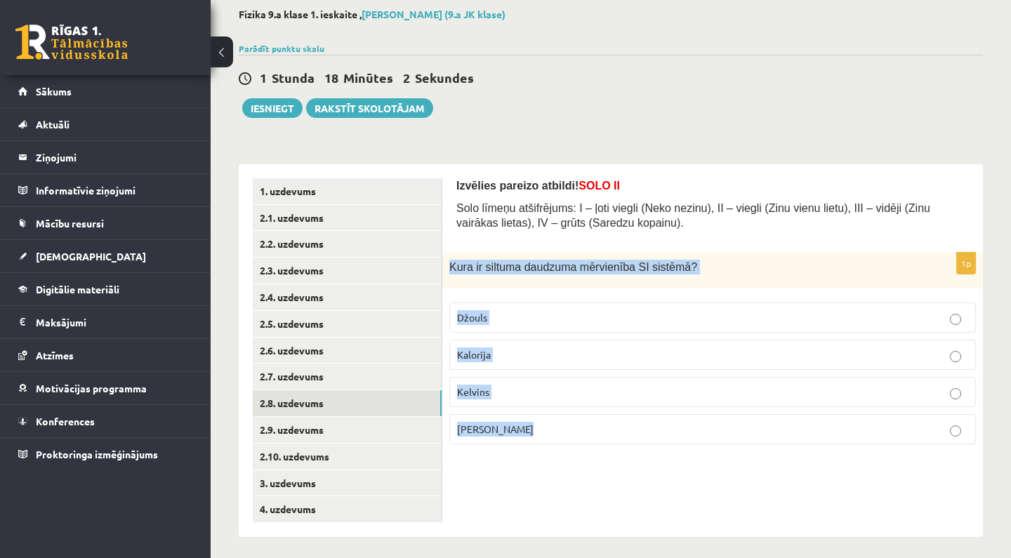
drag, startPoint x: 452, startPoint y: 265, endPoint x: 539, endPoint y: 426, distance: 182.8
click at [539, 426] on div "1p Kura ir siltuma daudzuma mērvienība SI sistēmā ? Džouls Kalorija Kelvins Cel…" at bounding box center [712, 354] width 540 height 203
copy div "Kura ir siltuma daudzuma mērvienība SI sistēmā ? Džouls Kalorija Kelvins Celsij…"
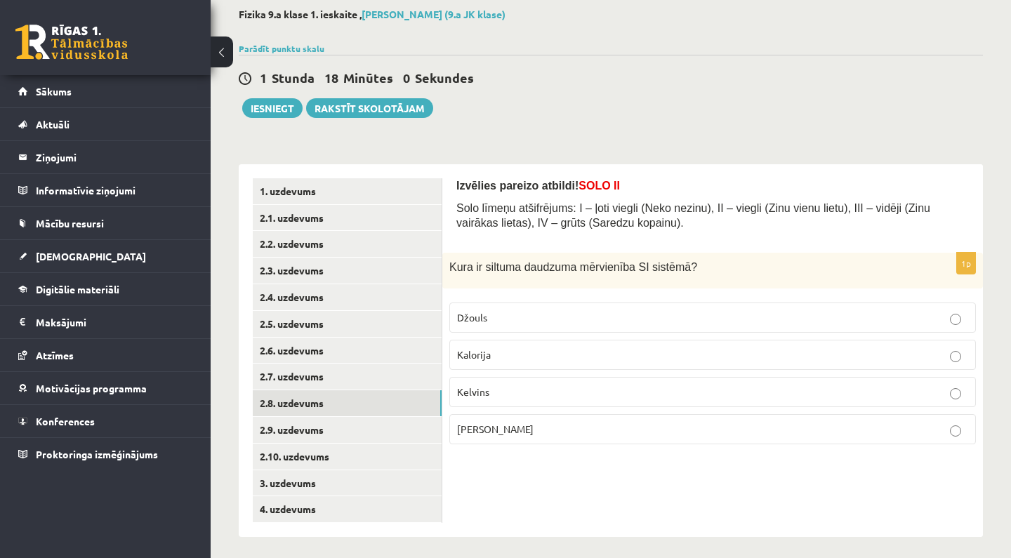
click at [580, 74] on div "1 Stunda 18 Minūtes 0 Sekundes" at bounding box center [611, 78] width 744 height 18
click at [525, 322] on p "Džouls" at bounding box center [712, 317] width 511 height 15
click at [400, 425] on link "2.9. uzdevums" at bounding box center [347, 430] width 189 height 26
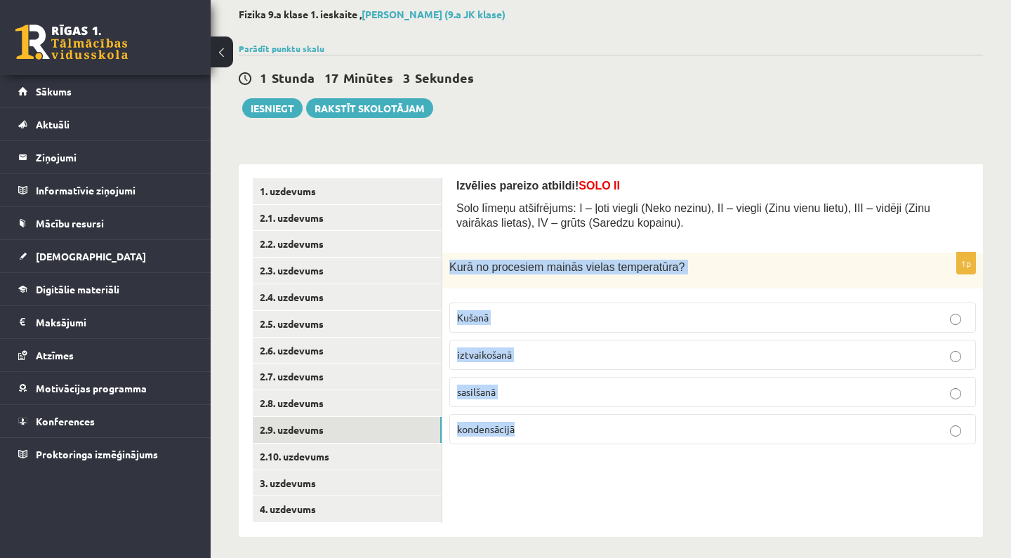
drag, startPoint x: 451, startPoint y: 264, endPoint x: 529, endPoint y: 428, distance: 181.8
click at [529, 430] on div "1p Kurā no procesiem mainās vielas temperatūra? Kušanā iztvaikošanā sasilšanā k…" at bounding box center [712, 354] width 540 height 203
copy div "Kurā no procesiem mainās vielas temperatūra? Kušanā iztvaikošanā sasilšanā kond…"
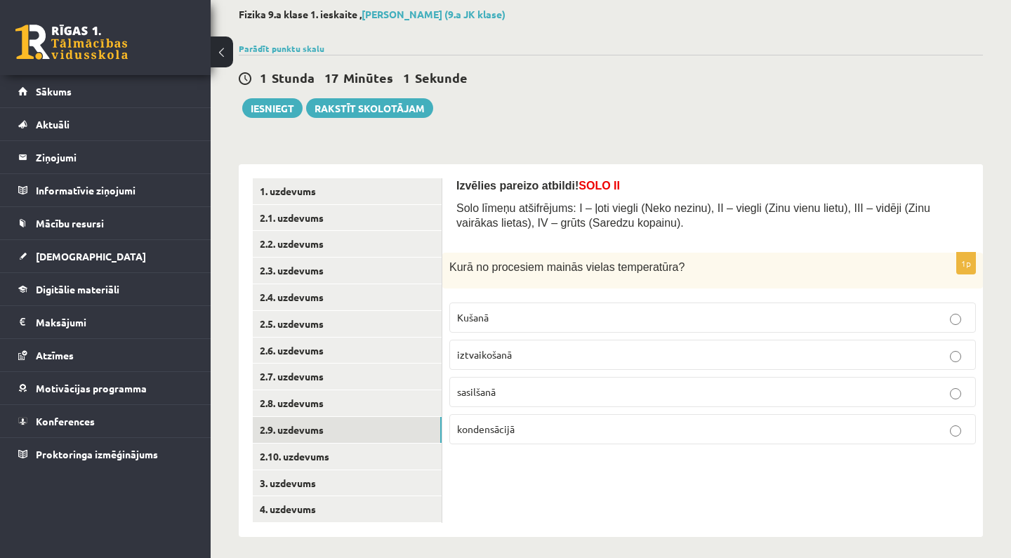
click at [573, 446] on fieldset "Kušanā iztvaikošanā sasilšanā kondensācijā" at bounding box center [712, 372] width 526 height 153
click at [505, 385] on p "sasilšanā" at bounding box center [712, 392] width 511 height 15
click at [388, 451] on link "2.10. uzdevums" at bounding box center [347, 457] width 189 height 26
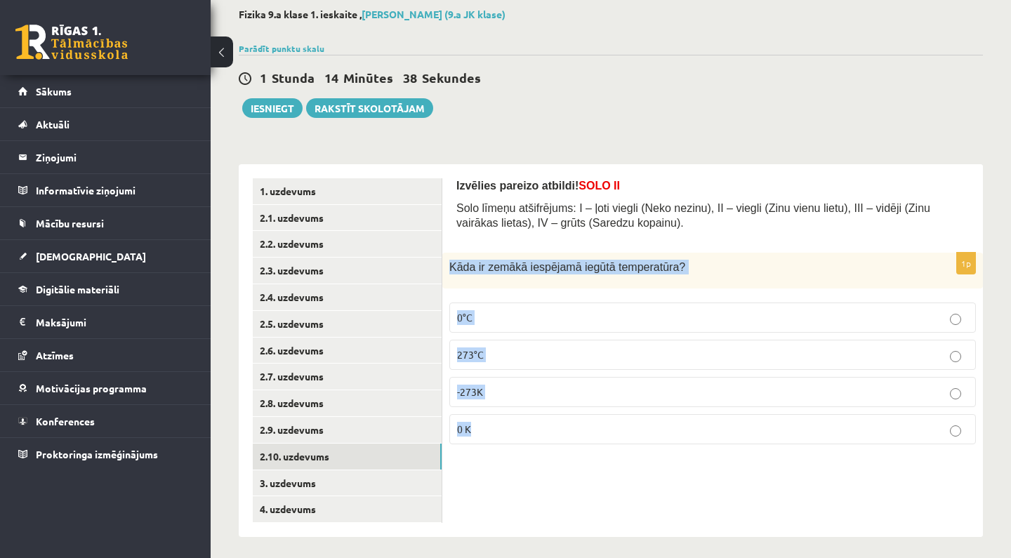
drag, startPoint x: 449, startPoint y: 265, endPoint x: 522, endPoint y: 427, distance: 178.8
click at [522, 427] on div "1p Kāda ir zemākā iespējamā iegūtā temperatūra? 0°C 273°C -273K 0 K" at bounding box center [712, 354] width 540 height 203
copy div "Kāda ir zemākā iespējamā iegūtā temperatūra? 0°C 273°C -273K 0 K"
click at [518, 503] on div "Izvēlies pareizo atbildi! SOLO II Solo līmeņu atšifrējums: I – ļoti viegli (Nek…" at bounding box center [712, 350] width 540 height 373
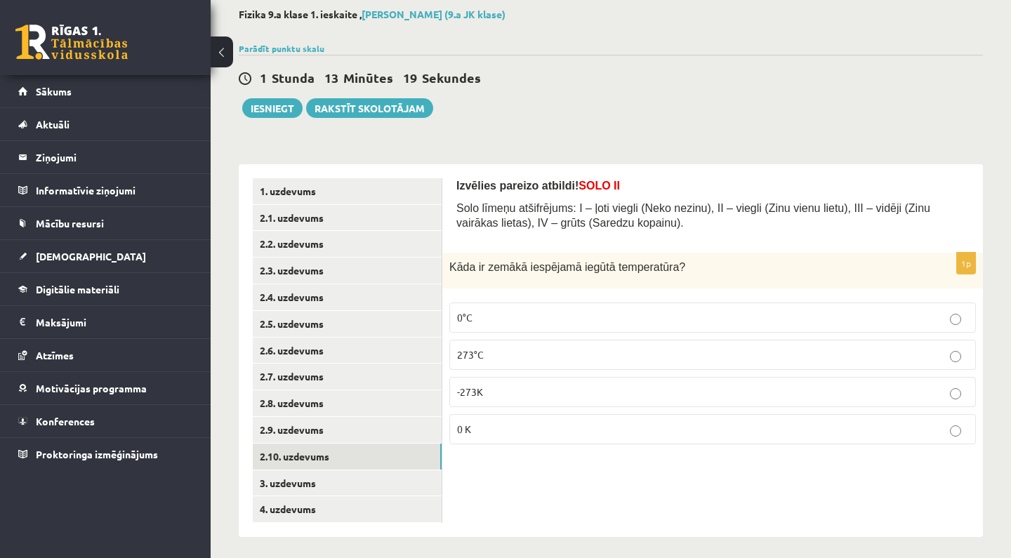
click at [600, 419] on label "0 K" at bounding box center [712, 429] width 526 height 30
click at [414, 477] on link "3. uzdevums" at bounding box center [347, 483] width 189 height 26
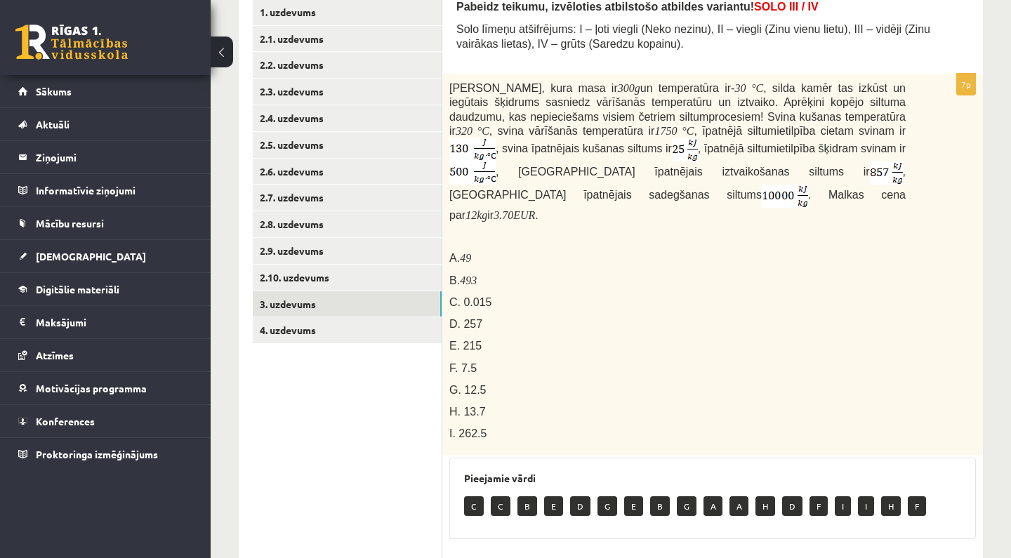
scroll to position [251, 0]
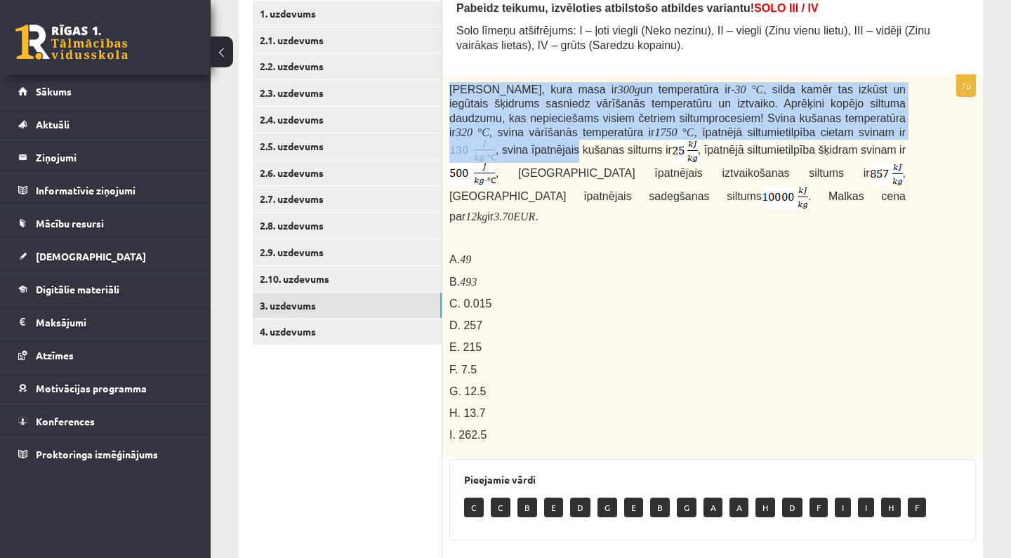
drag, startPoint x: 449, startPoint y: 87, endPoint x: 533, endPoint y: 148, distance: 104.0
click at [533, 148] on div "Svina klucīti, kura masa ir 300 g un temperatūra ir - 30 ° C , silda kamēr tas …" at bounding box center [712, 266] width 540 height 382
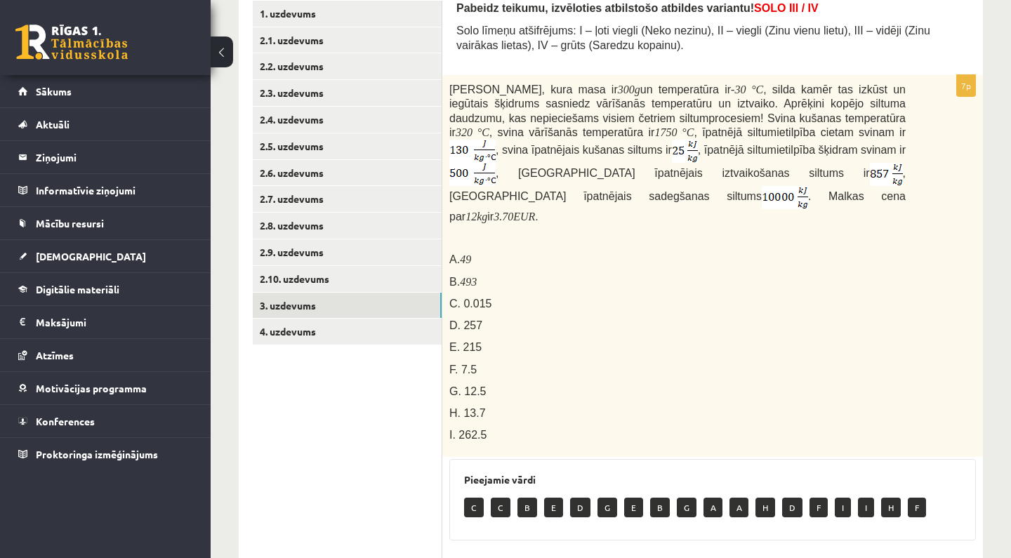
click at [599, 256] on p "A. 49" at bounding box center [677, 259] width 456 height 15
drag, startPoint x: 540, startPoint y: 156, endPoint x: 637, endPoint y: 152, distance: 97.0
click at [637, 152] on span ", svina īpatnējais kušanas siltums ir" at bounding box center [584, 150] width 176 height 12
click at [498, 51] on div "Pabeidz teikumu, izvēloties atbilstošo atbildes variantu! SOLO III / IV Solo lī…" at bounding box center [712, 31] width 512 height 60
drag, startPoint x: 684, startPoint y: 157, endPoint x: 697, endPoint y: 166, distance: 16.6
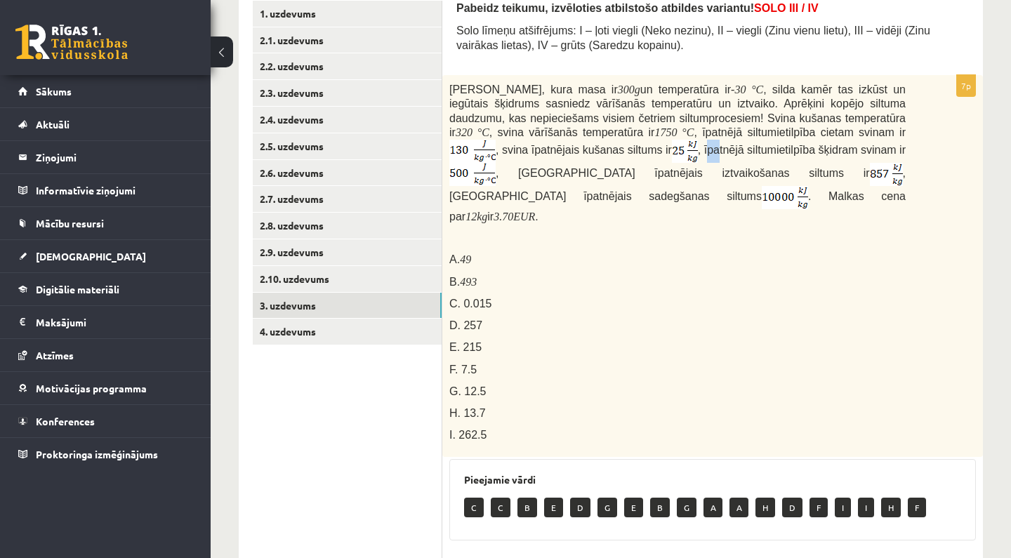
click at [697, 166] on p "Svina klucīti, kura masa ir 300 g un temperatūra ir - 30 ° C , silda kamēr tas …" at bounding box center [677, 153] width 456 height 142
click at [833, 252] on p "A. 49" at bounding box center [677, 259] width 456 height 15
drag, startPoint x: 680, startPoint y: 157, endPoint x: 909, endPoint y: 155, distance: 228.8
click at [909, 155] on div "Svina klucīti, kura masa ir 300 g un temperatūra ir - 30 ° C , silda kamēr tas …" at bounding box center [712, 266] width 540 height 382
click at [771, 298] on p "C. 0.015" at bounding box center [677, 303] width 456 height 15
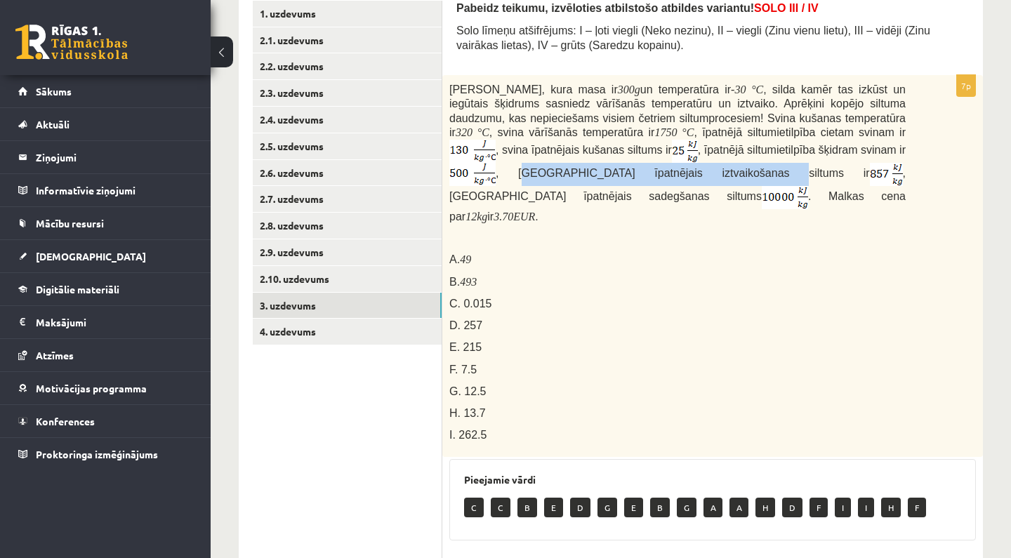
drag, startPoint x: 506, startPoint y: 175, endPoint x: 710, endPoint y: 178, distance: 203.6
click at [710, 178] on span "Svina klucīti, kura masa ir 300 g un temperatūra ir - 30 ° C , silda kamēr tas …" at bounding box center [677, 153] width 456 height 138
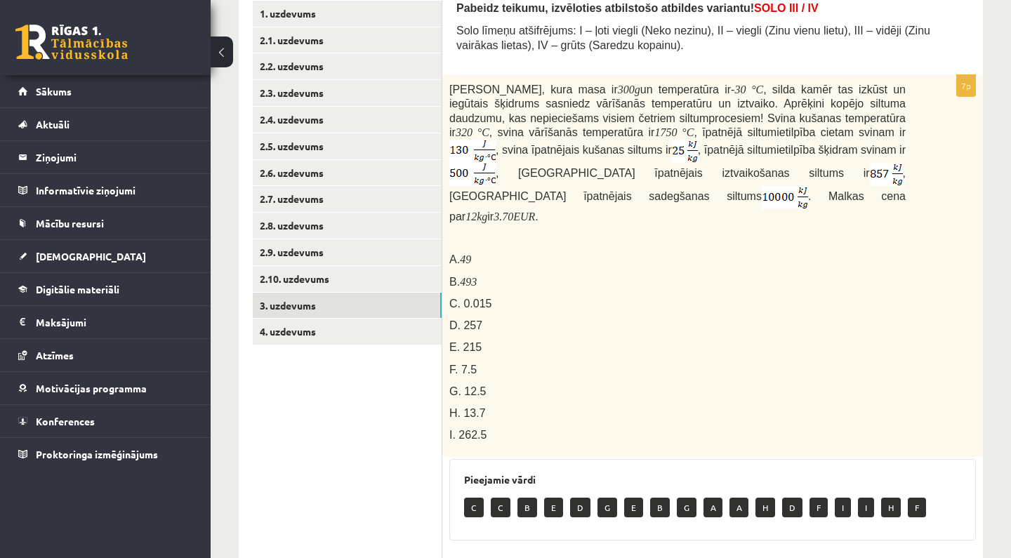
click at [661, 278] on p "B. 493" at bounding box center [677, 281] width 456 height 15
drag, startPoint x: 750, startPoint y: 179, endPoint x: 484, endPoint y: 202, distance: 267.0
click at [484, 202] on span ", malkas īpatnējais sadegšanas siltums" at bounding box center [677, 184] width 456 height 35
click at [534, 274] on p "B. 493" at bounding box center [677, 281] width 456 height 15
drag, startPoint x: 542, startPoint y: 203, endPoint x: 712, endPoint y: 197, distance: 170.7
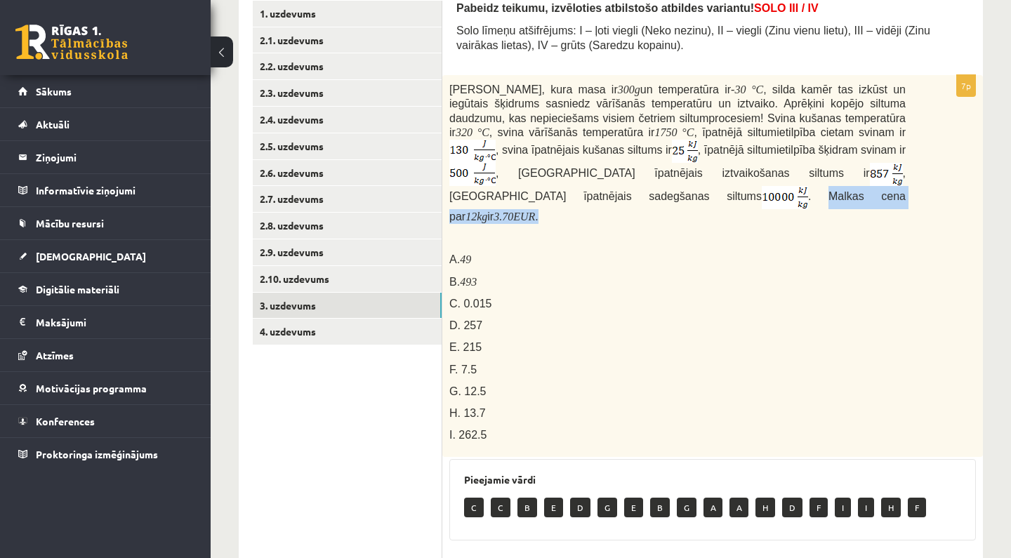
click at [712, 197] on p "Svina klucīti, kura masa ir 300 g un temperatūra ir - 30 ° C , silda kamēr tas …" at bounding box center [677, 153] width 456 height 142
click at [679, 296] on p "C. 0.015" at bounding box center [677, 303] width 456 height 15
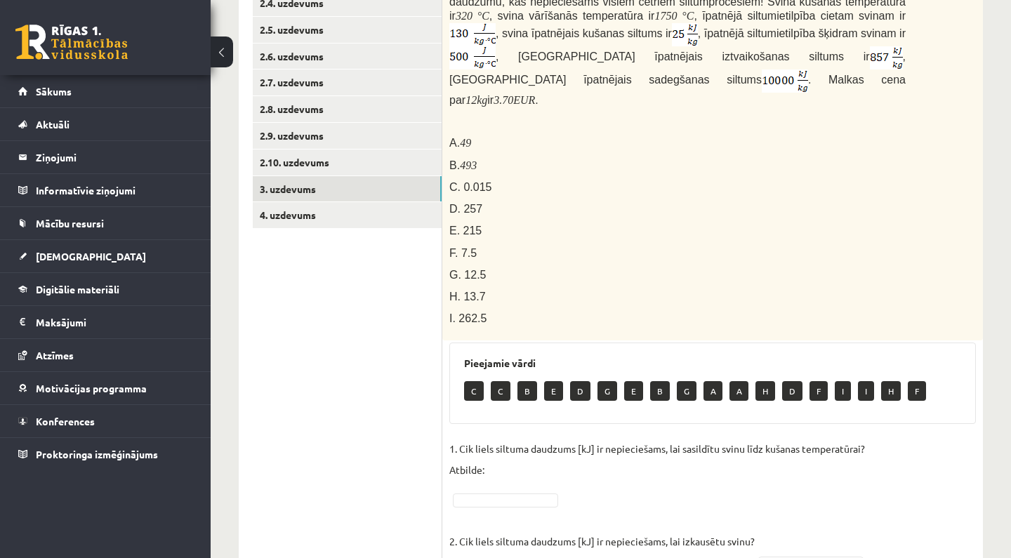
scroll to position [386, 0]
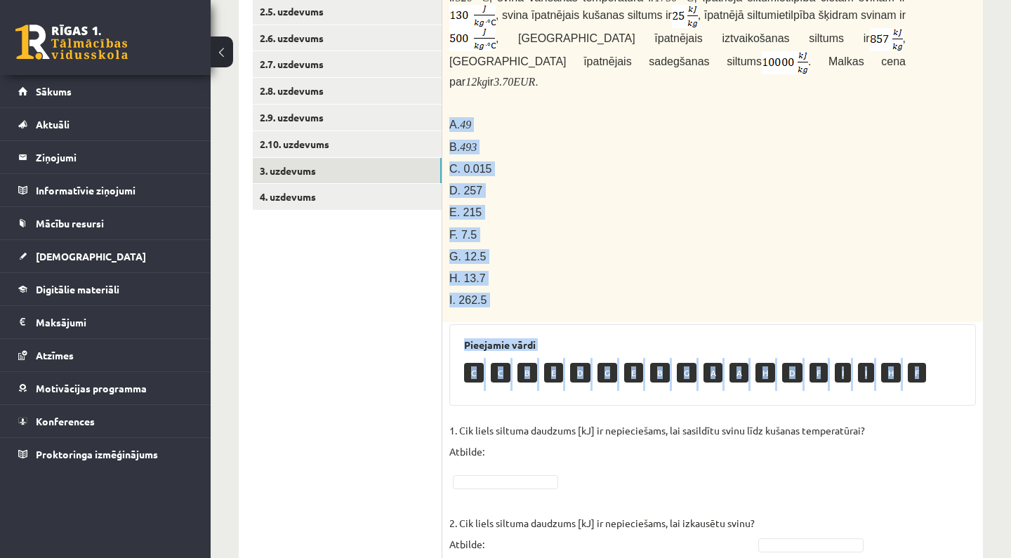
drag, startPoint x: 449, startPoint y: 113, endPoint x: 548, endPoint y: 380, distance: 284.3
click at [548, 380] on div "7p Svina klucīti, kura masa ir 300 g un temperatūra ir - 30 ° C , silda kamēr t…" at bounding box center [712, 444] width 540 height 1009
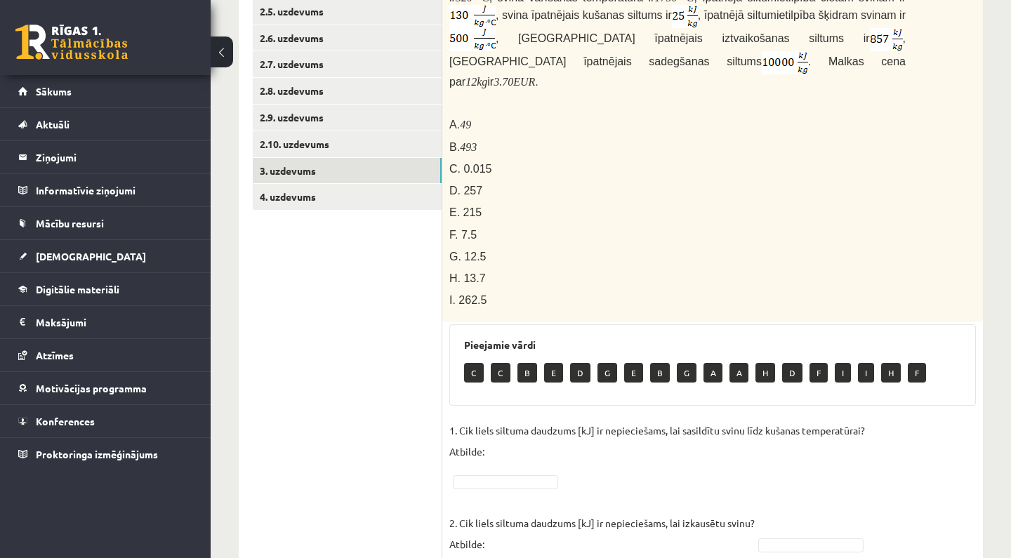
click at [409, 357] on ul "1. uzdevums 2.1. uzdevums 2.2. uzdevums 2.3. uzdevums 2.4. uzdevums 2.5. uzdevu…" at bounding box center [348, 407] width 190 height 1083
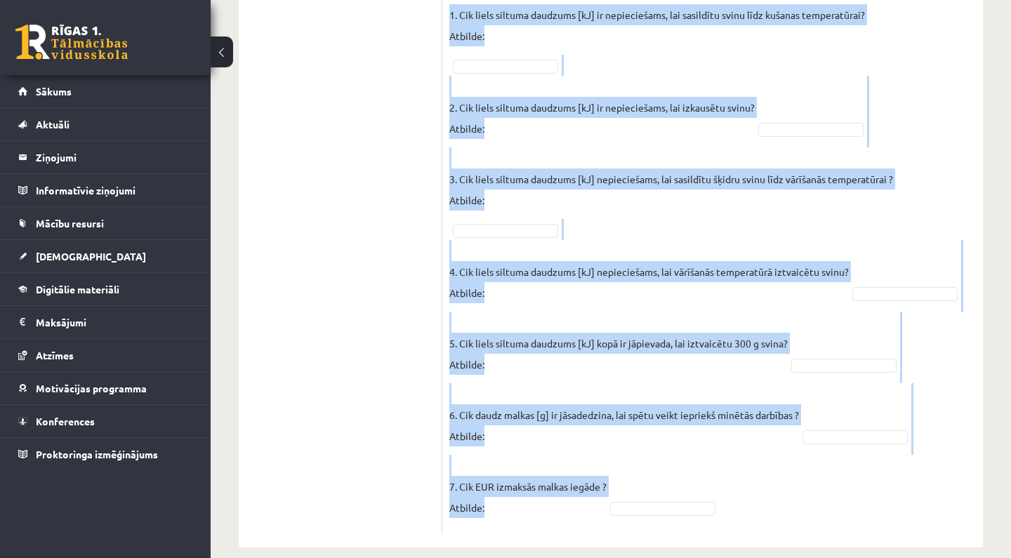
scroll to position [806, 0]
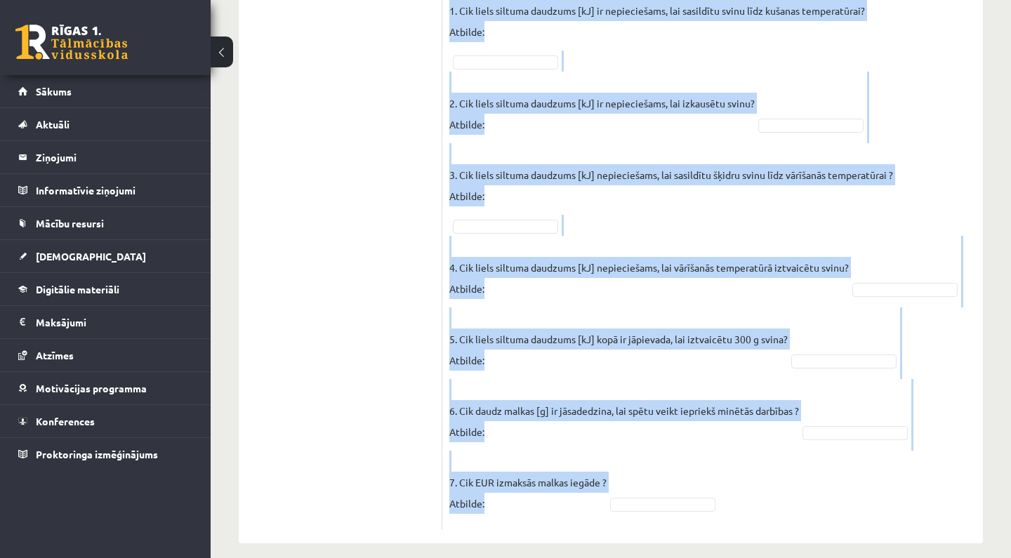
drag, startPoint x: 449, startPoint y: 57, endPoint x: 608, endPoint y: 509, distance: 479.3
click at [608, 509] on div "7p Svina klucīti, kura masa ir 300 g un temperatūra ir - 30 ° C , silda kamēr t…" at bounding box center [712, 25] width 540 height 1009
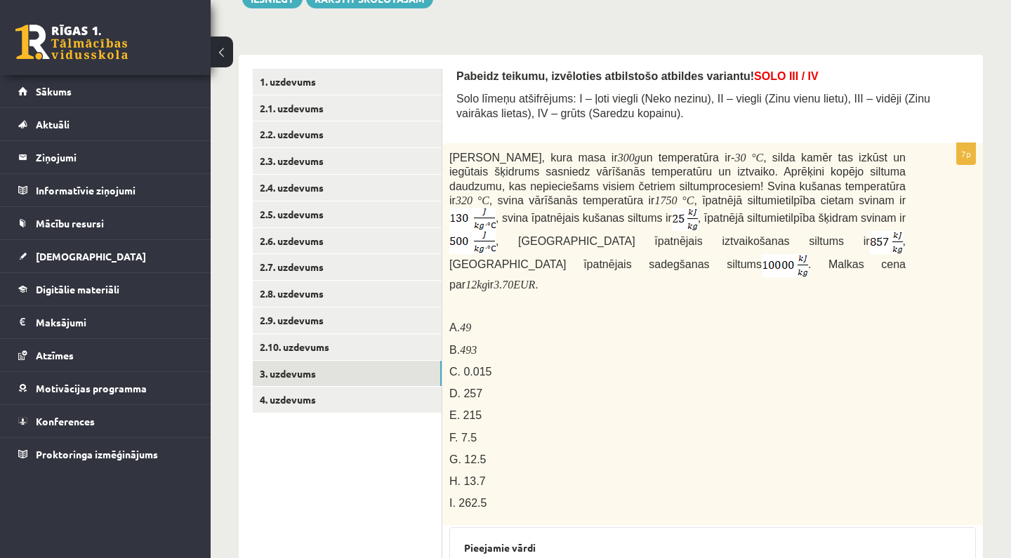
scroll to position [188, 0]
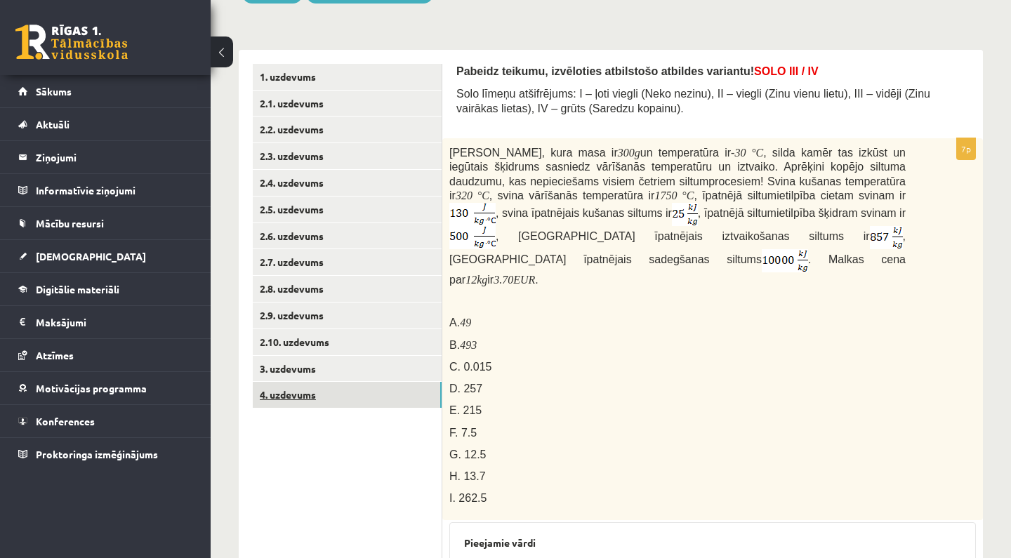
click at [416, 383] on link "4. uzdevums" at bounding box center [347, 395] width 189 height 26
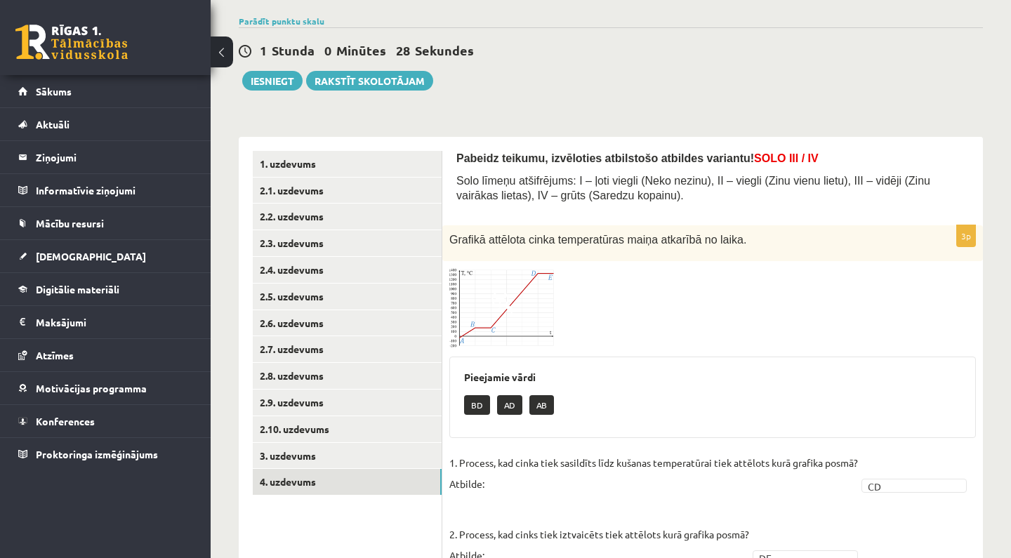
scroll to position [97, 0]
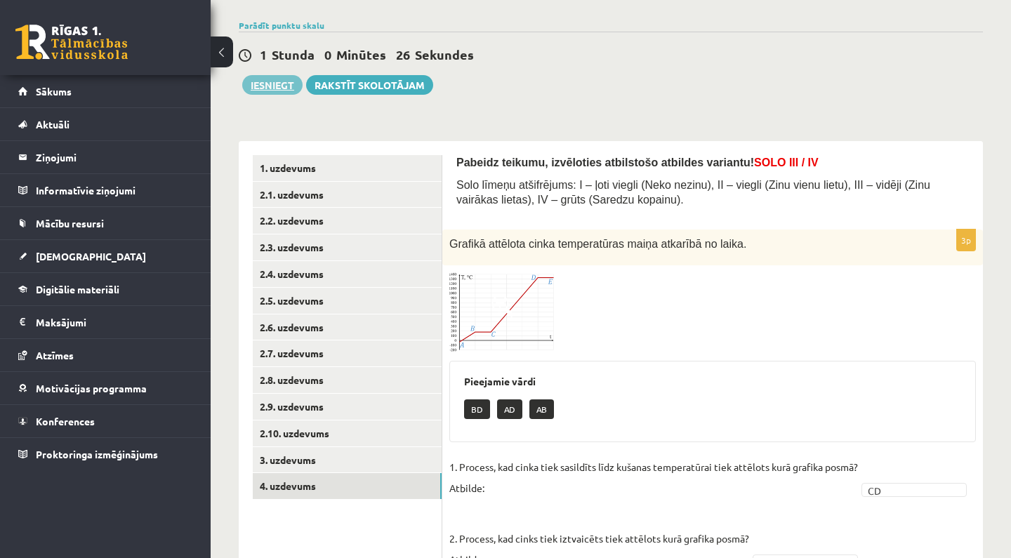
click at [288, 91] on button "Iesniegt" at bounding box center [272, 85] width 60 height 20
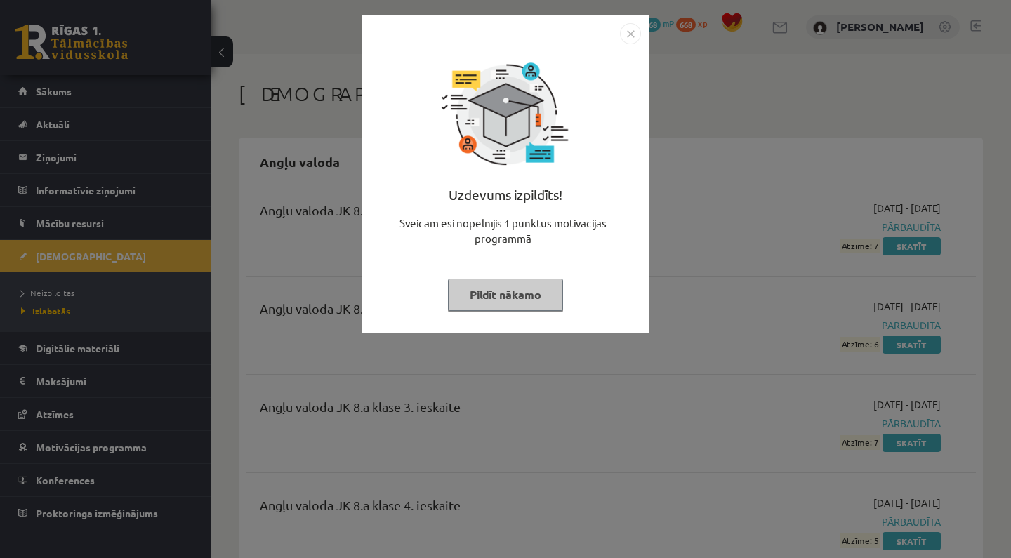
click at [541, 298] on button "Pildīt nākamo" at bounding box center [505, 295] width 115 height 32
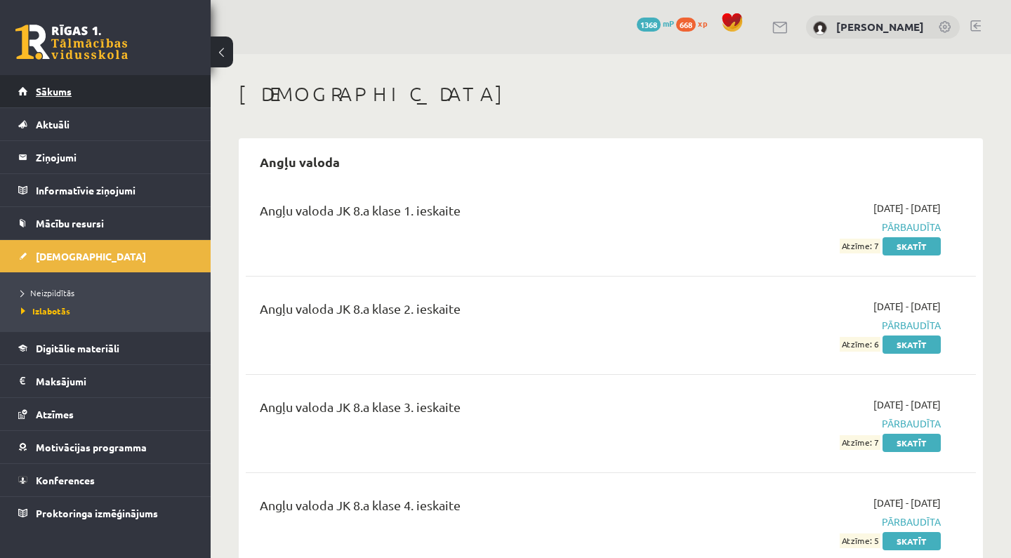
click at [192, 99] on link "Sākums" at bounding box center [105, 91] width 175 height 32
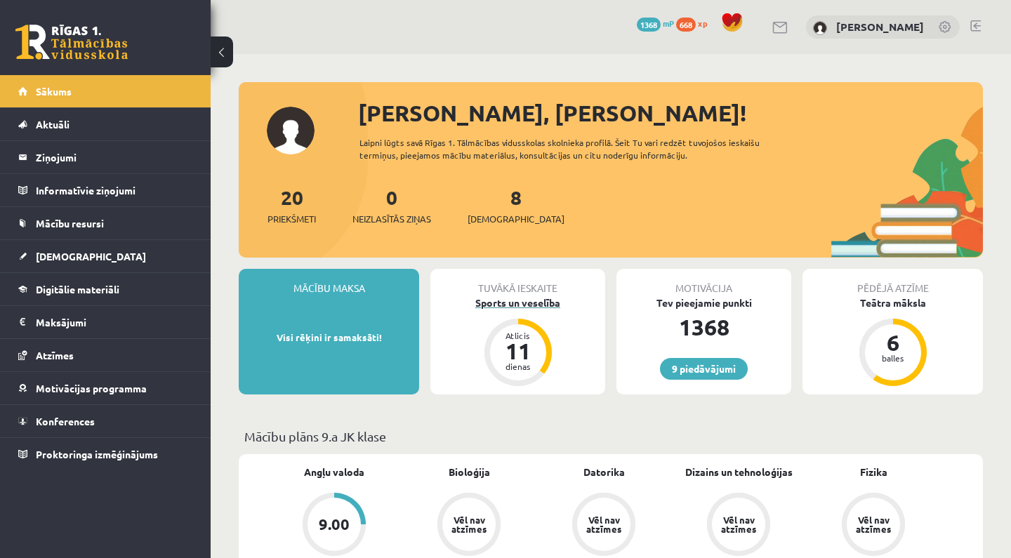
click at [547, 301] on div "Sports un veselība" at bounding box center [517, 303] width 175 height 15
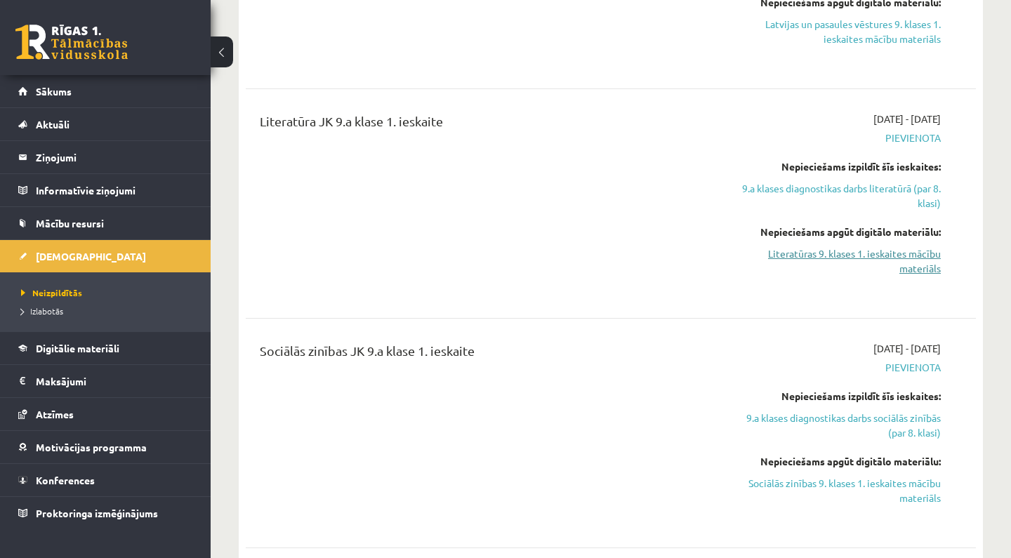
scroll to position [1112, 0]
click at [889, 480] on link "Sociālās zinības 9. klases 1. ieskaites mācību materiāls" at bounding box center [834, 489] width 213 height 29
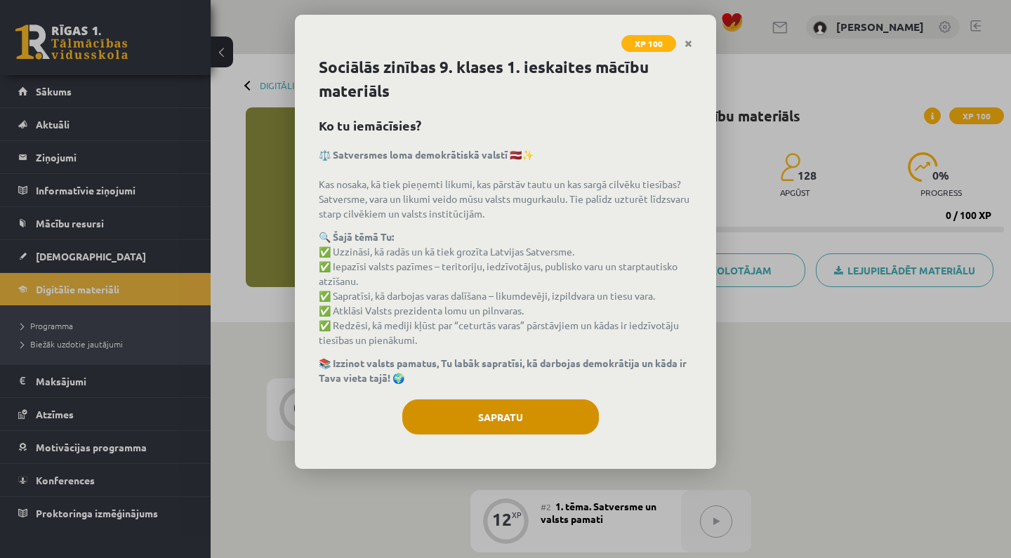
click at [490, 415] on button "Sapratu" at bounding box center [500, 416] width 197 height 35
